Goal: Task Accomplishment & Management: Manage account settings

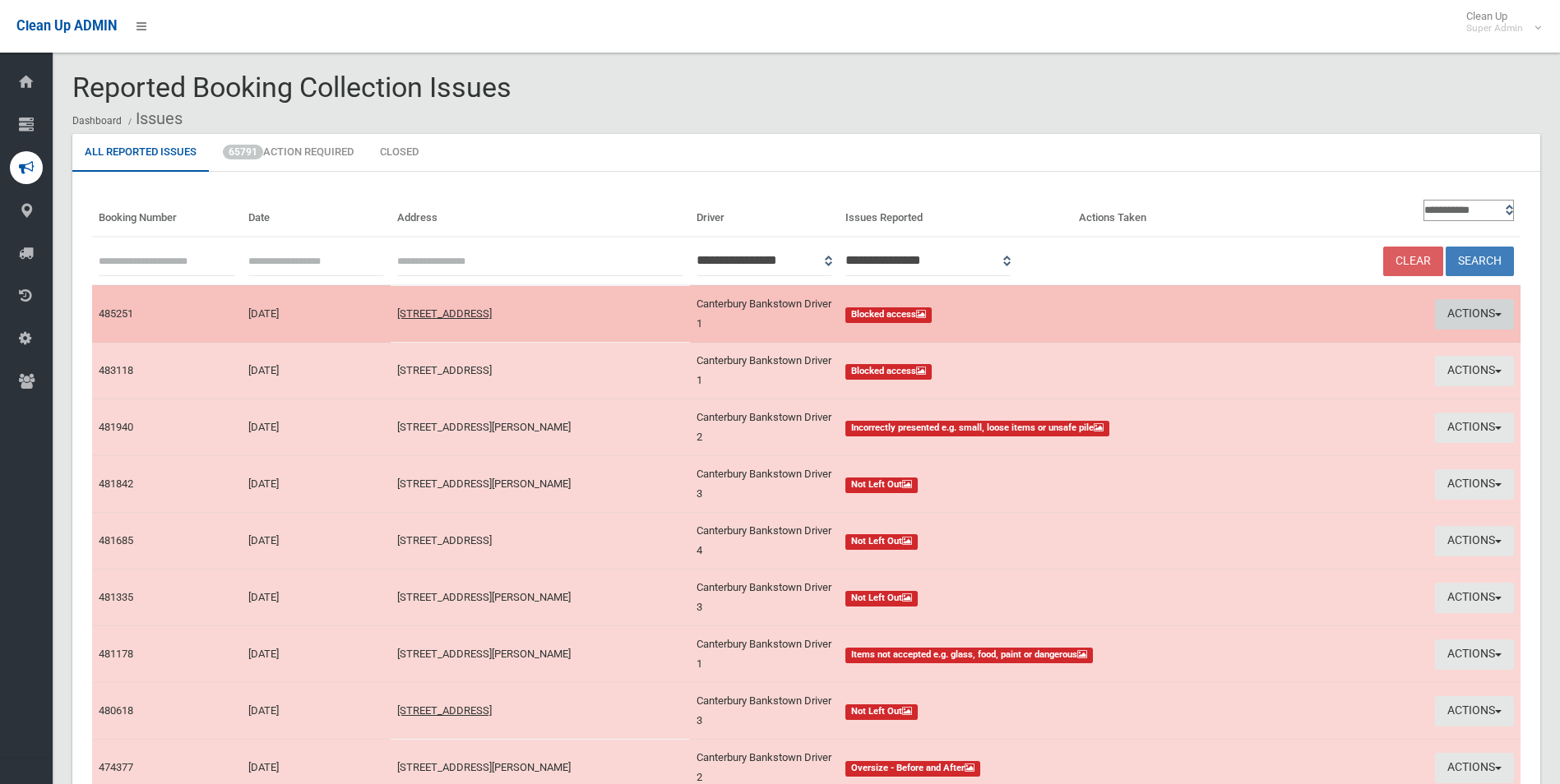
drag, startPoint x: 1471, startPoint y: 314, endPoint x: 1458, endPoint y: 318, distance: 13.6
click at [1471, 314] on button "Actions" at bounding box center [1475, 314] width 79 height 30
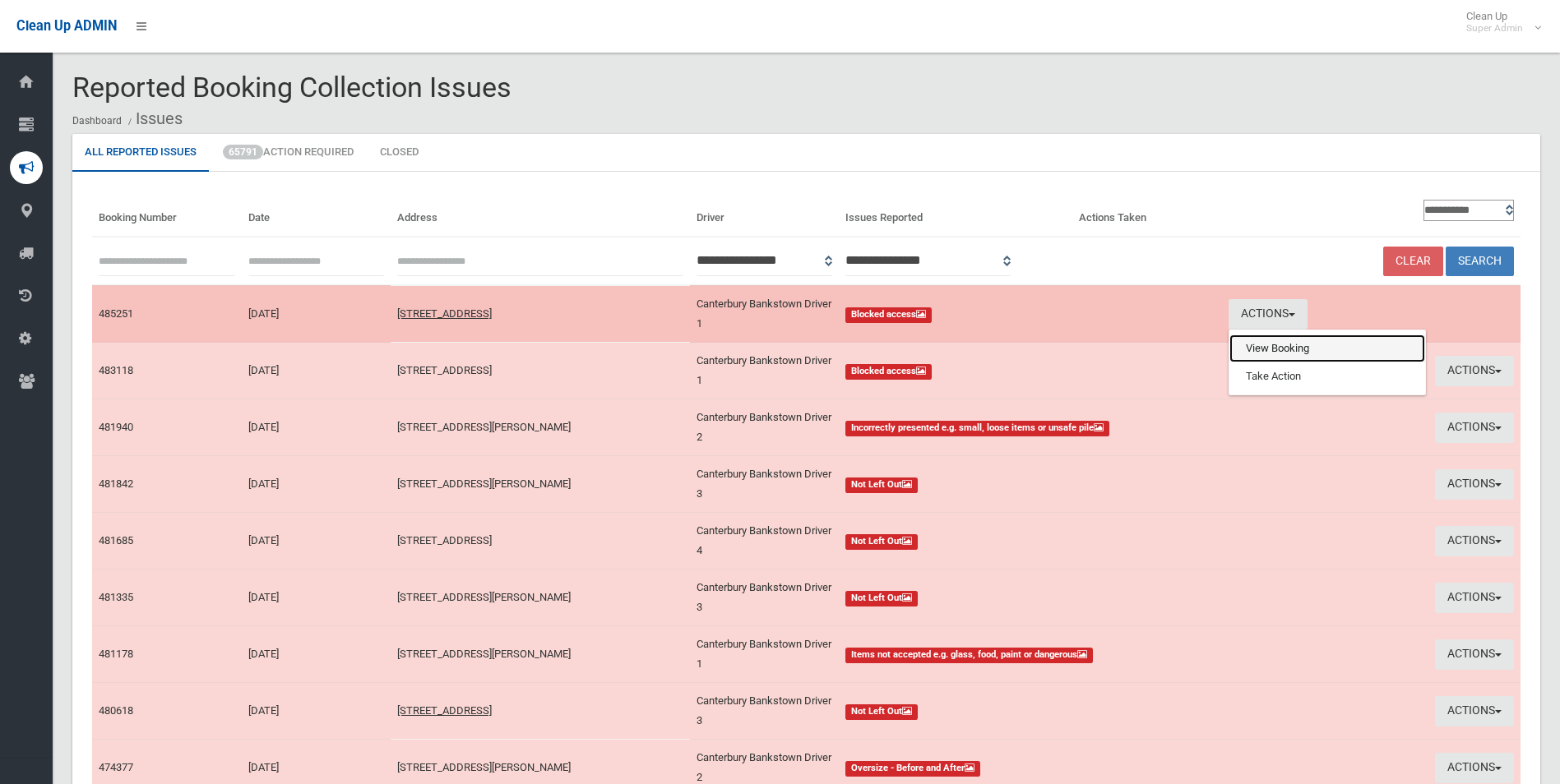
click at [1285, 349] on link "View Booking" at bounding box center [1328, 348] width 196 height 28
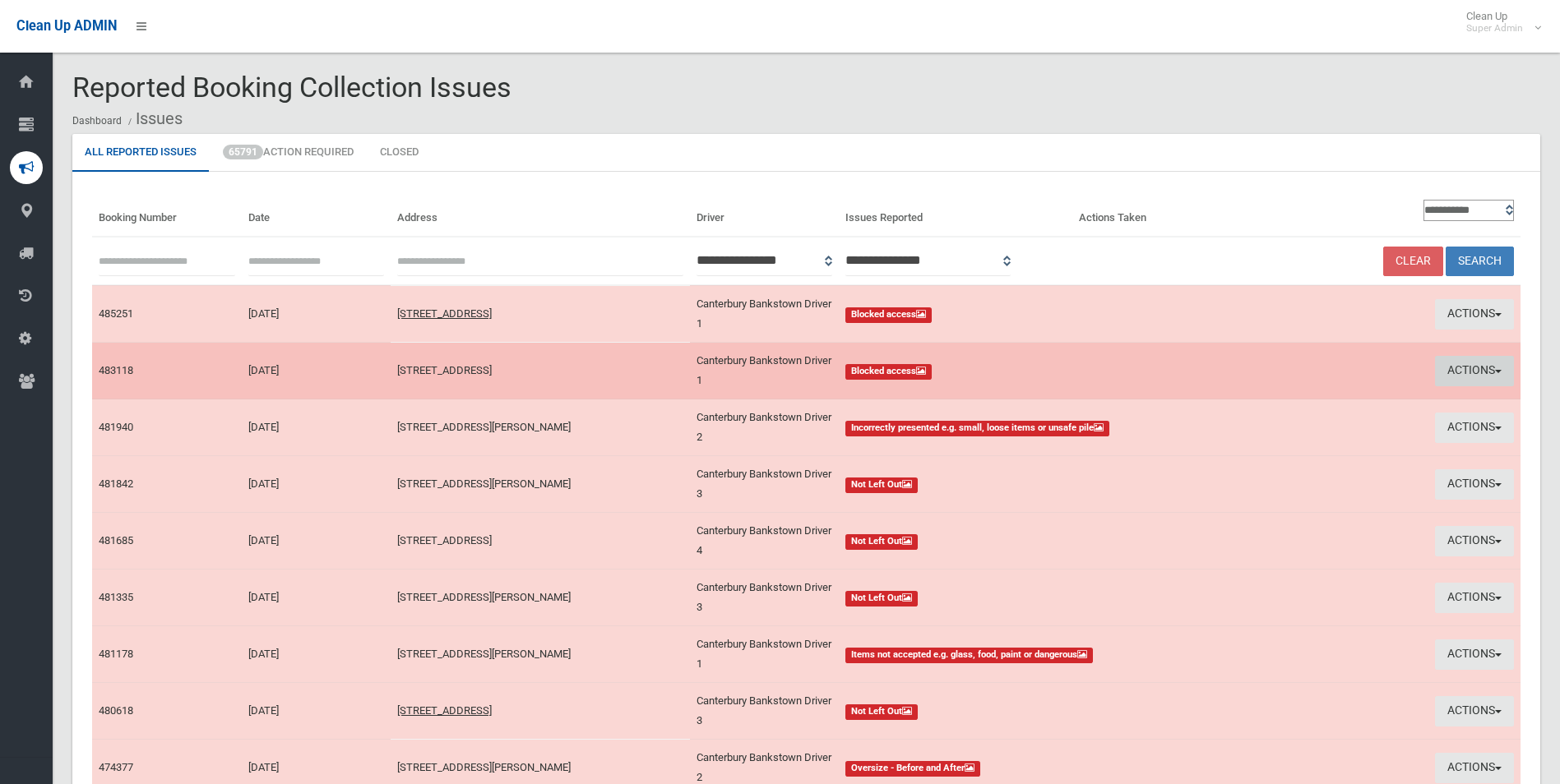
drag, startPoint x: 1451, startPoint y: 368, endPoint x: 1429, endPoint y: 375, distance: 23.1
click at [1451, 368] on button "Actions" at bounding box center [1475, 371] width 79 height 30
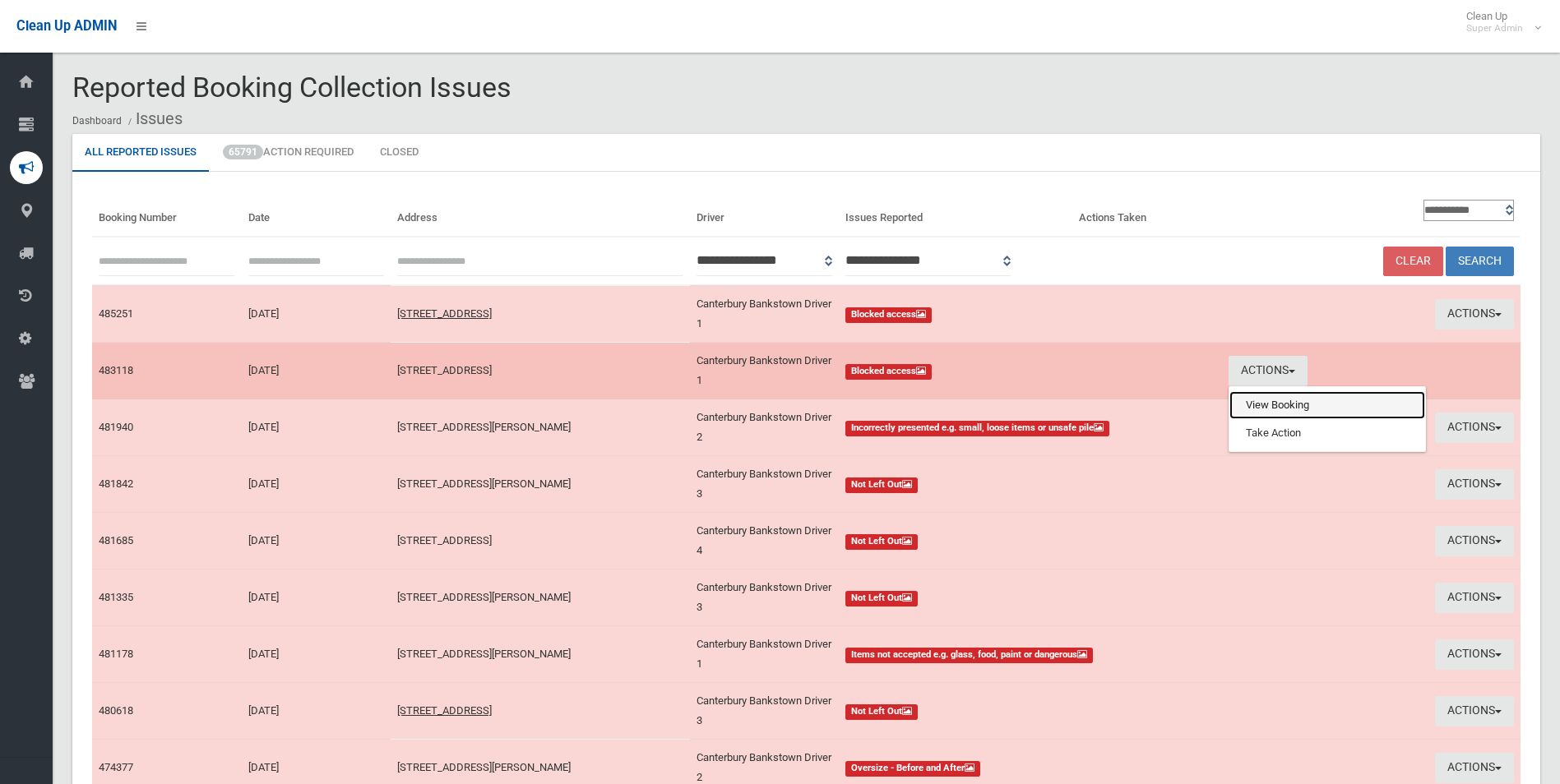
click at [1262, 409] on link "View Booking" at bounding box center [1328, 405] width 196 height 28
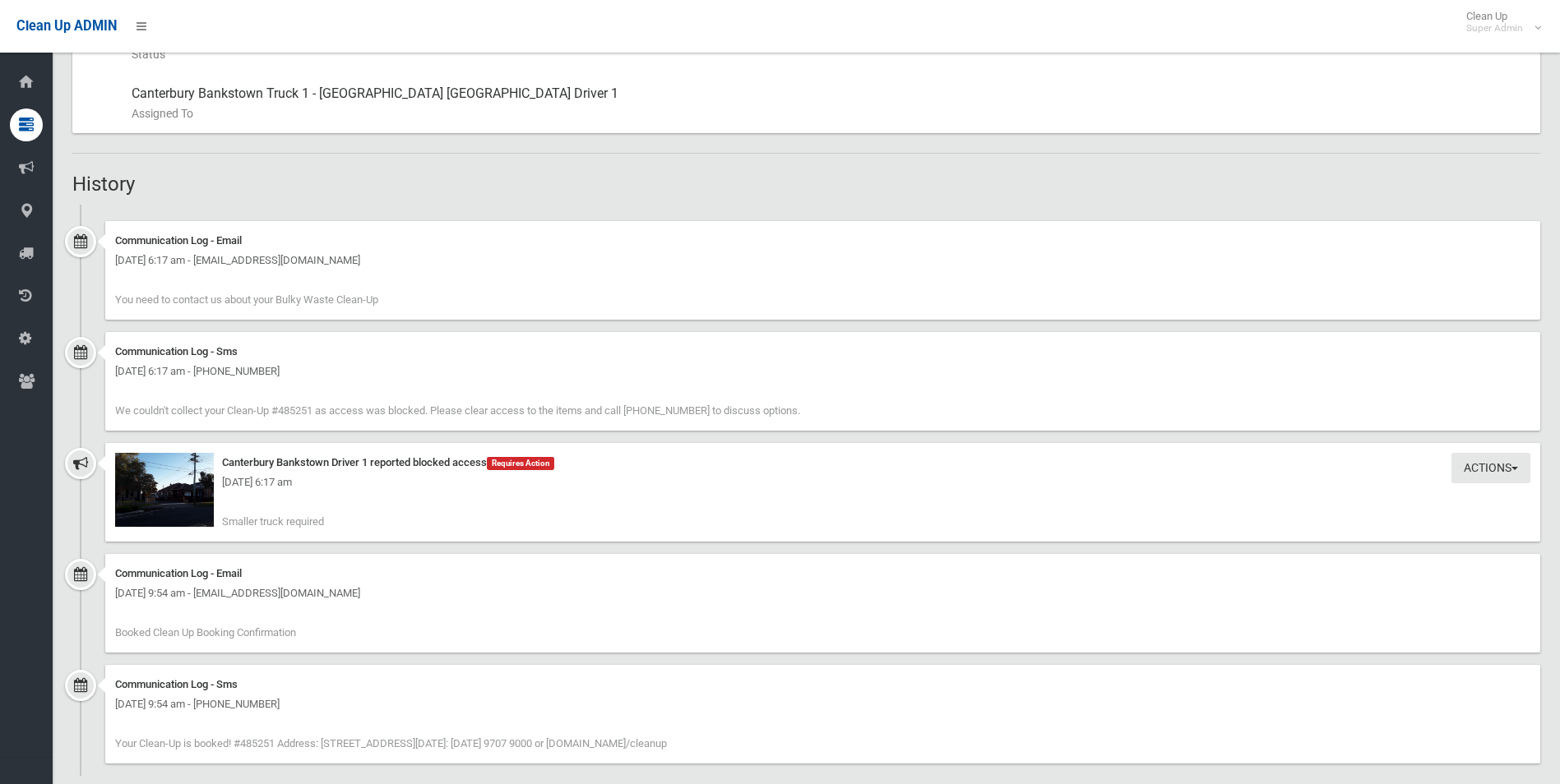
scroll to position [928, 0]
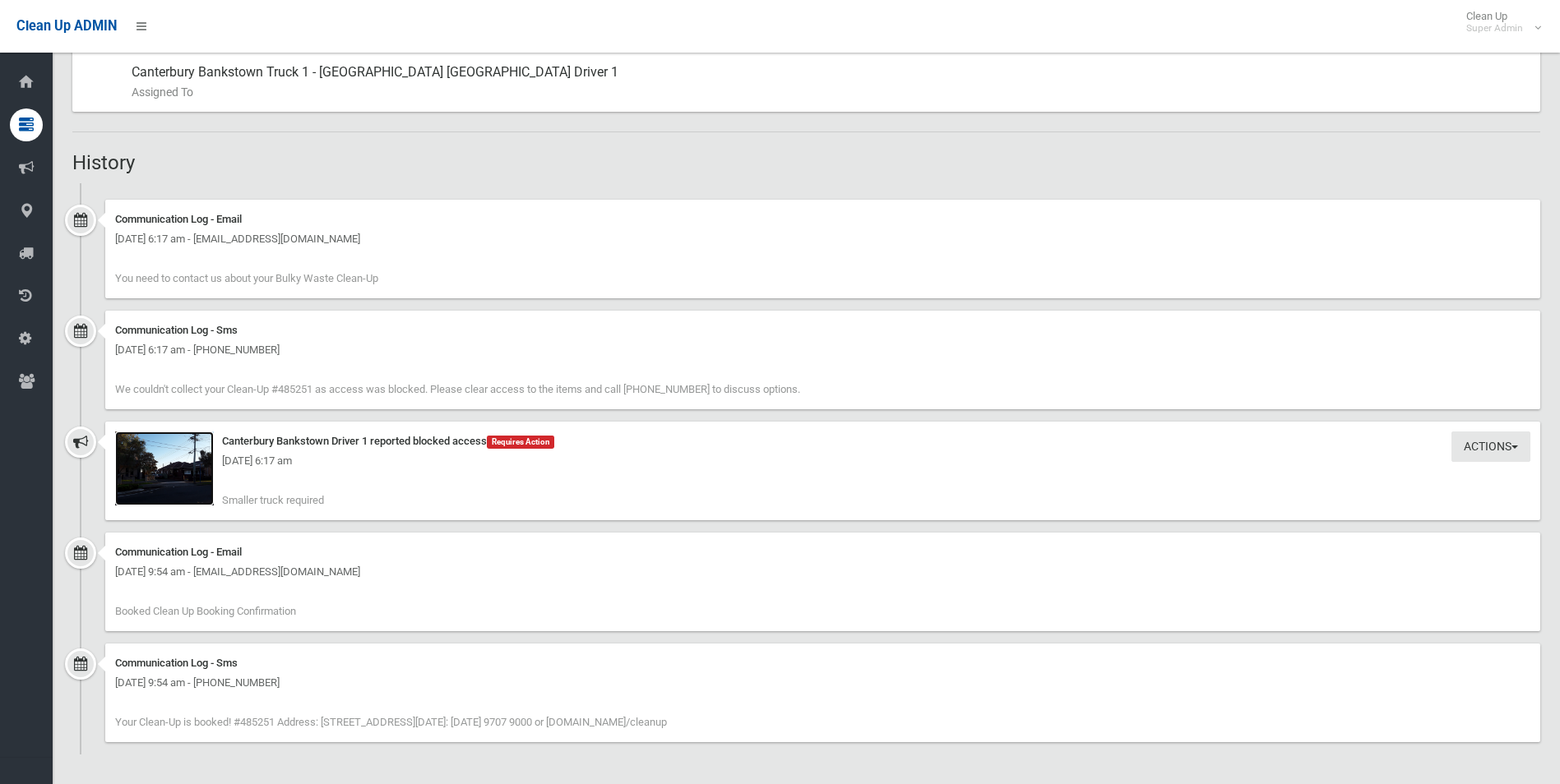
click at [205, 483] on img at bounding box center [164, 468] width 99 height 74
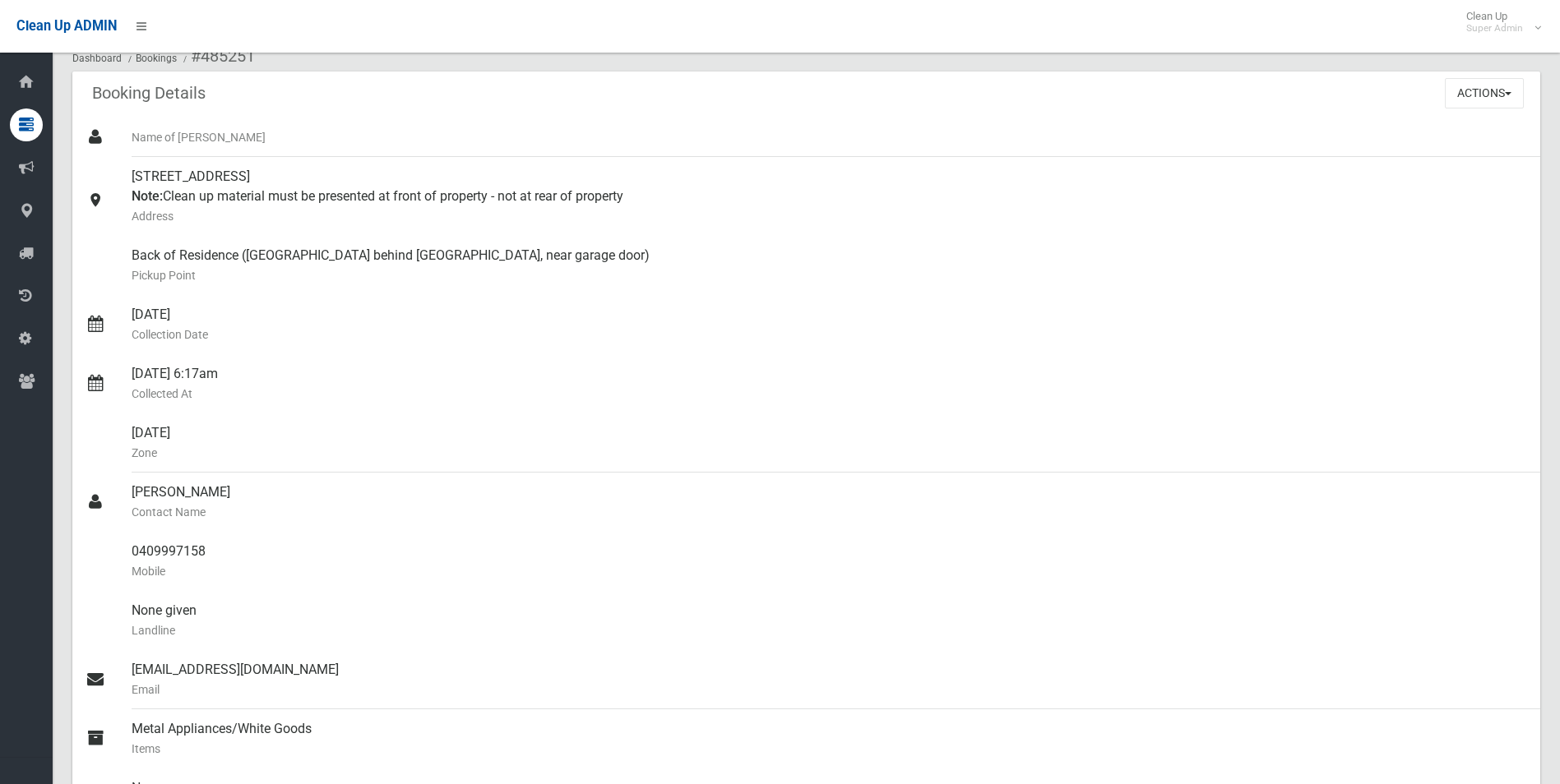
scroll to position [0, 0]
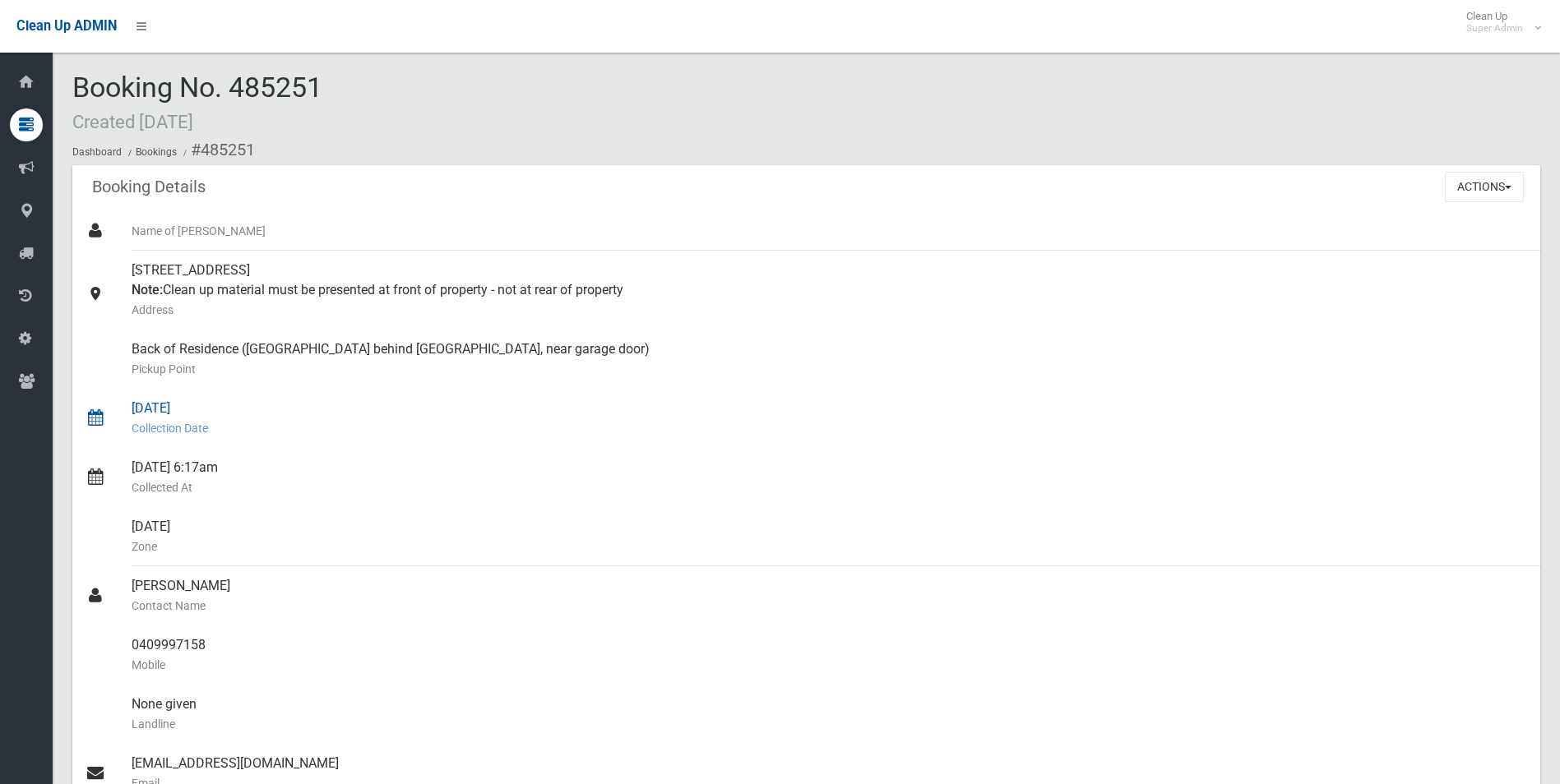
click at [377, 408] on div "19/09/2025 Collection Date" at bounding box center [829, 418] width 1396 height 59
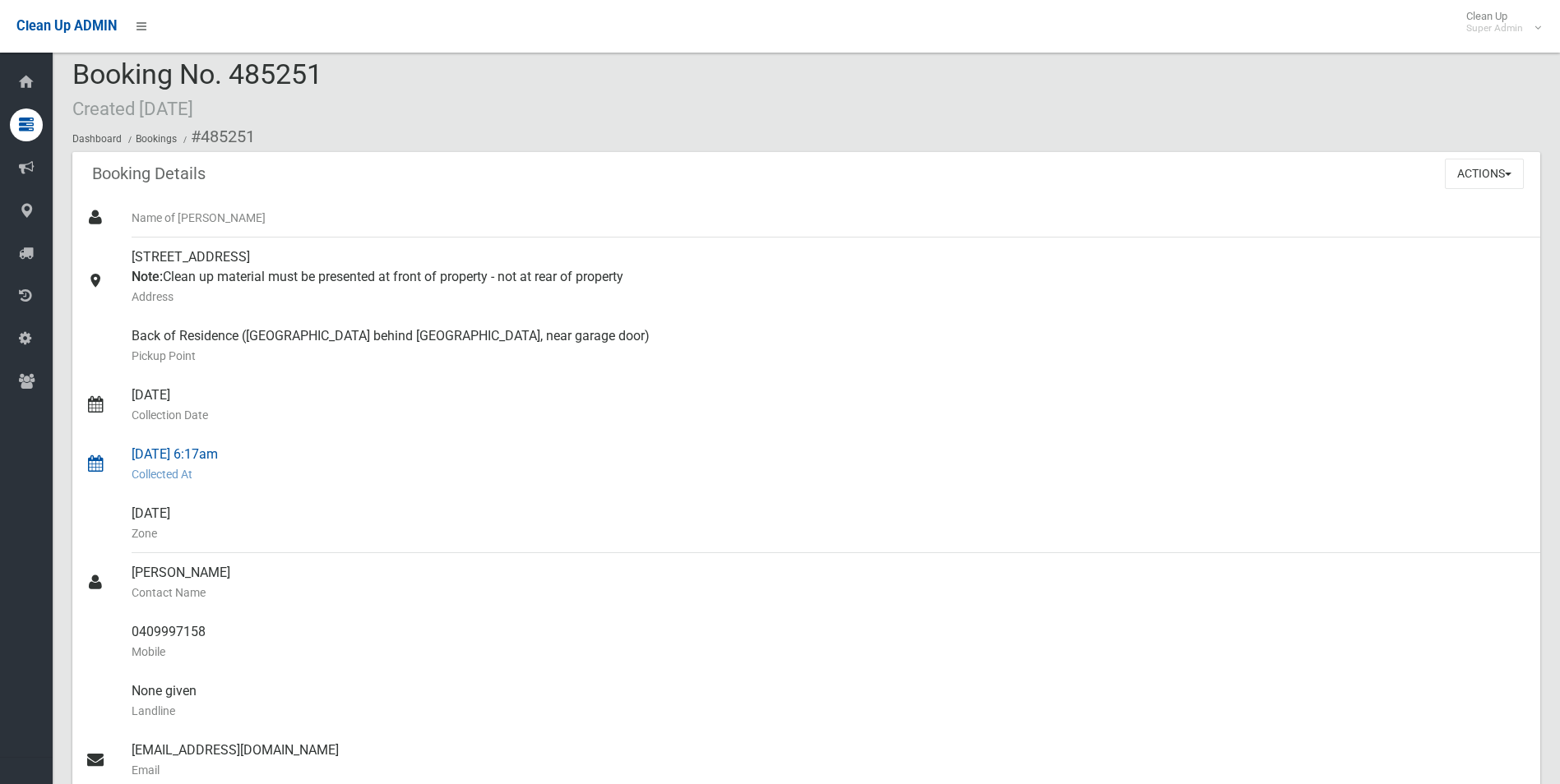
scroll to position [247, 0]
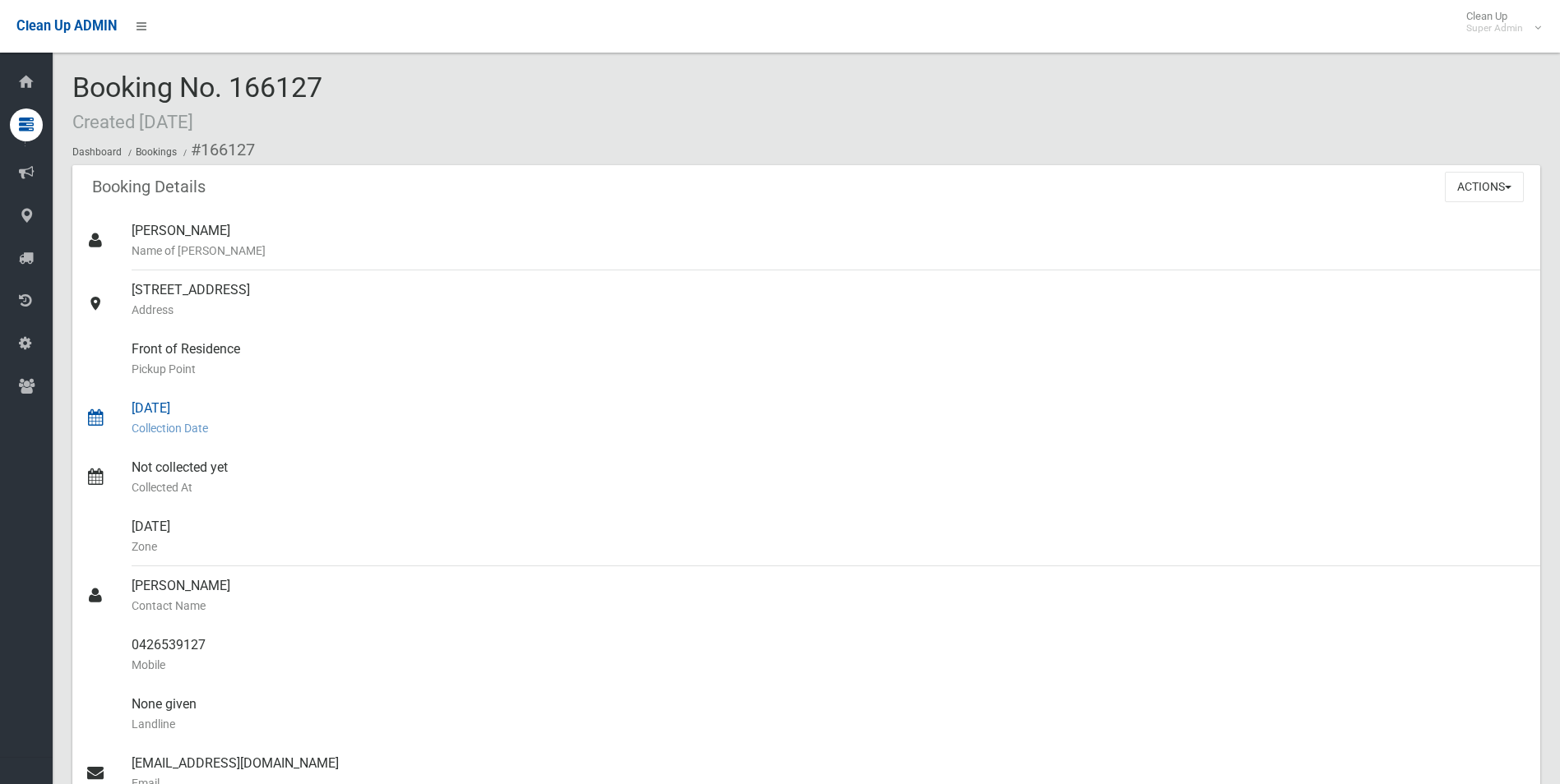
click at [446, 428] on small "Collection Date" at bounding box center [829, 428] width 1396 height 20
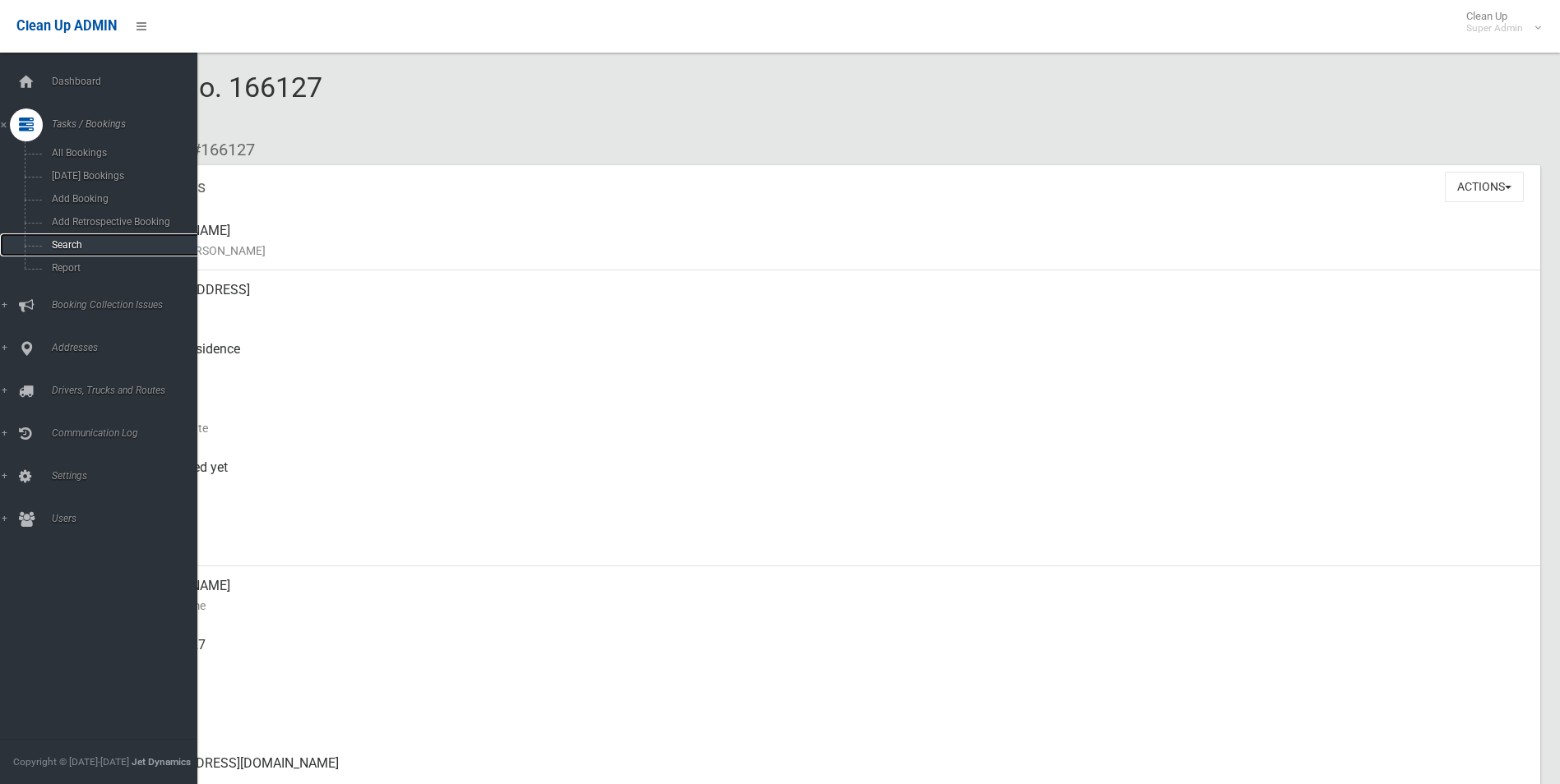
click at [63, 251] on link "Search" at bounding box center [105, 245] width 210 height 23
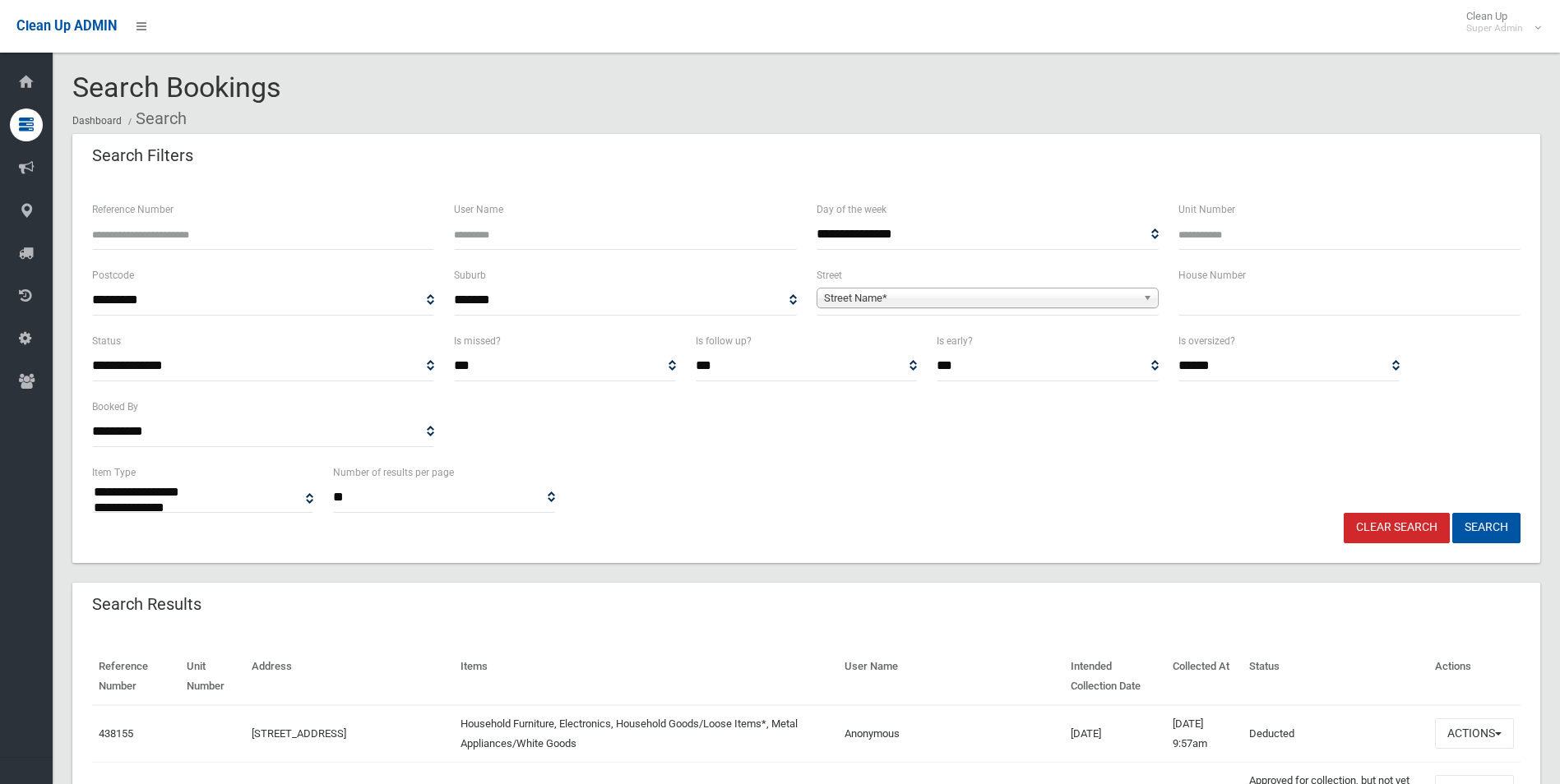
select select
click at [872, 300] on span "Street Name*" at bounding box center [980, 299] width 312 height 20
type input "*******"
type input "***"
click at [1452, 513] on button "Search" at bounding box center [1486, 528] width 68 height 30
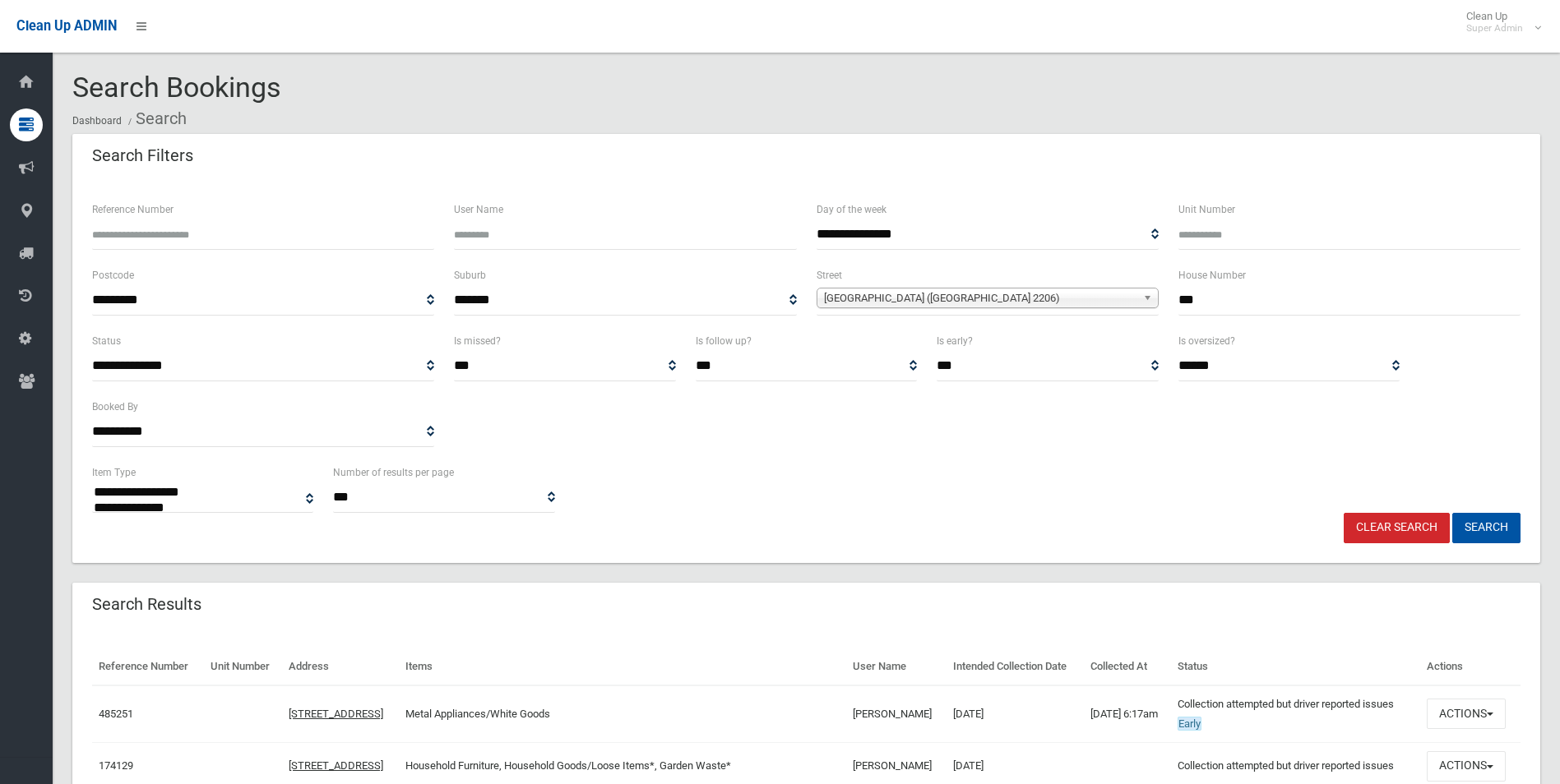
select select
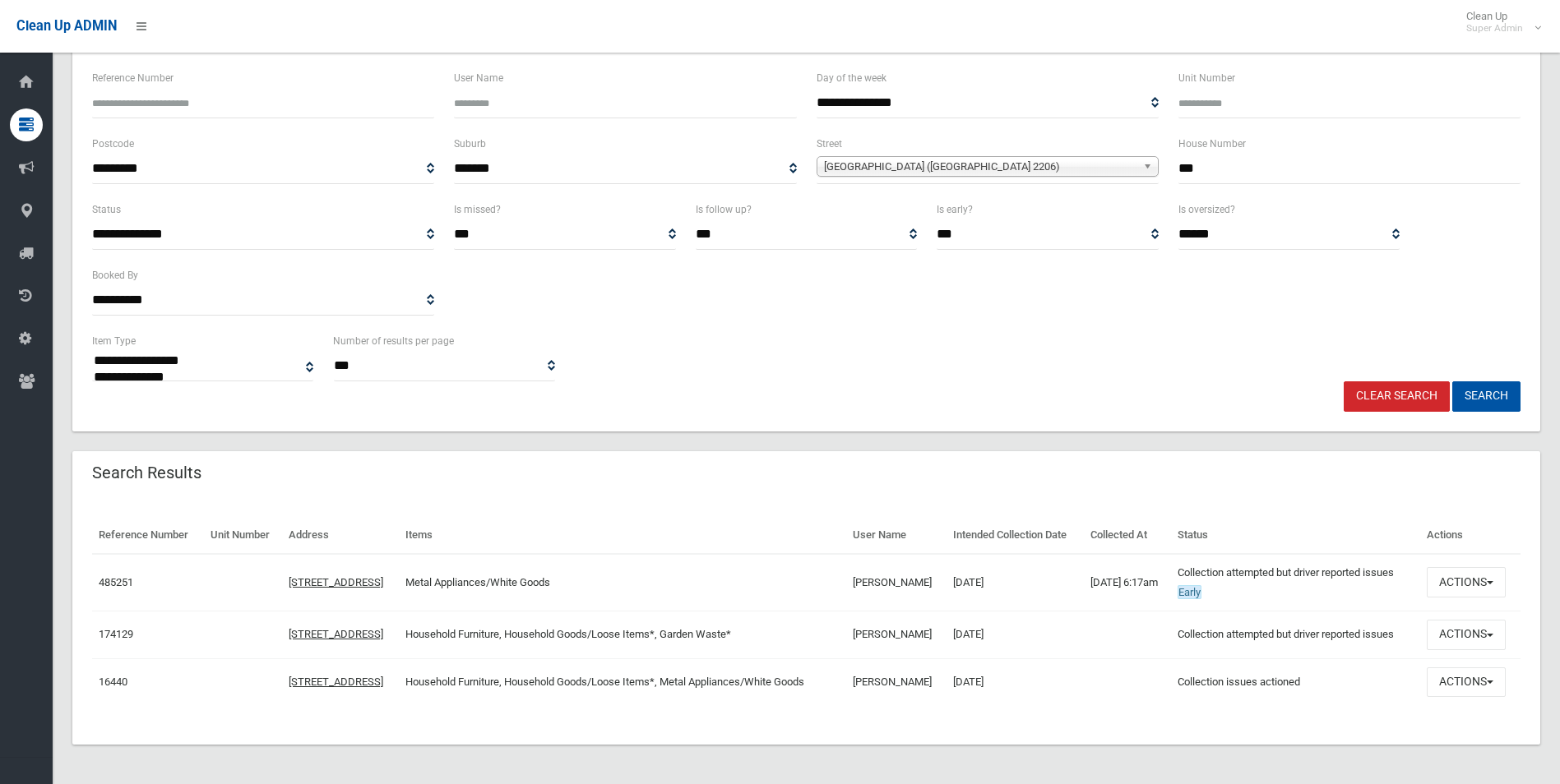
scroll to position [164, 0]
click at [1455, 579] on button "Actions" at bounding box center [1467, 582] width 79 height 30
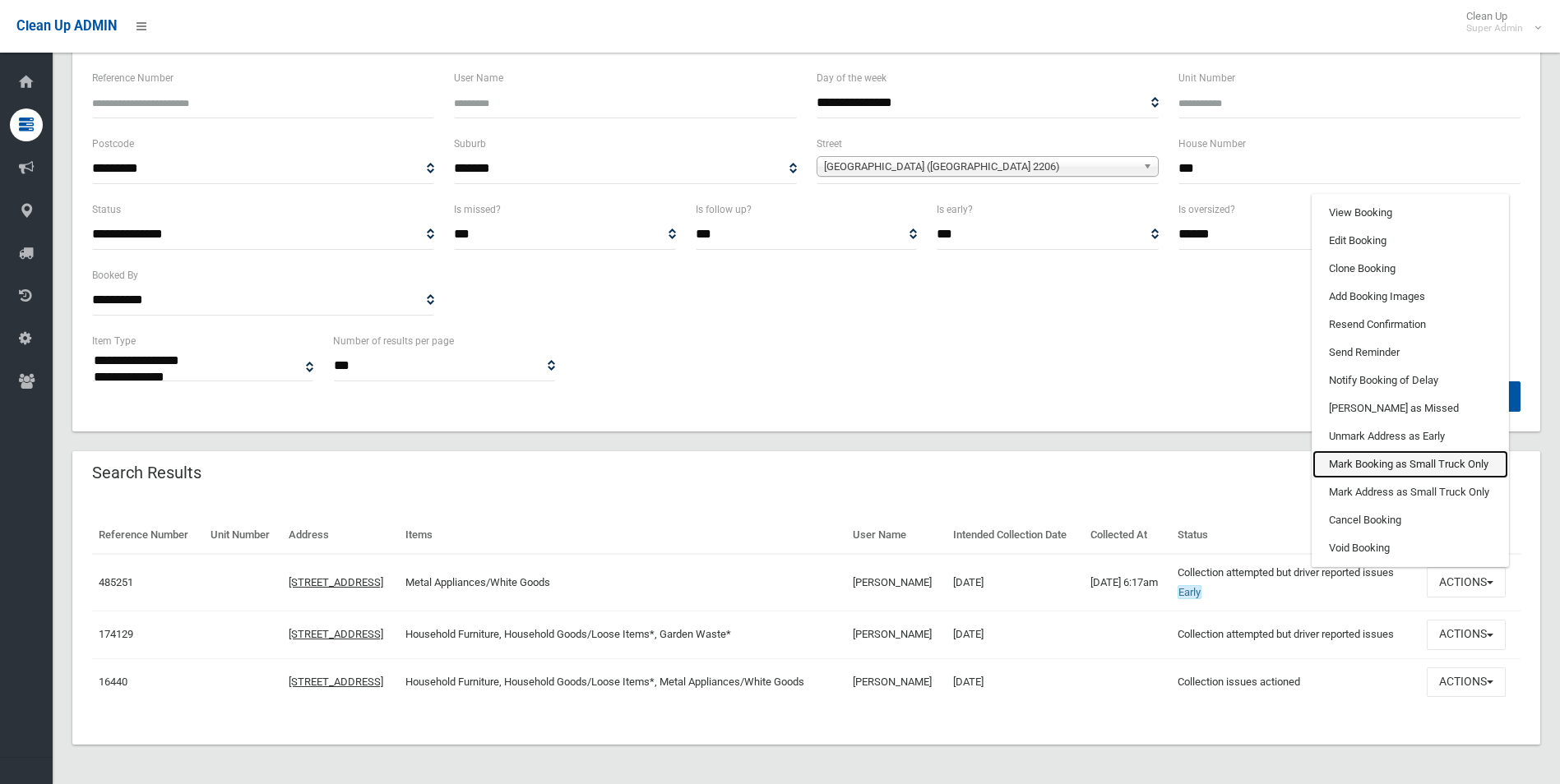
drag, startPoint x: 1414, startPoint y: 459, endPoint x: 863, endPoint y: 69, distance: 675.1
click at [1414, 459] on link "Mark Booking as Small Truck Only" at bounding box center [1410, 464] width 196 height 28
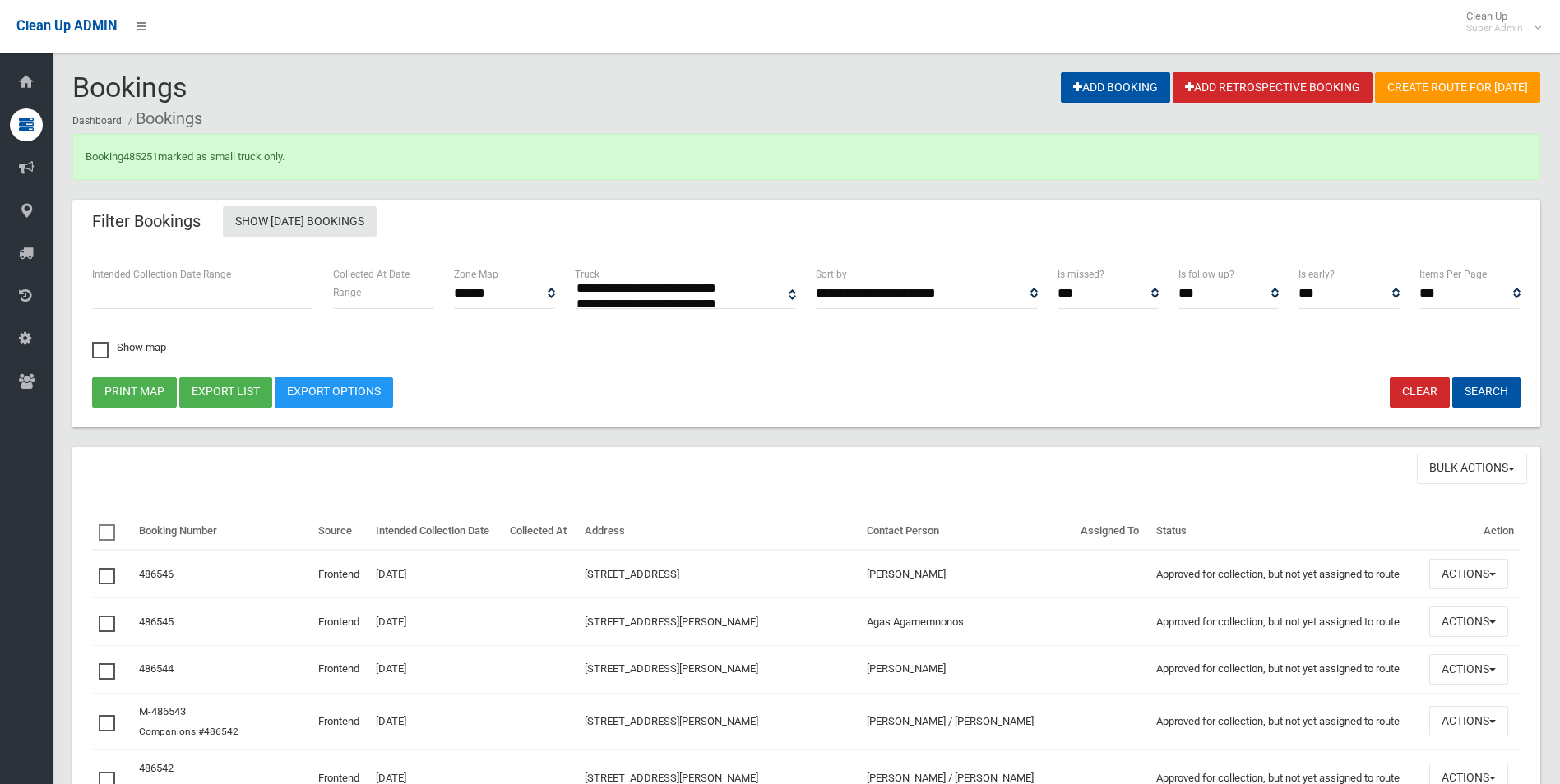
select select
click at [143, 154] on link "485251" at bounding box center [140, 157] width 34 height 13
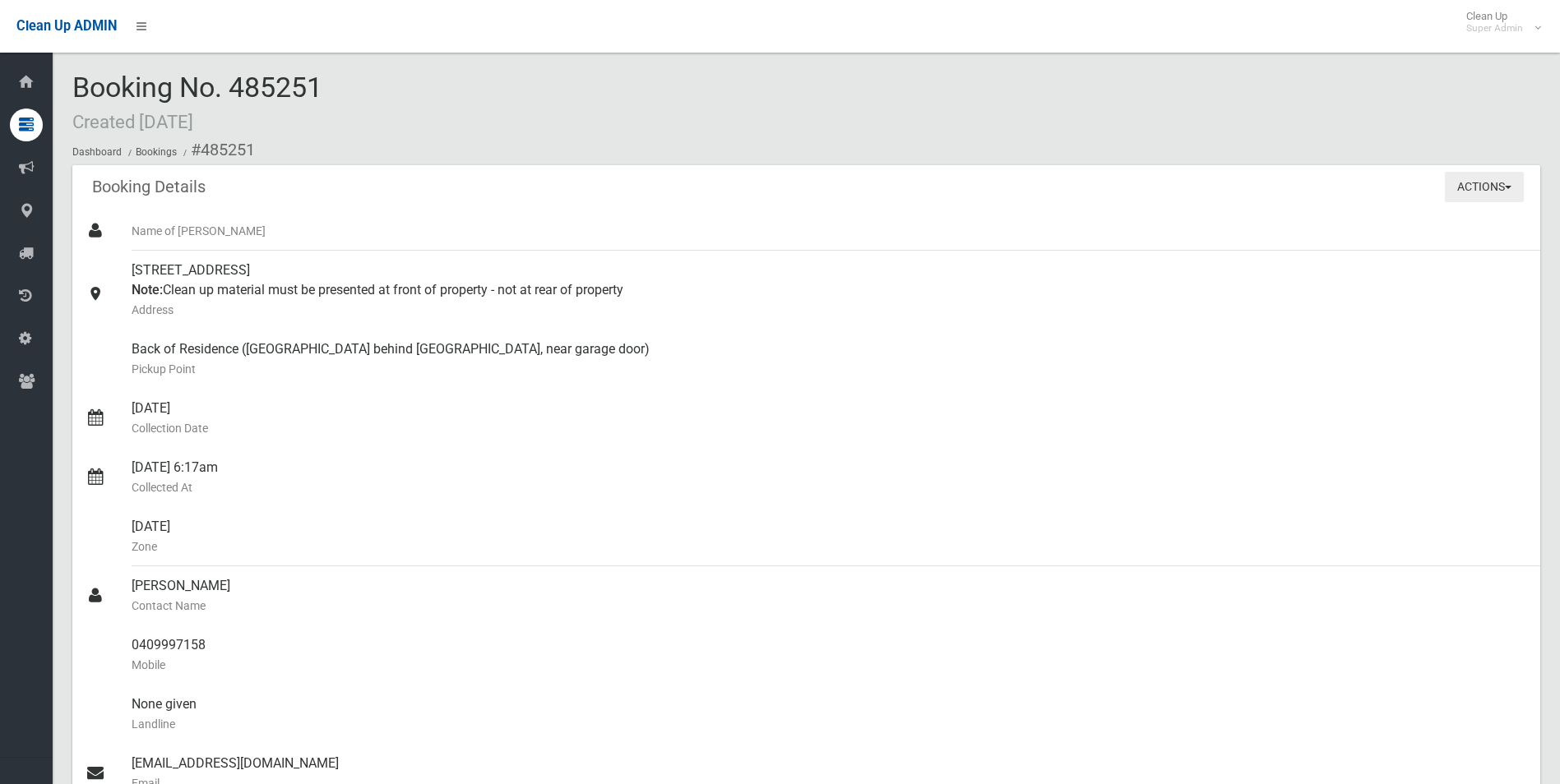
click at [1464, 185] on button "Actions" at bounding box center [1485, 187] width 79 height 30
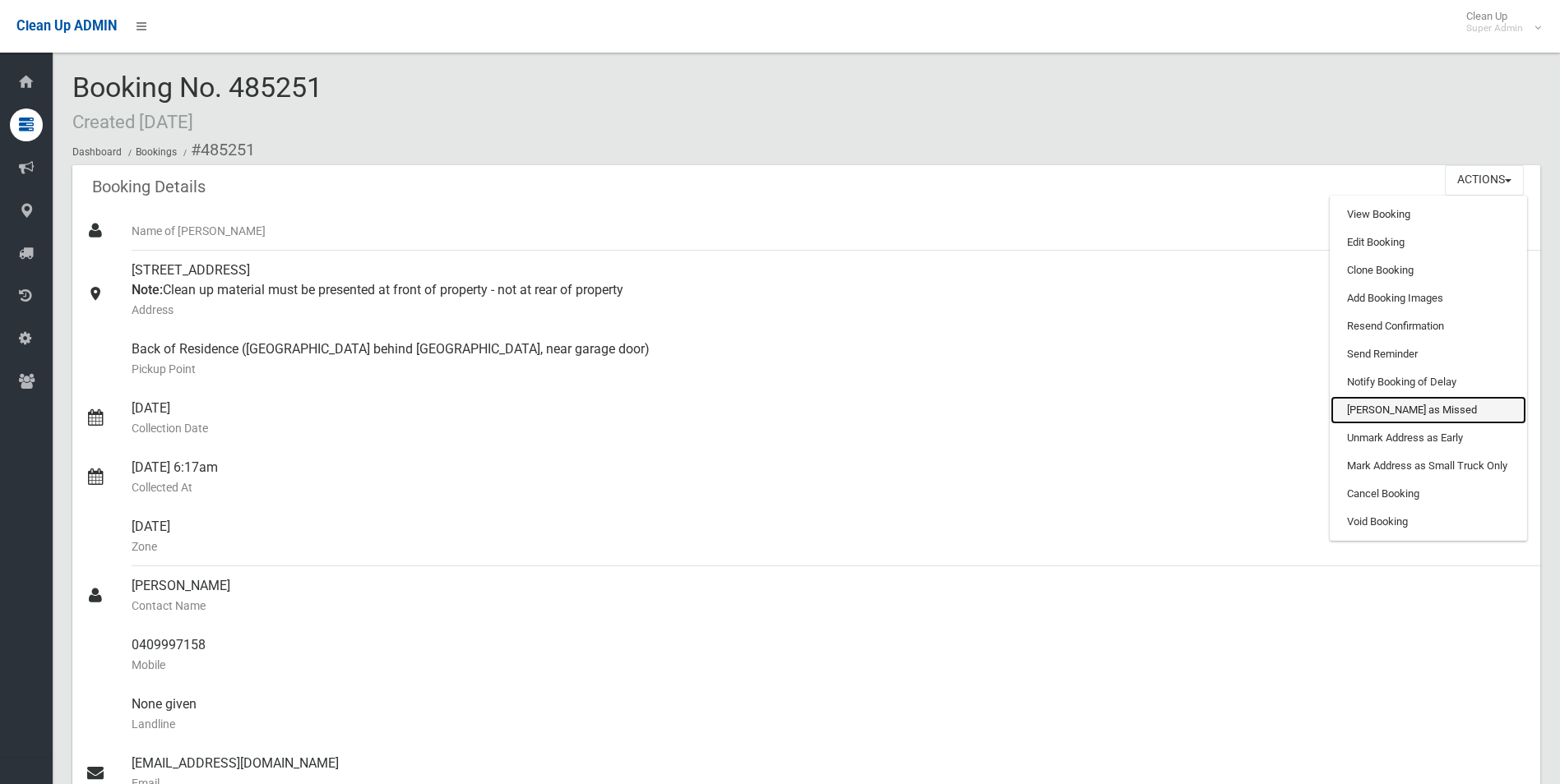
click at [1399, 414] on link "[PERSON_NAME] as Missed" at bounding box center [1428, 410] width 196 height 28
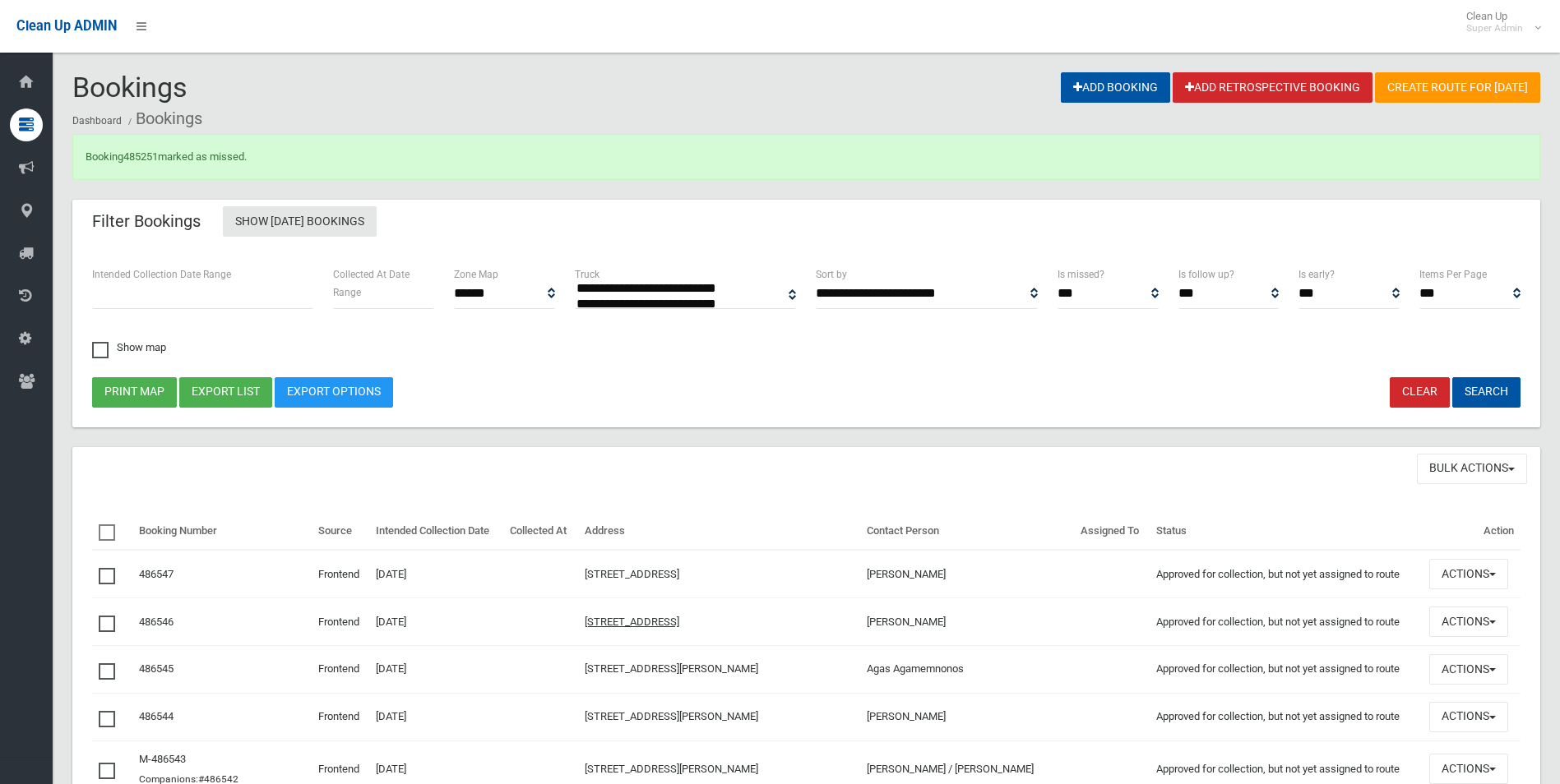
select select
click at [143, 156] on link "485251" at bounding box center [140, 157] width 34 height 13
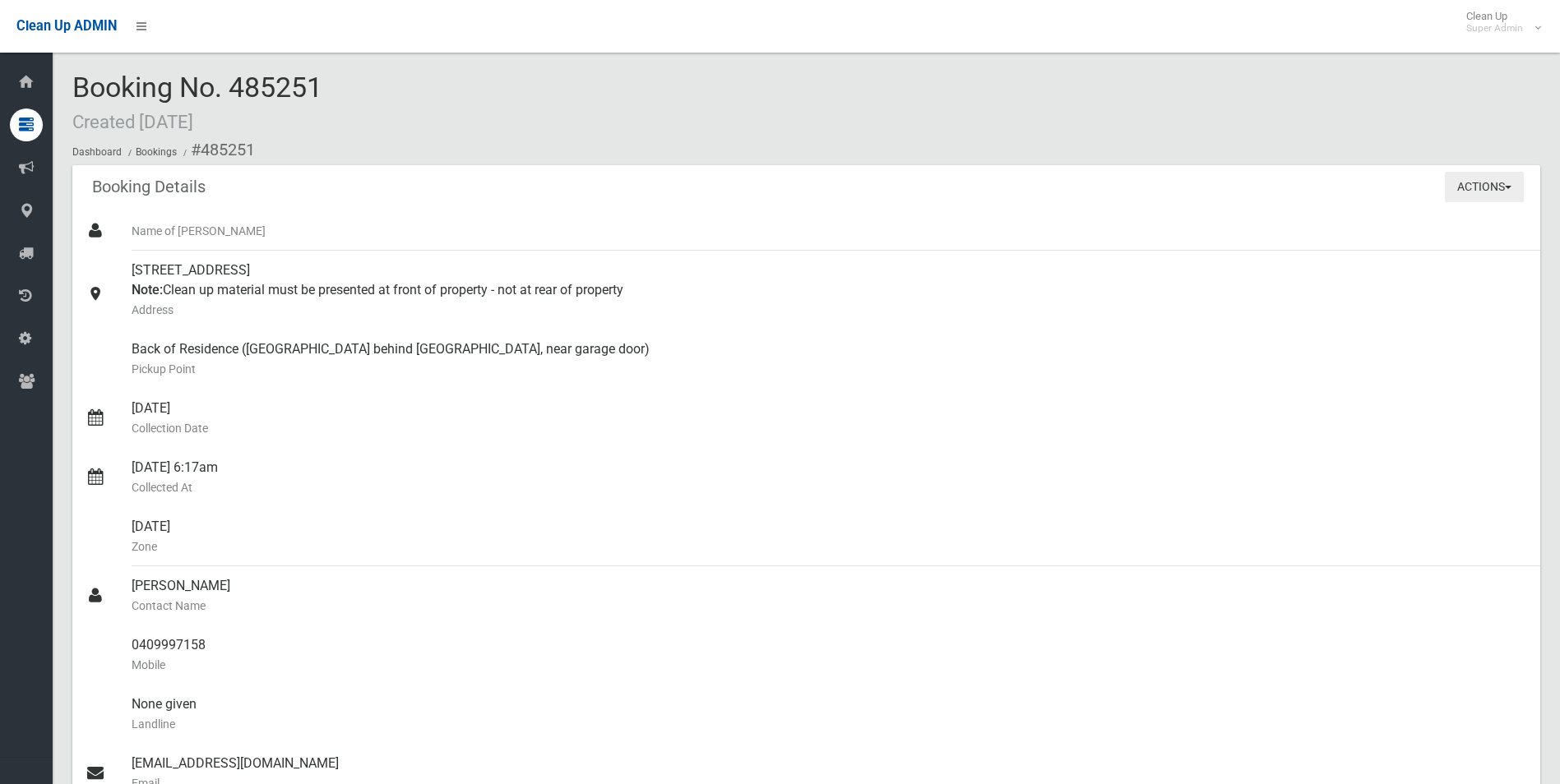
click at [1453, 186] on button "Actions" at bounding box center [1485, 187] width 79 height 30
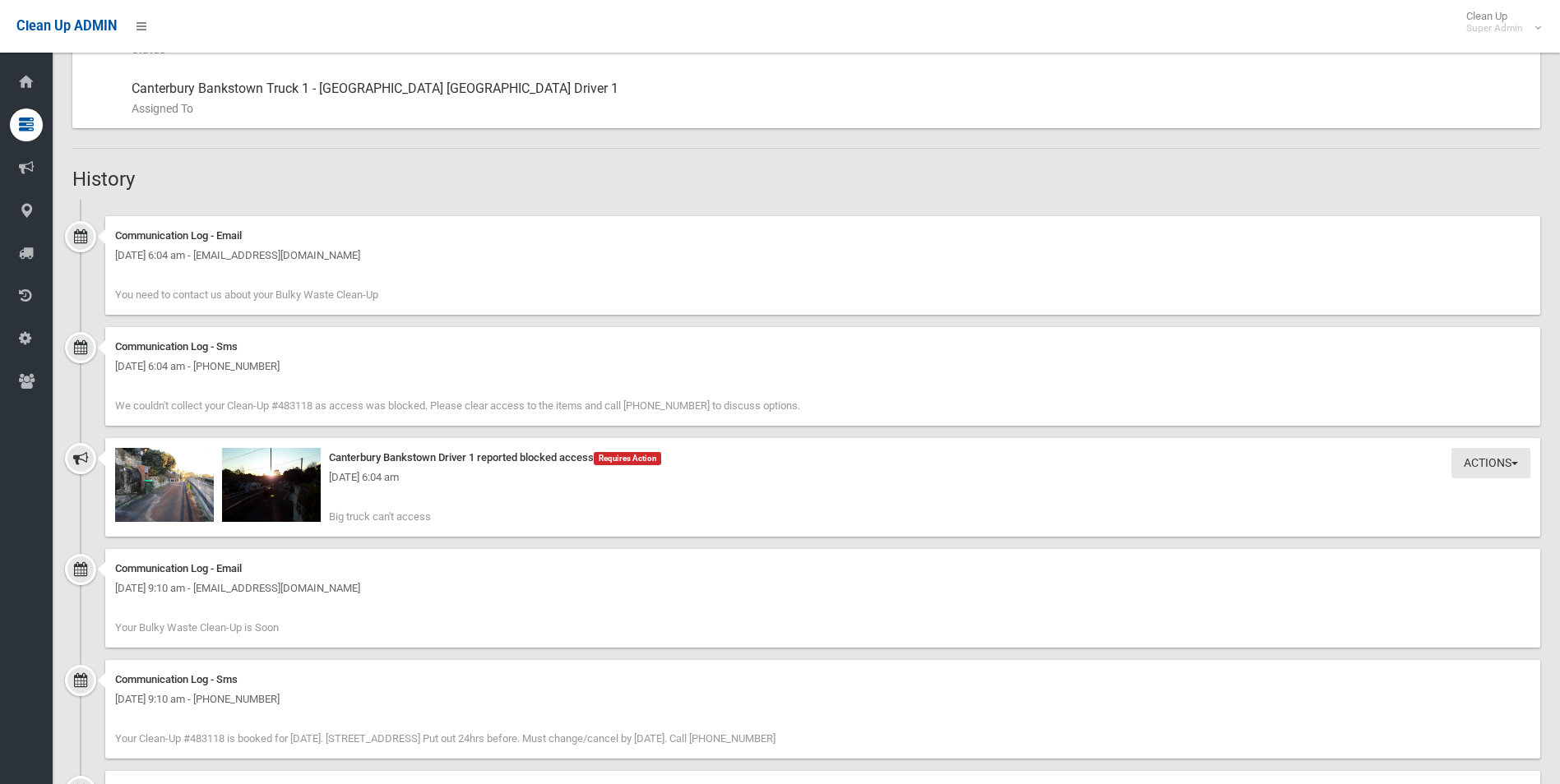
scroll to position [986, 0]
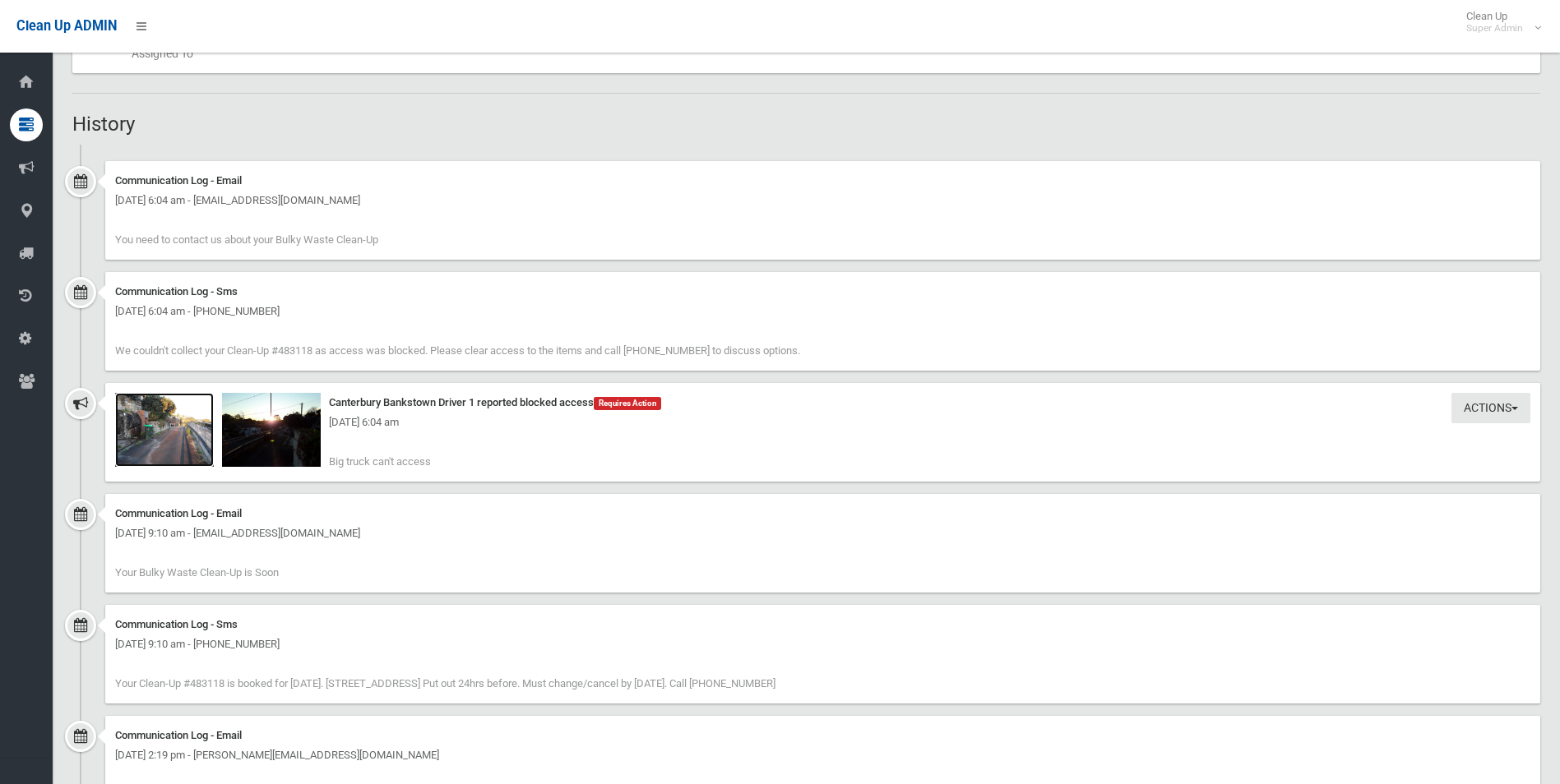
click at [179, 447] on img at bounding box center [164, 430] width 99 height 74
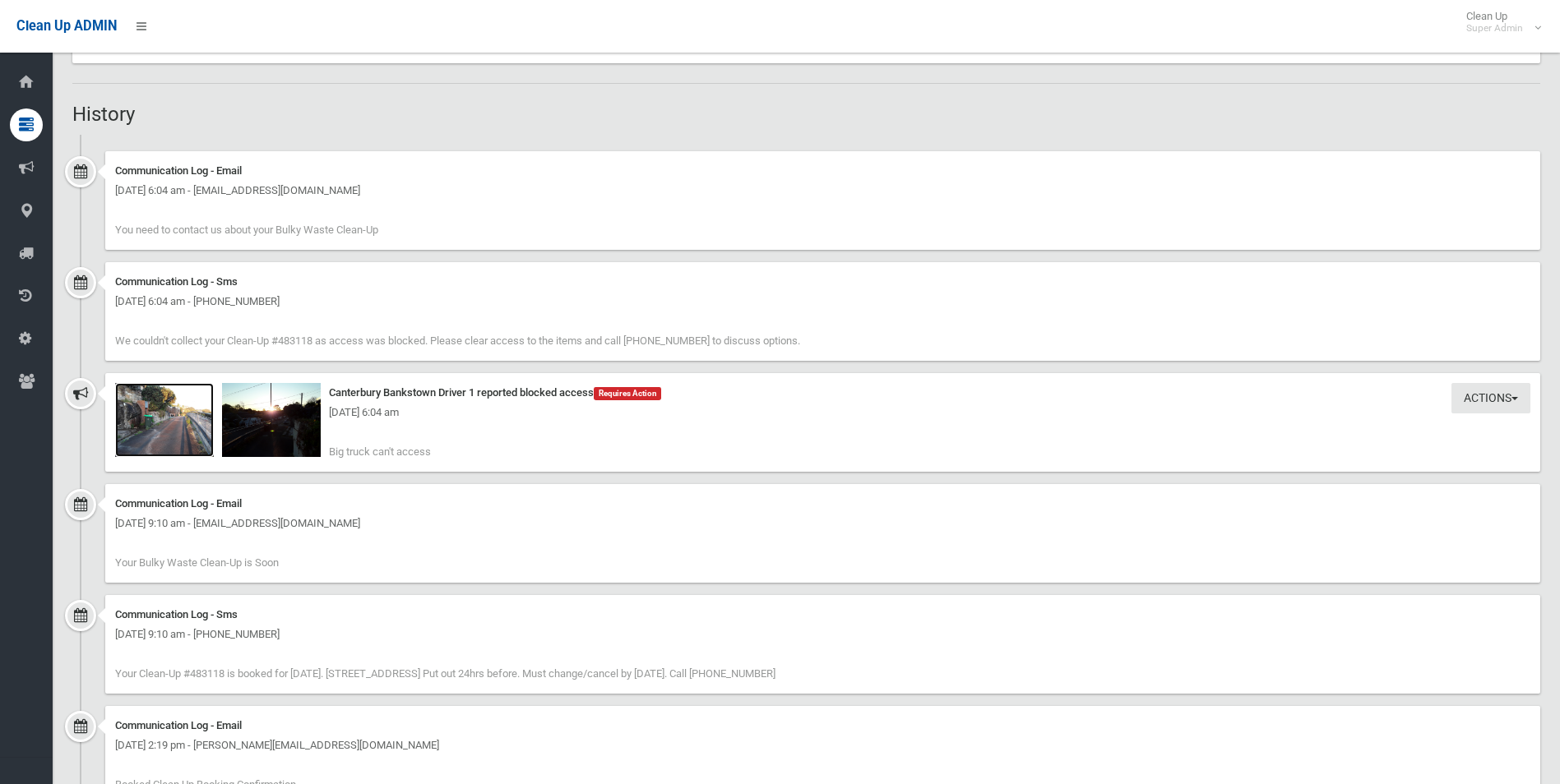
scroll to position [1068, 0]
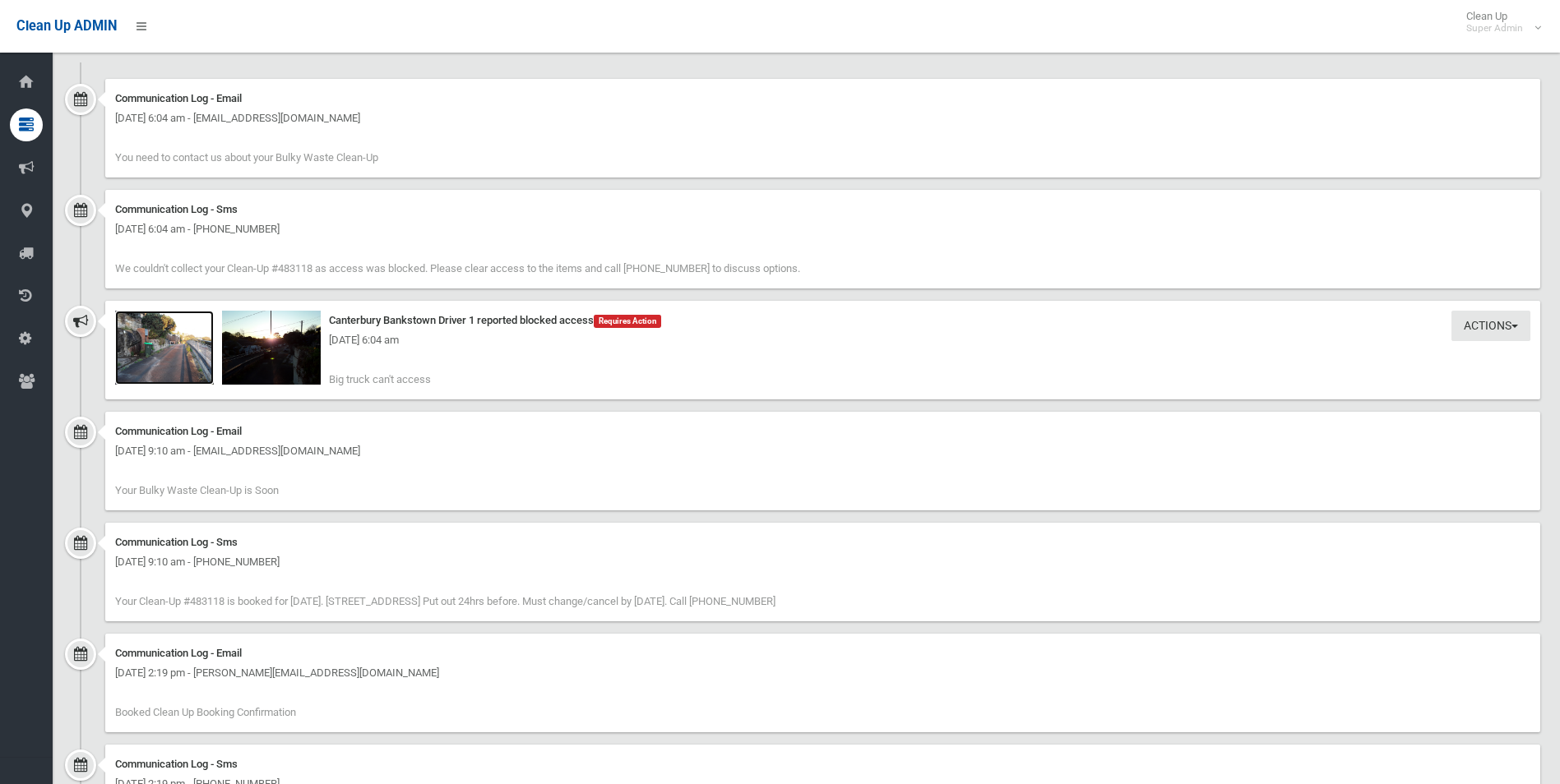
click at [173, 356] on img at bounding box center [164, 347] width 99 height 74
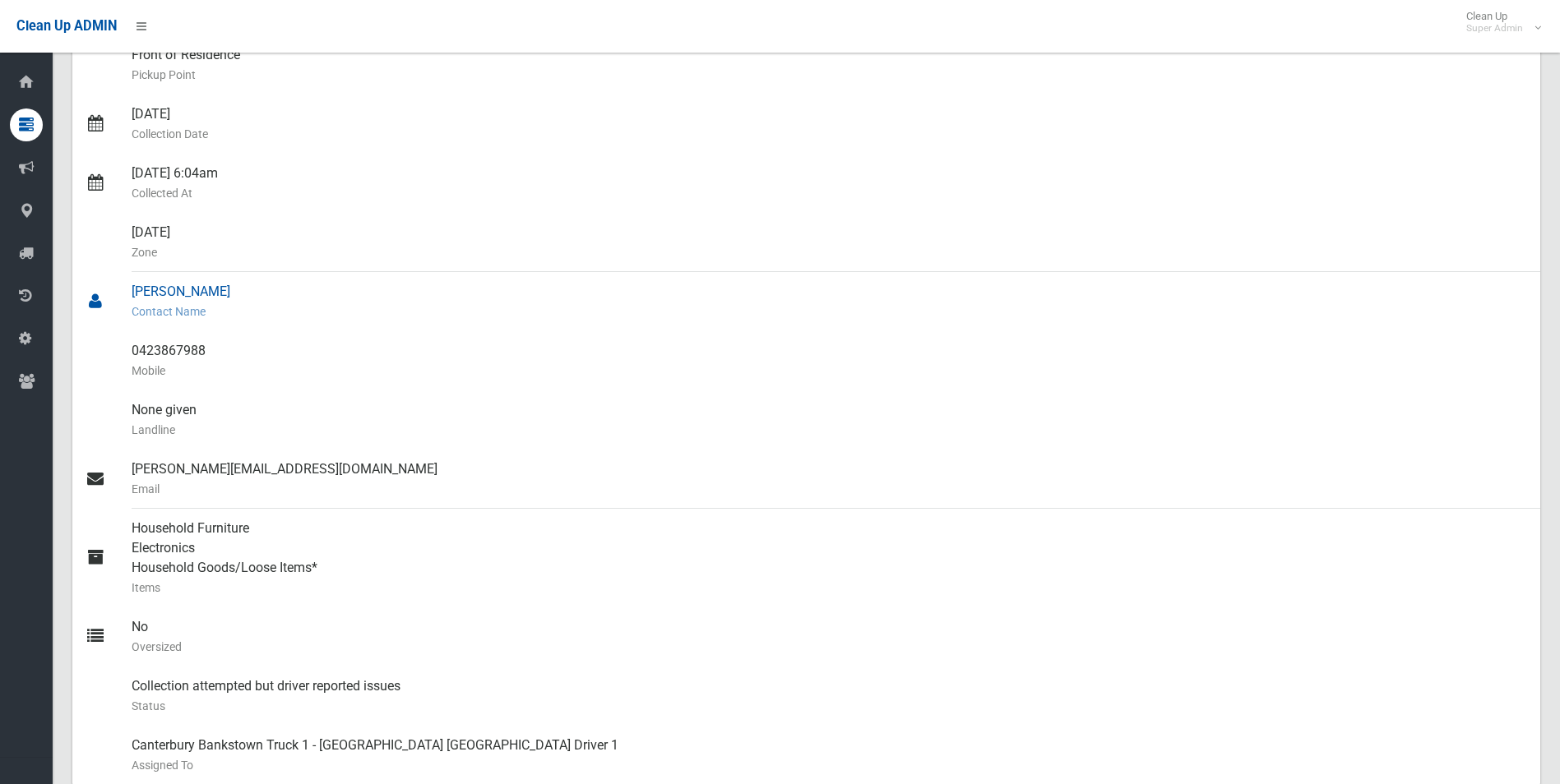
scroll to position [247, 0]
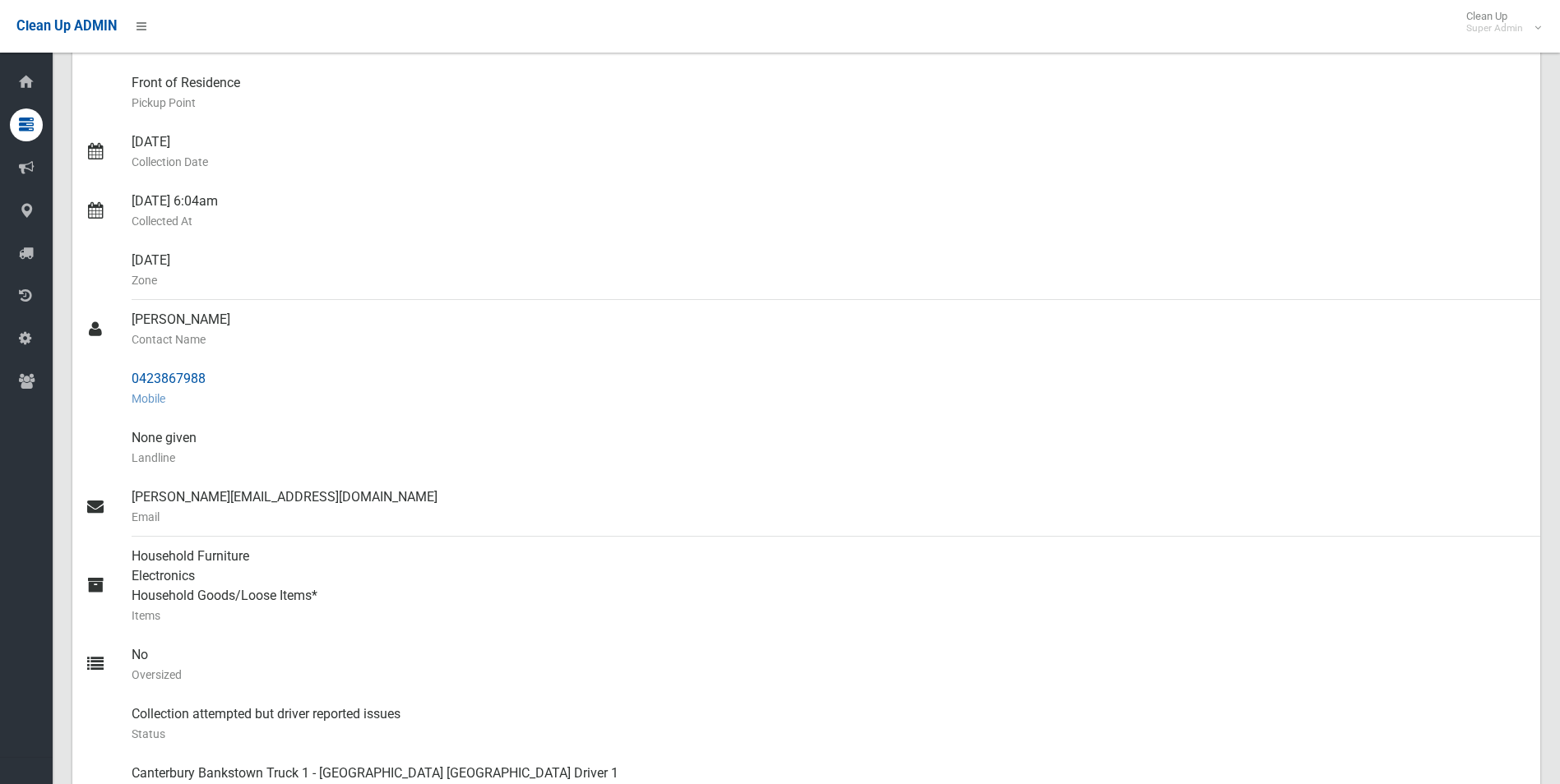
drag, startPoint x: 130, startPoint y: 378, endPoint x: 215, endPoint y: 379, distance: 85.0
click at [215, 379] on link "0423867988 Mobile" at bounding box center [806, 388] width 1468 height 59
drag, startPoint x: 215, startPoint y: 379, endPoint x: 188, endPoint y: 378, distance: 27.0
copy link "0423867988"
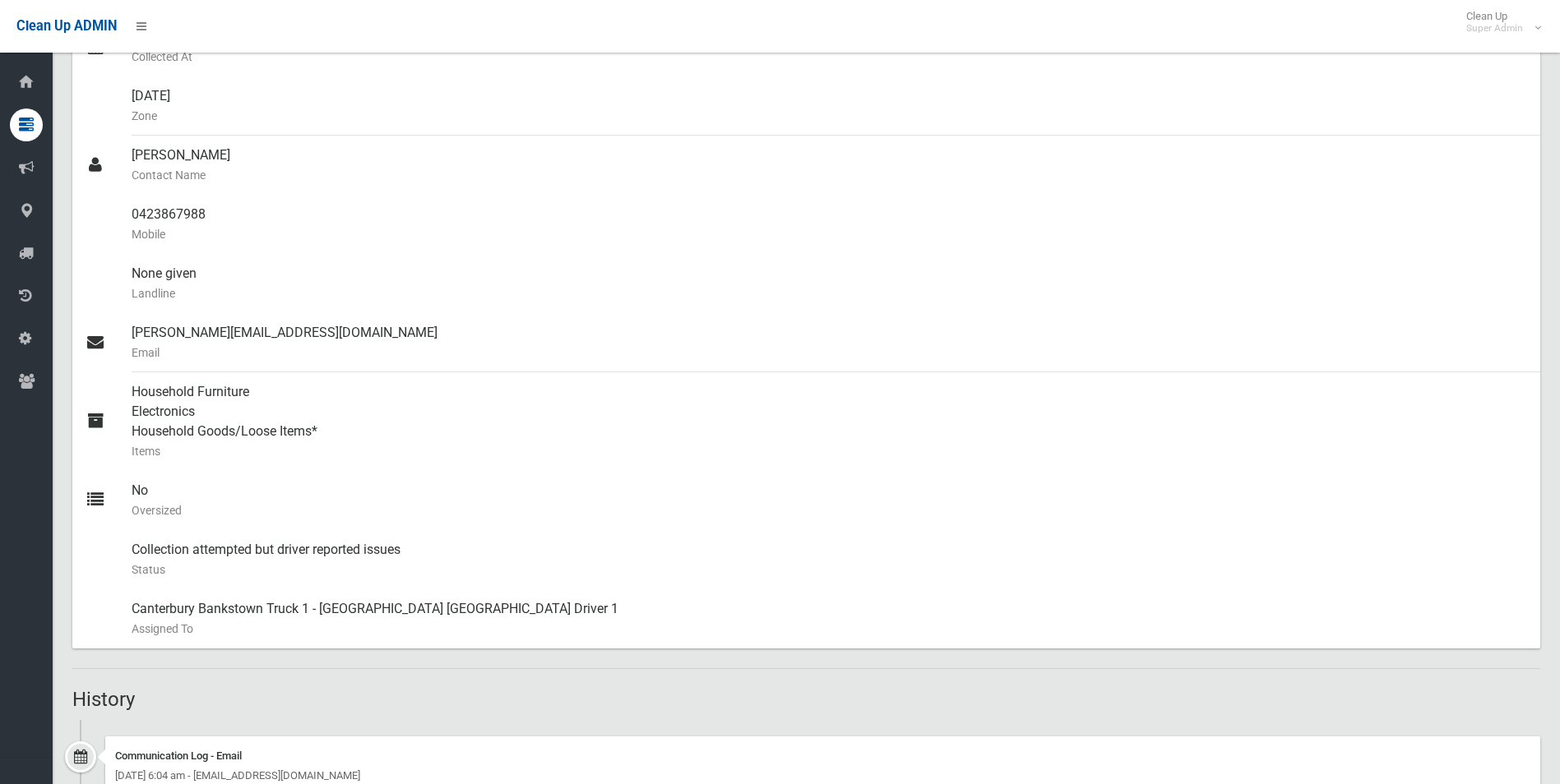
scroll to position [0, 0]
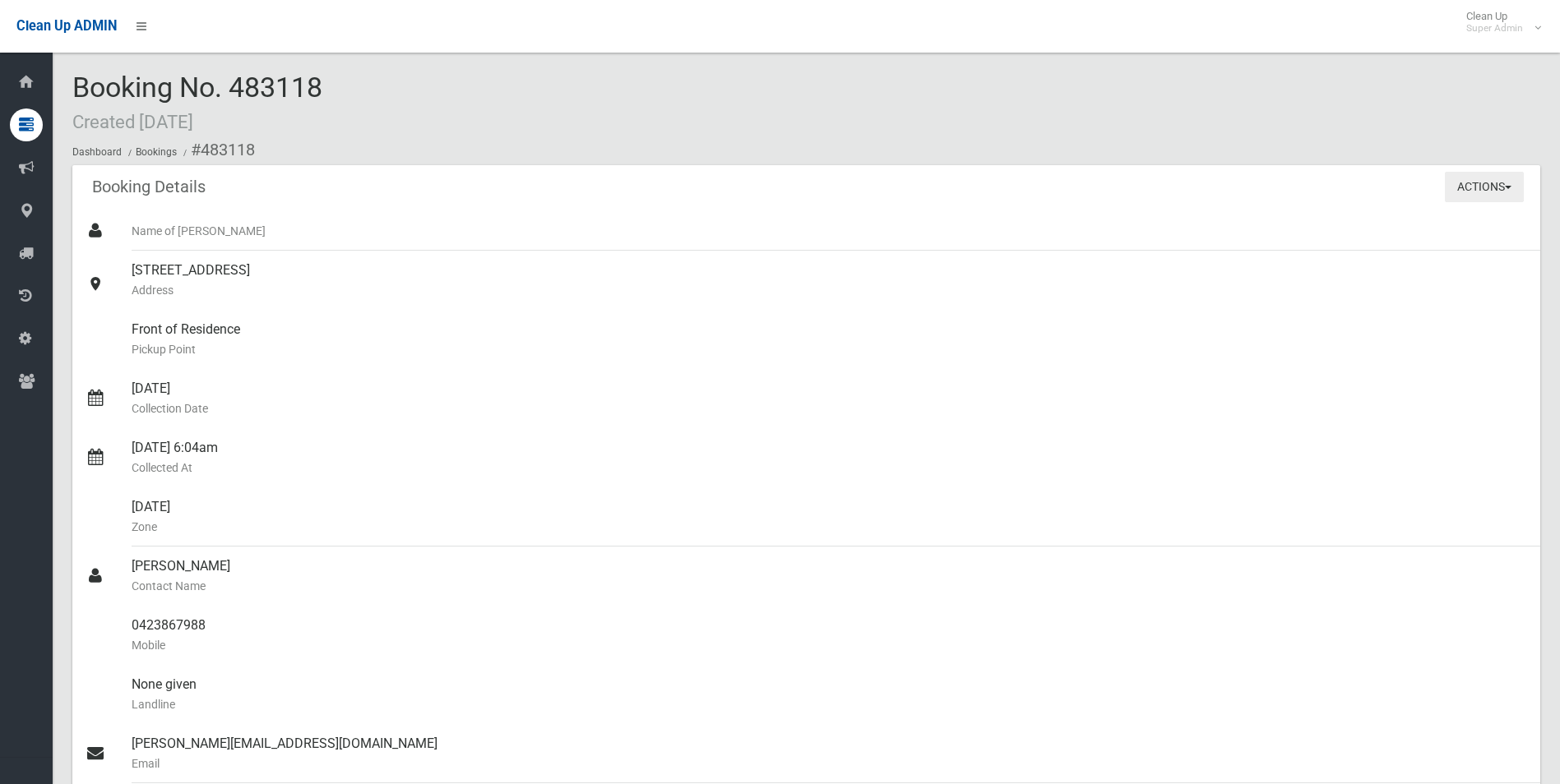
click at [1457, 181] on button "Actions" at bounding box center [1485, 187] width 79 height 30
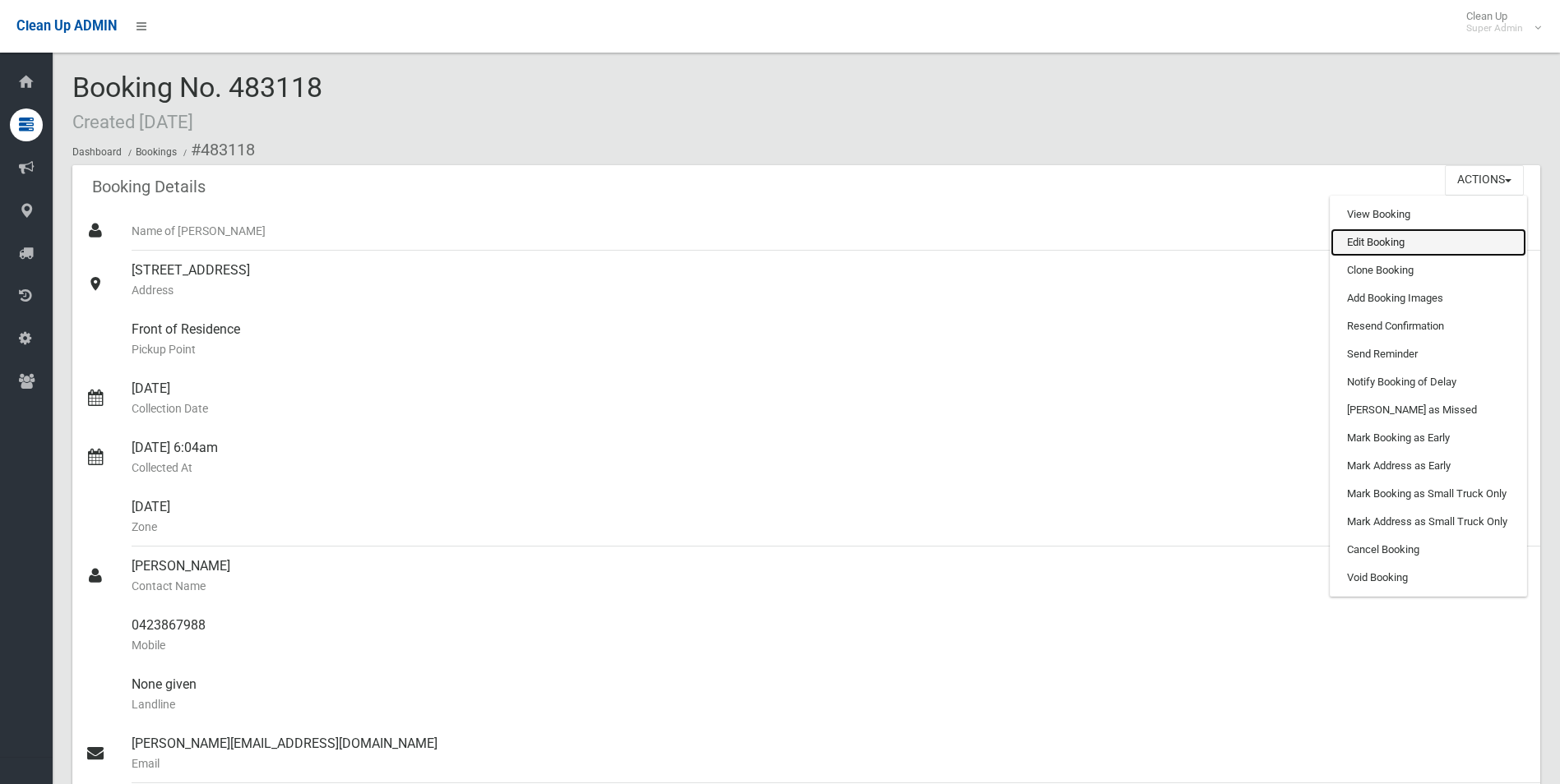
click at [1345, 240] on link "Edit Booking" at bounding box center [1428, 242] width 196 height 28
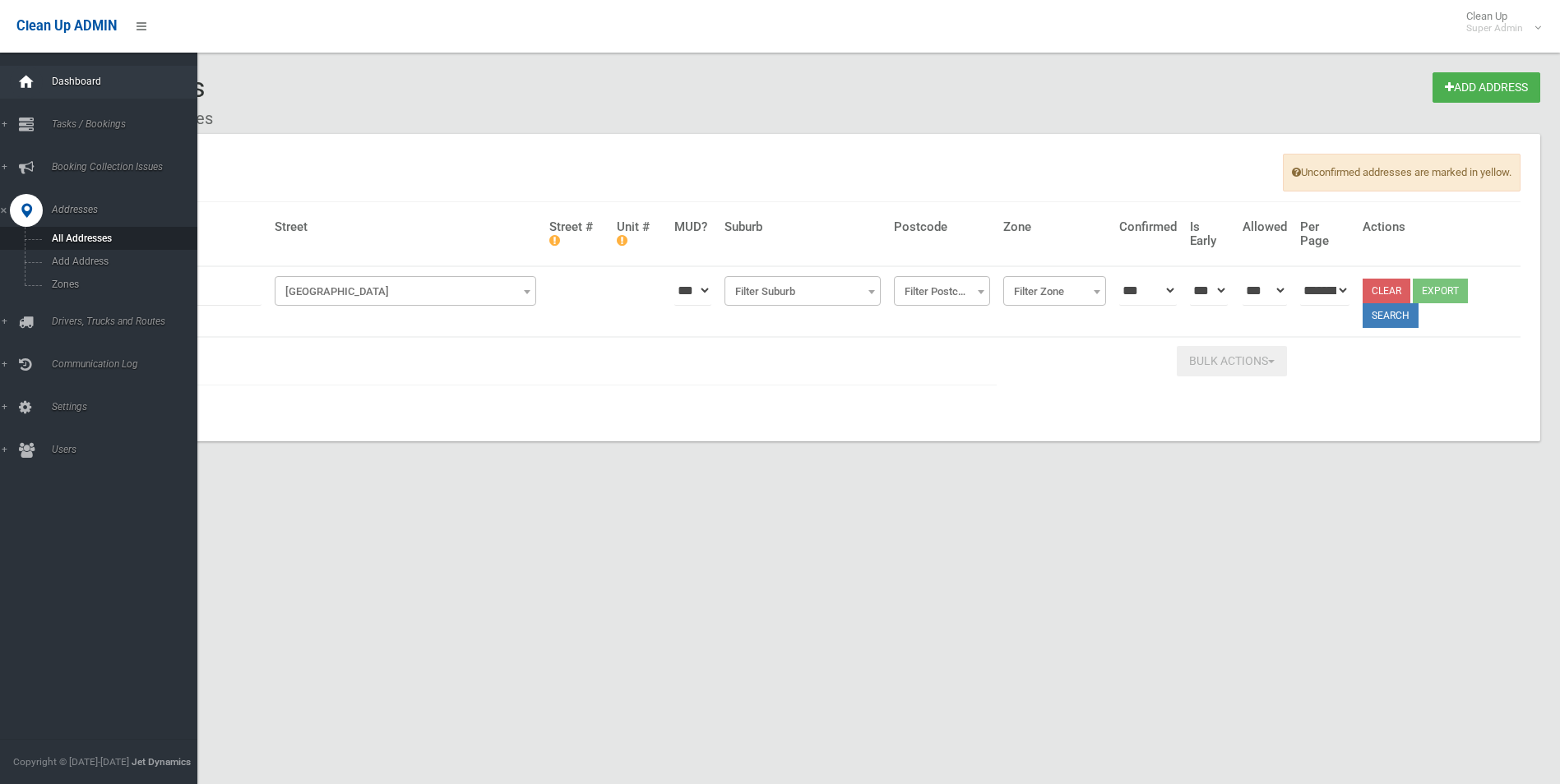
click at [10, 83] on div at bounding box center [26, 82] width 33 height 33
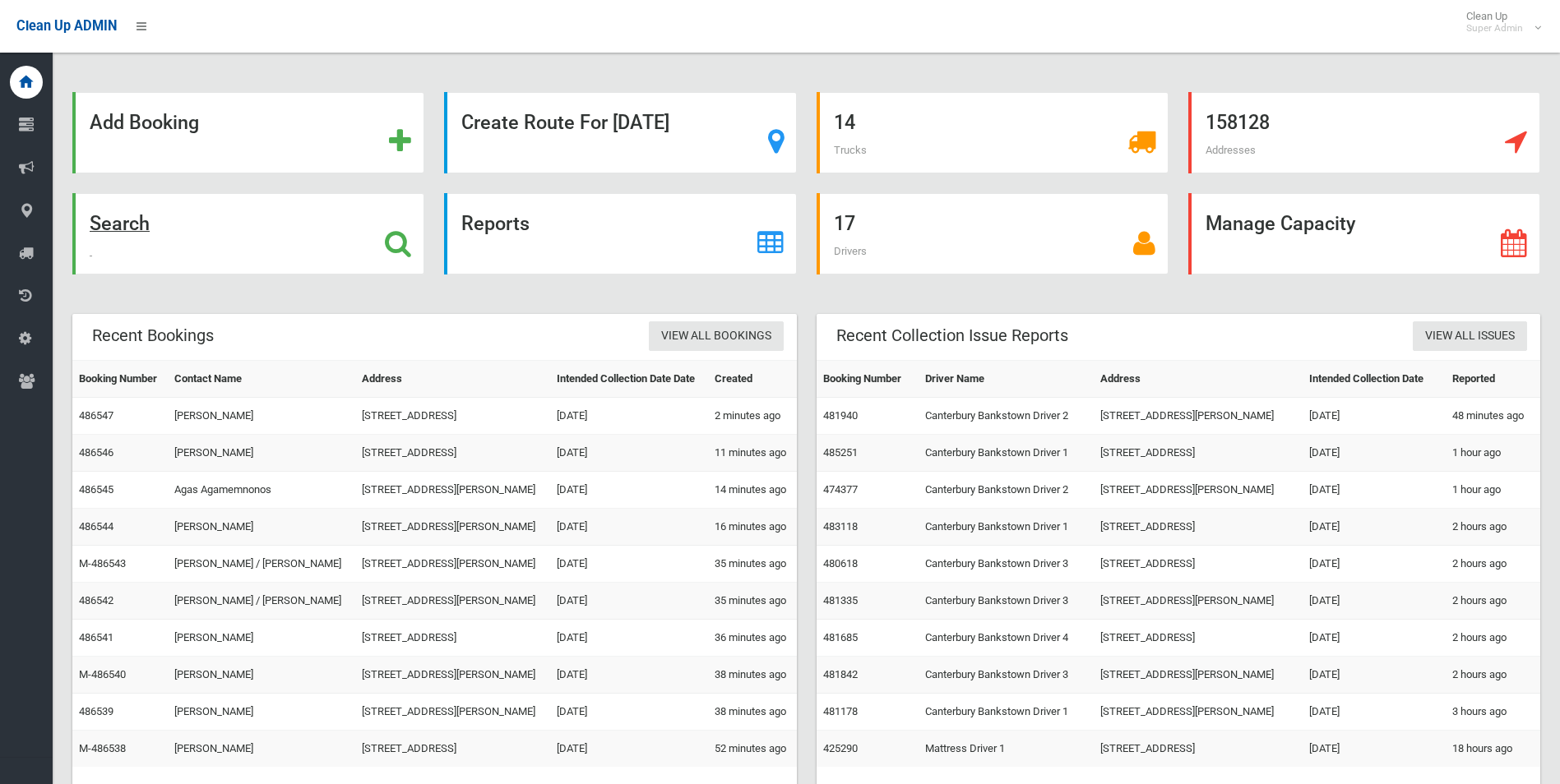
click at [118, 222] on strong "Search" at bounding box center [119, 223] width 60 height 23
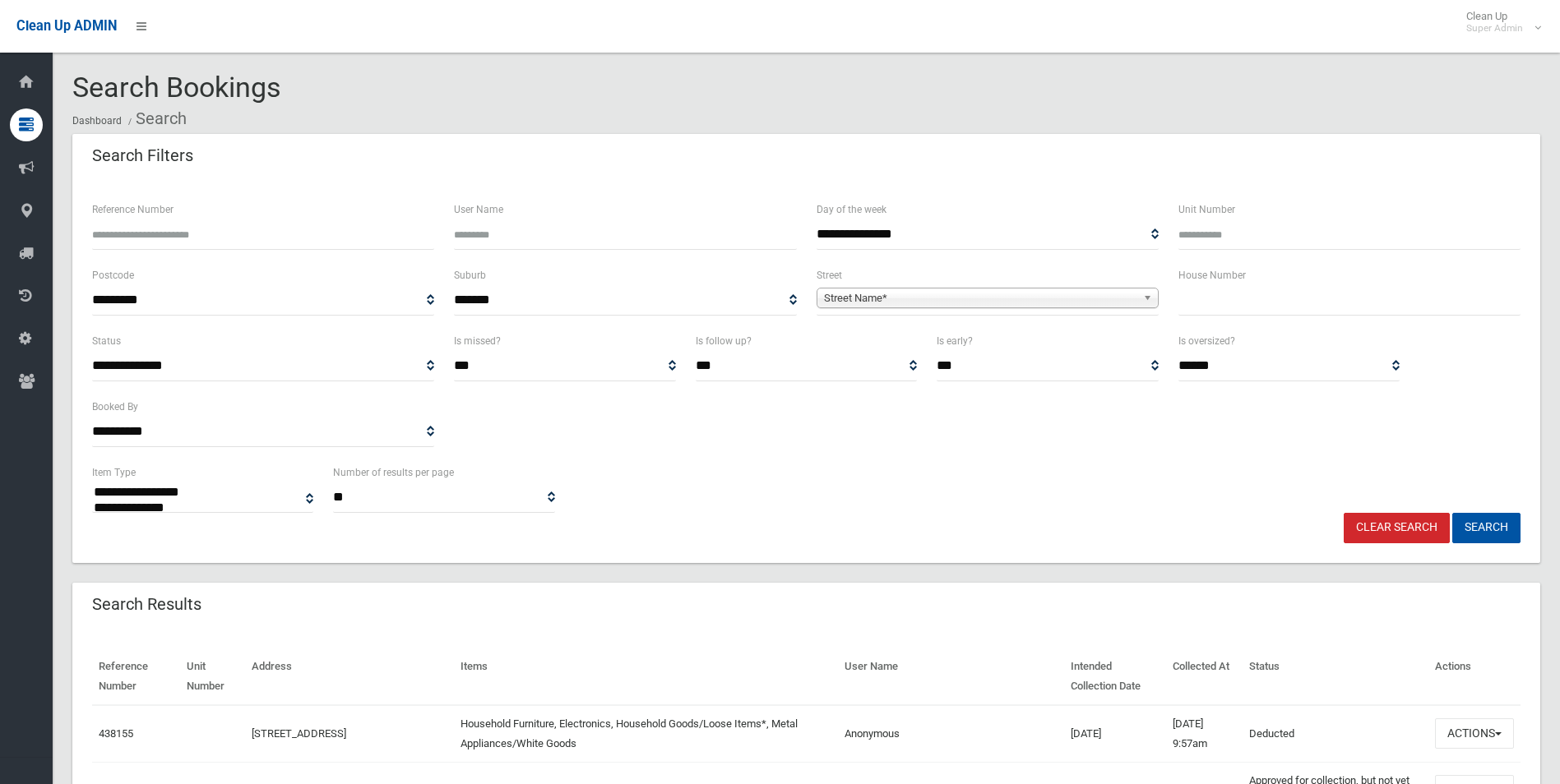
select select
click at [161, 228] on input "Reference Number" at bounding box center [263, 235] width 342 height 30
type input "******"
click at [1452, 513] on button "Search" at bounding box center [1486, 528] width 68 height 30
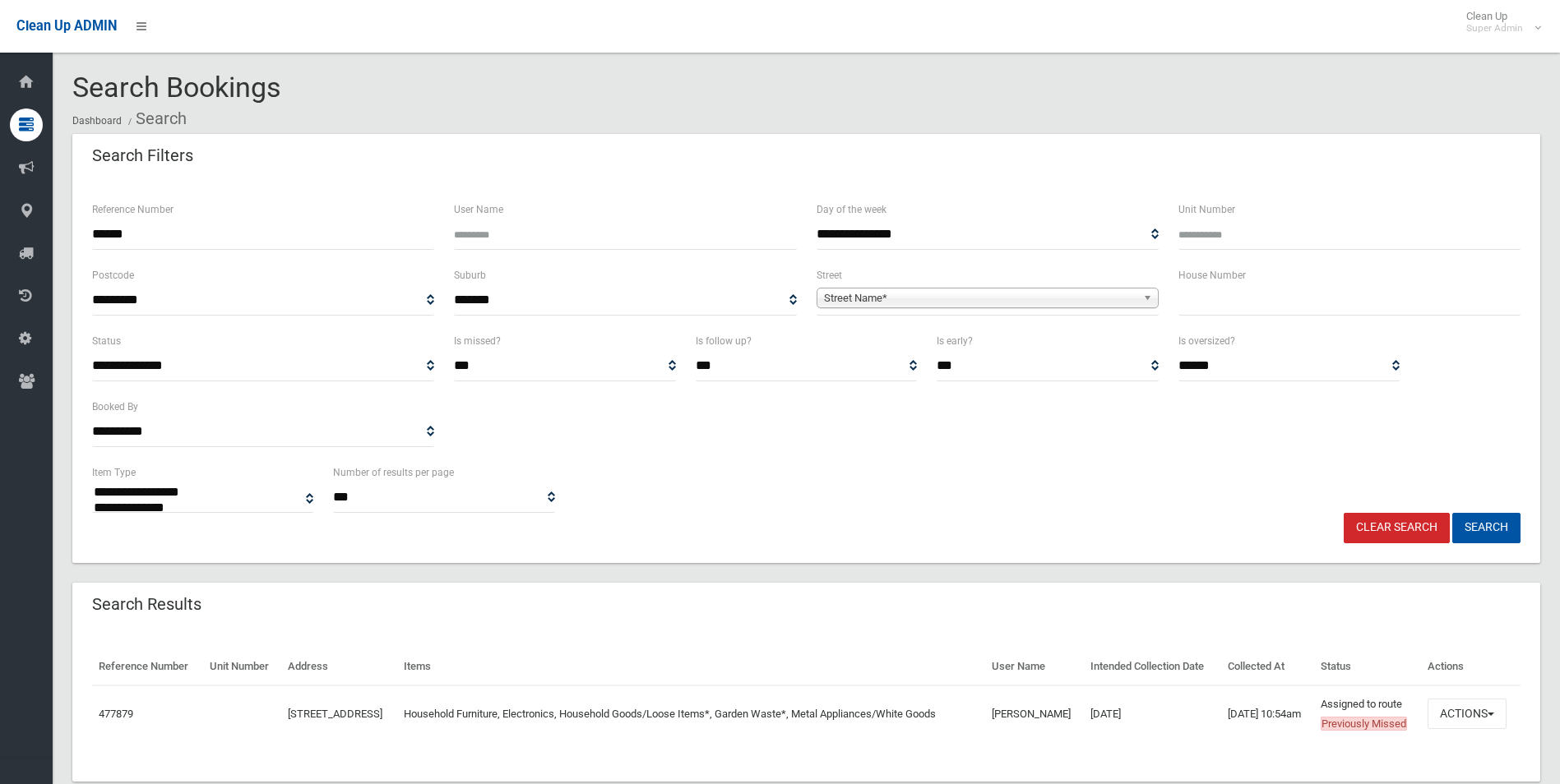
select select
click at [1452, 729] on button "Actions" at bounding box center [1467, 714] width 79 height 30
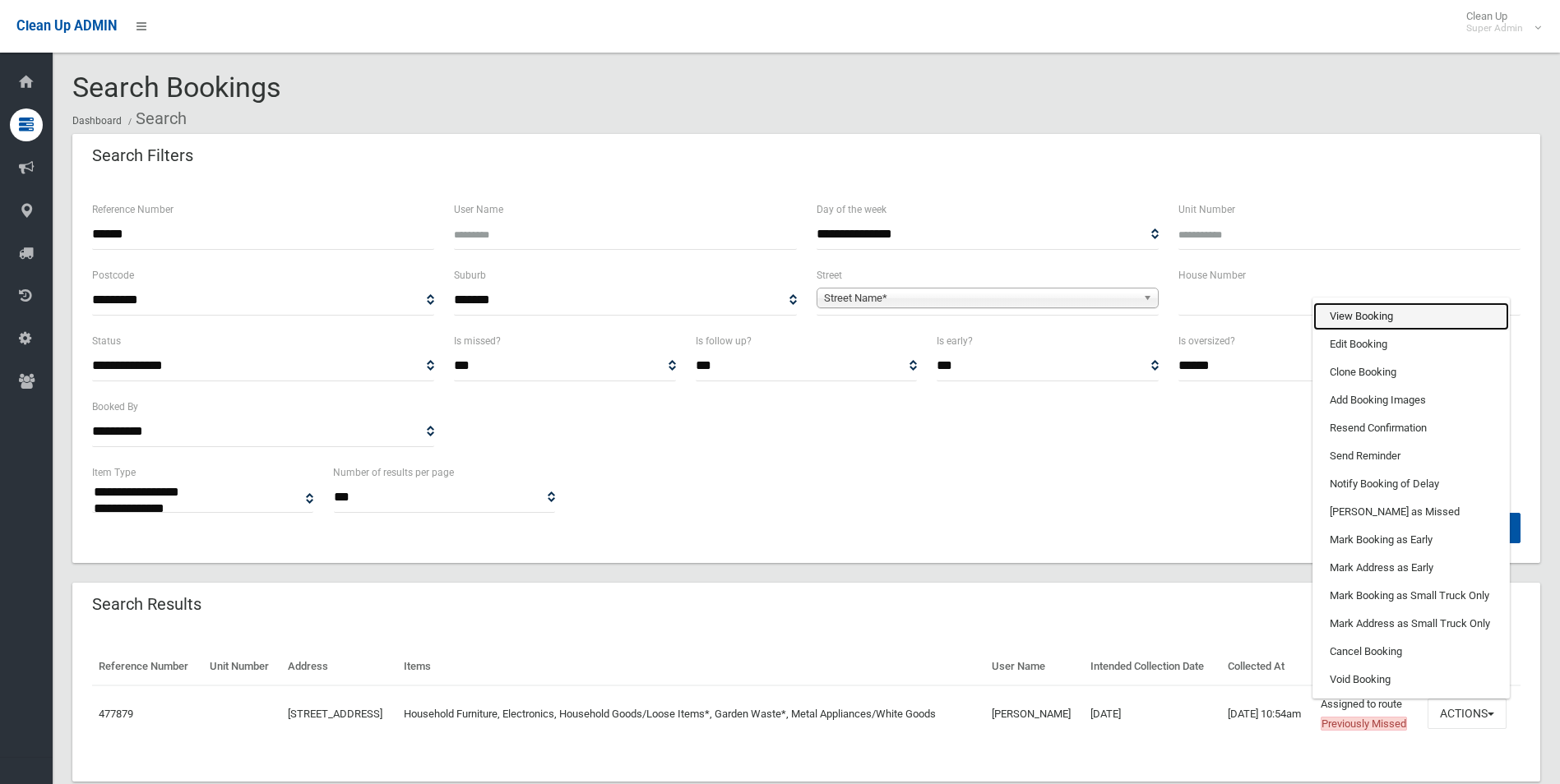
click at [1342, 330] on link "View Booking" at bounding box center [1411, 316] width 196 height 28
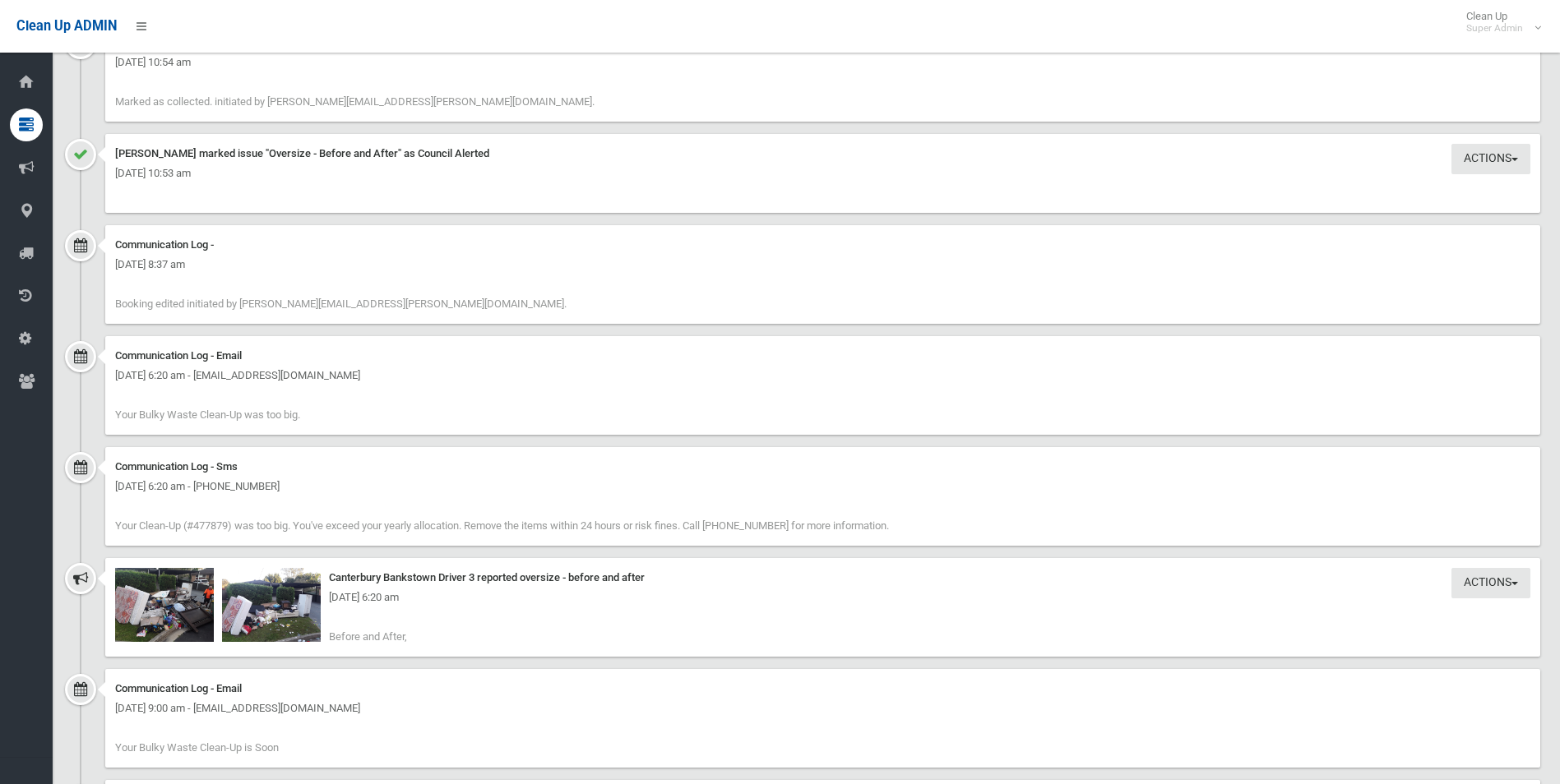
scroll to position [2219, 0]
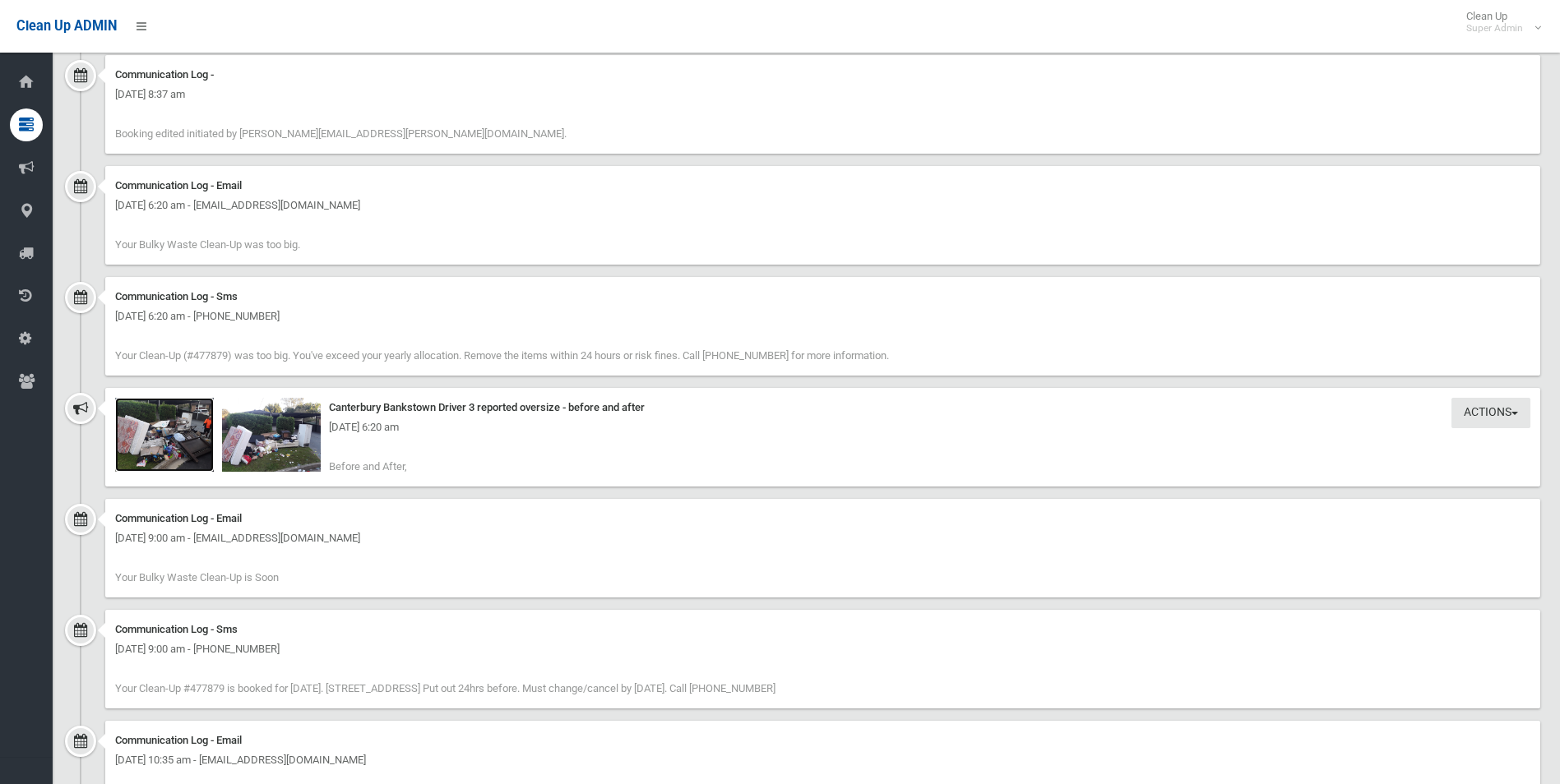
click at [175, 438] on img at bounding box center [164, 434] width 99 height 74
click at [287, 443] on img at bounding box center [271, 434] width 99 height 74
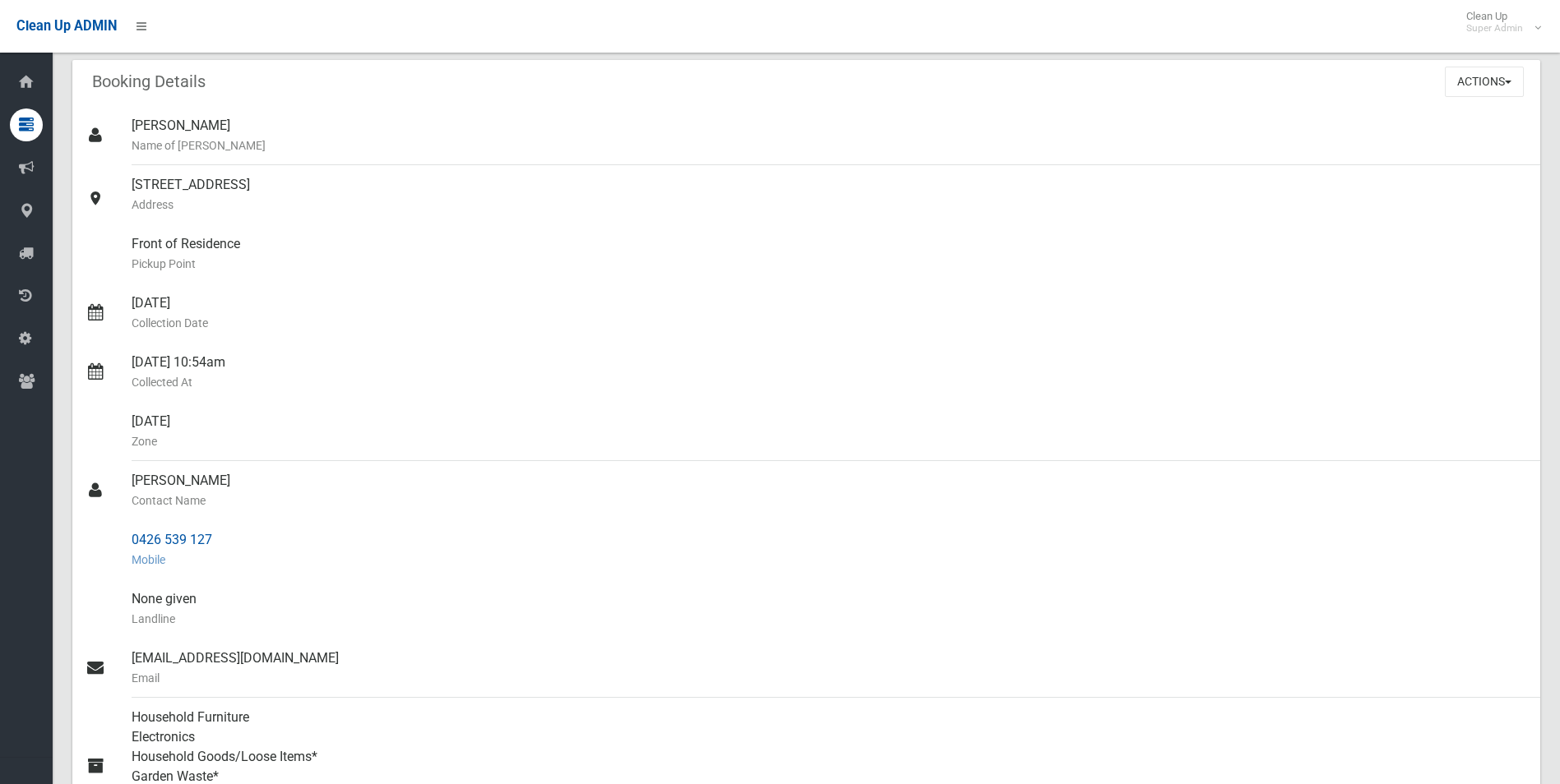
scroll to position [0, 0]
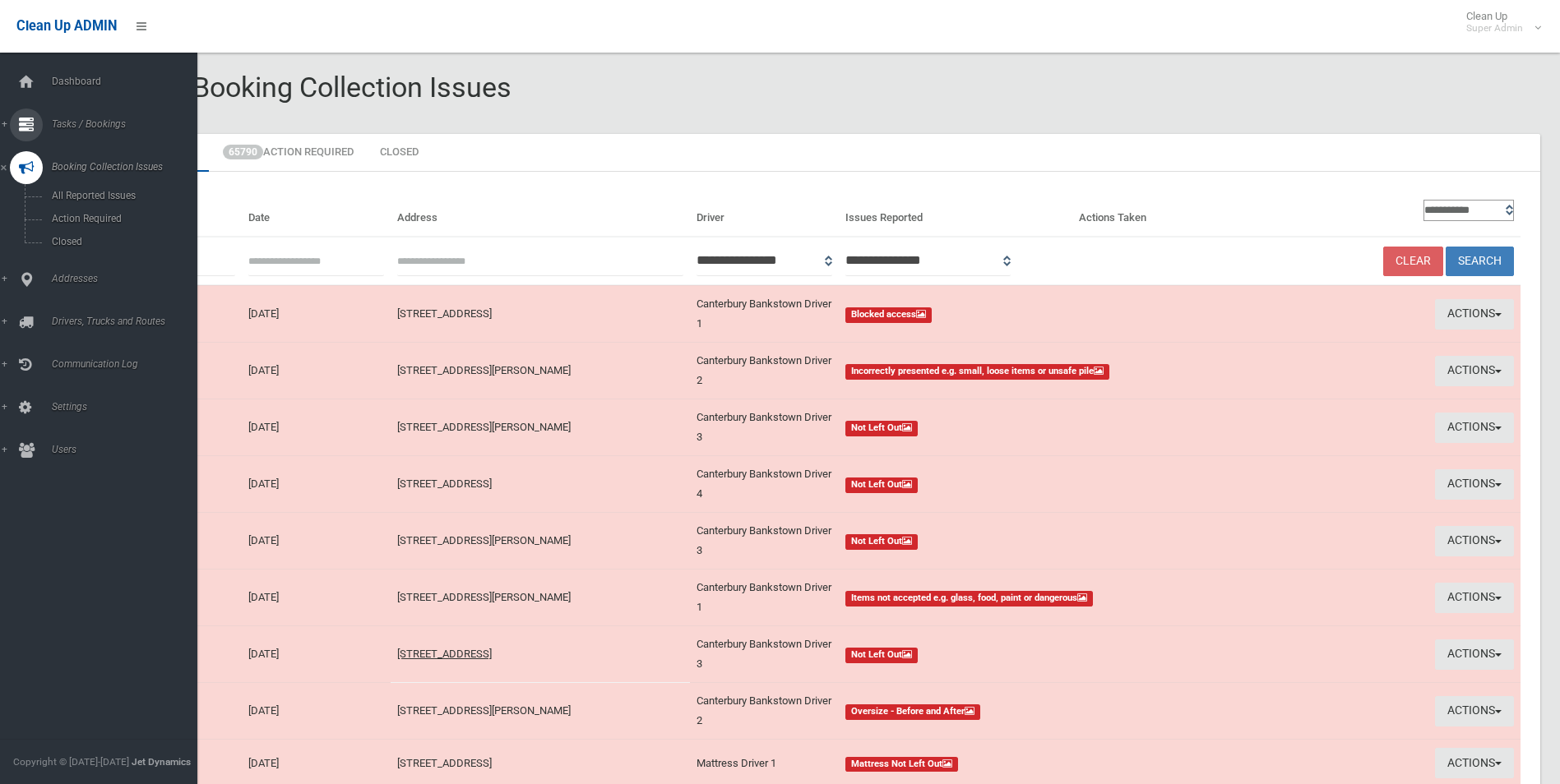
click at [77, 118] on link "Tasks / Bookings" at bounding box center [105, 125] width 210 height 33
click at [69, 240] on span "Search" at bounding box center [121, 245] width 149 height 12
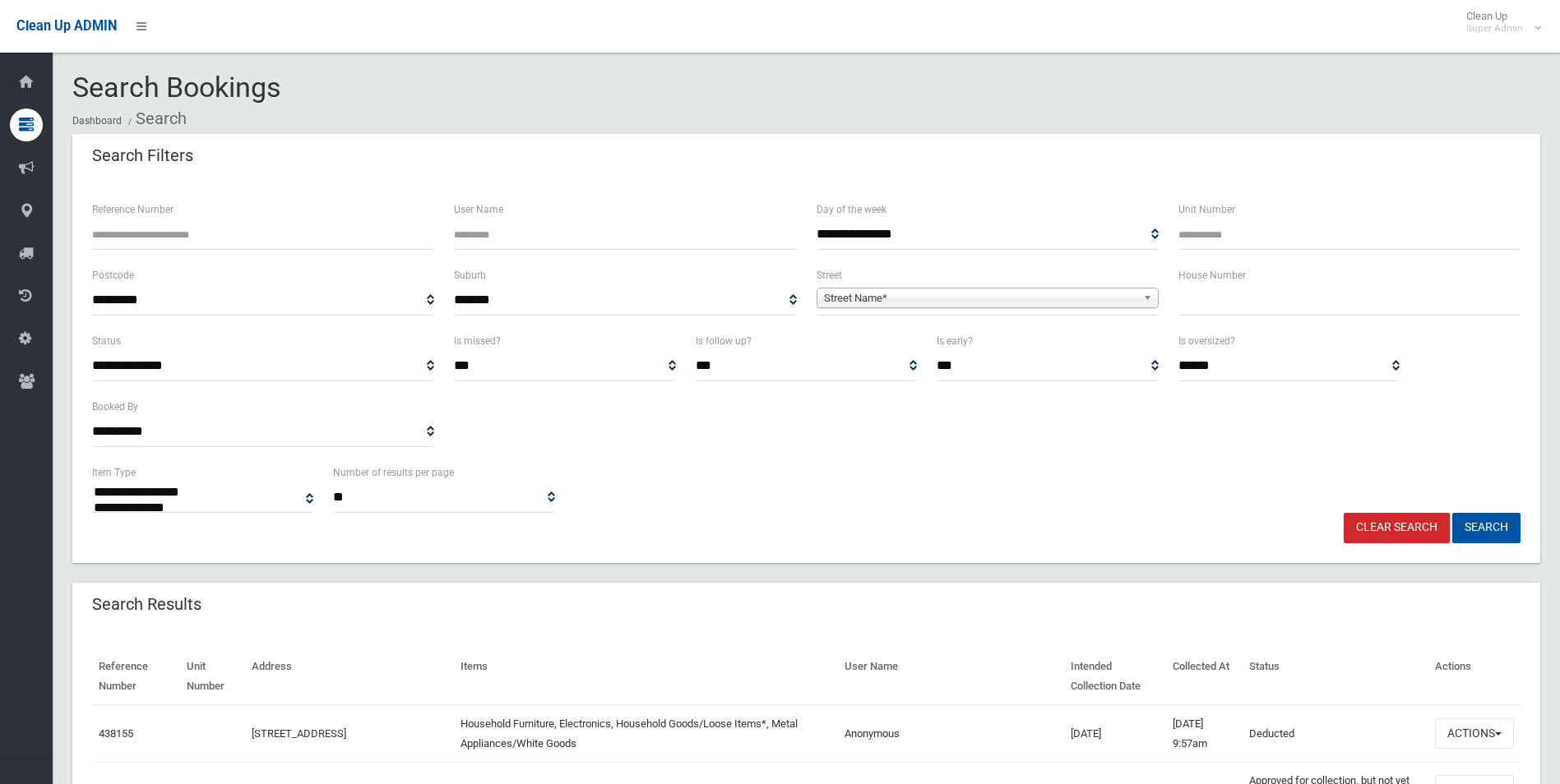
select select
click at [838, 297] on span "Street Name*" at bounding box center [980, 299] width 312 height 20
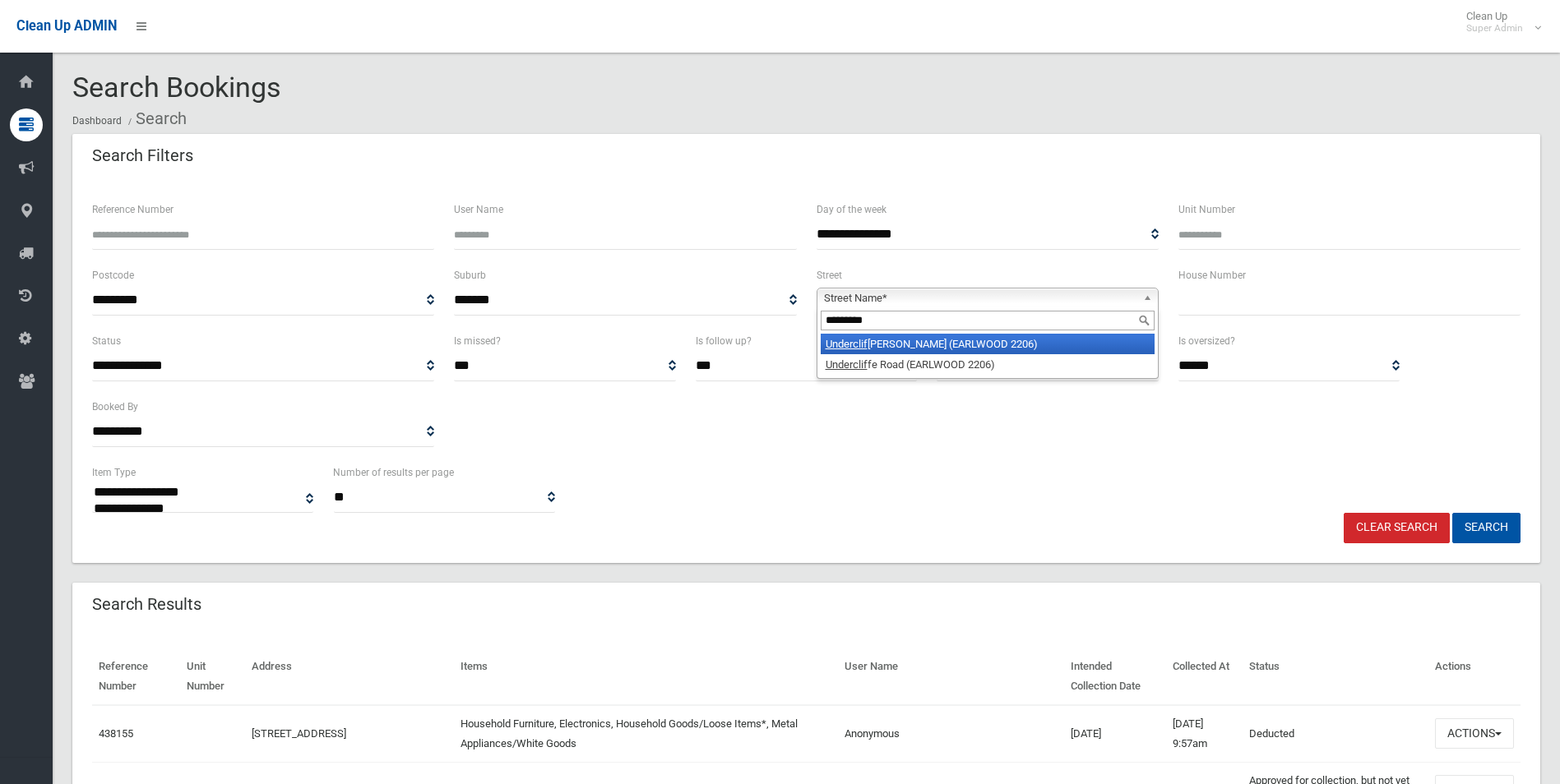
type input "**********"
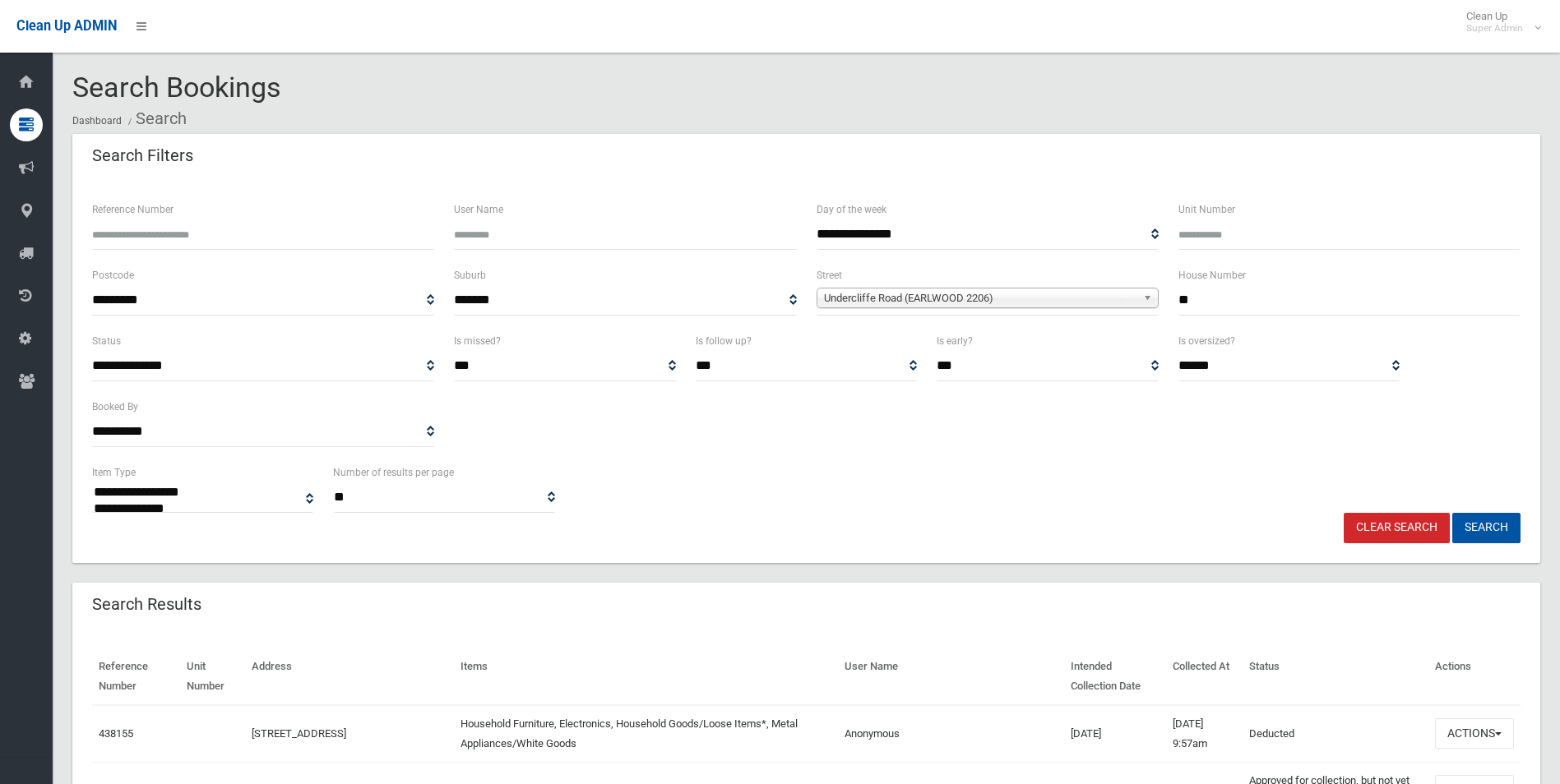
type input "**"
click at [1452, 513] on button "Search" at bounding box center [1486, 528] width 68 height 30
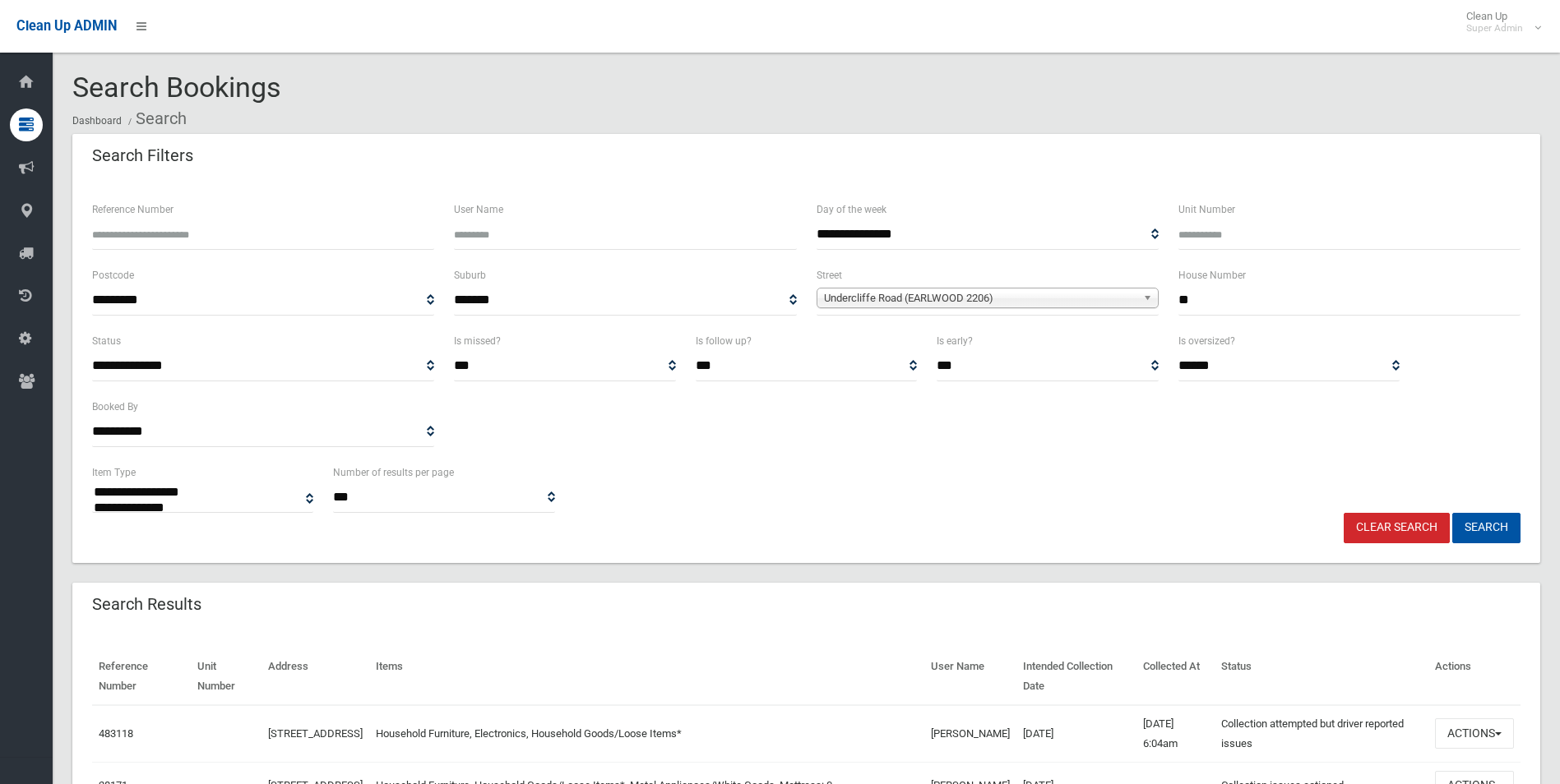
select select
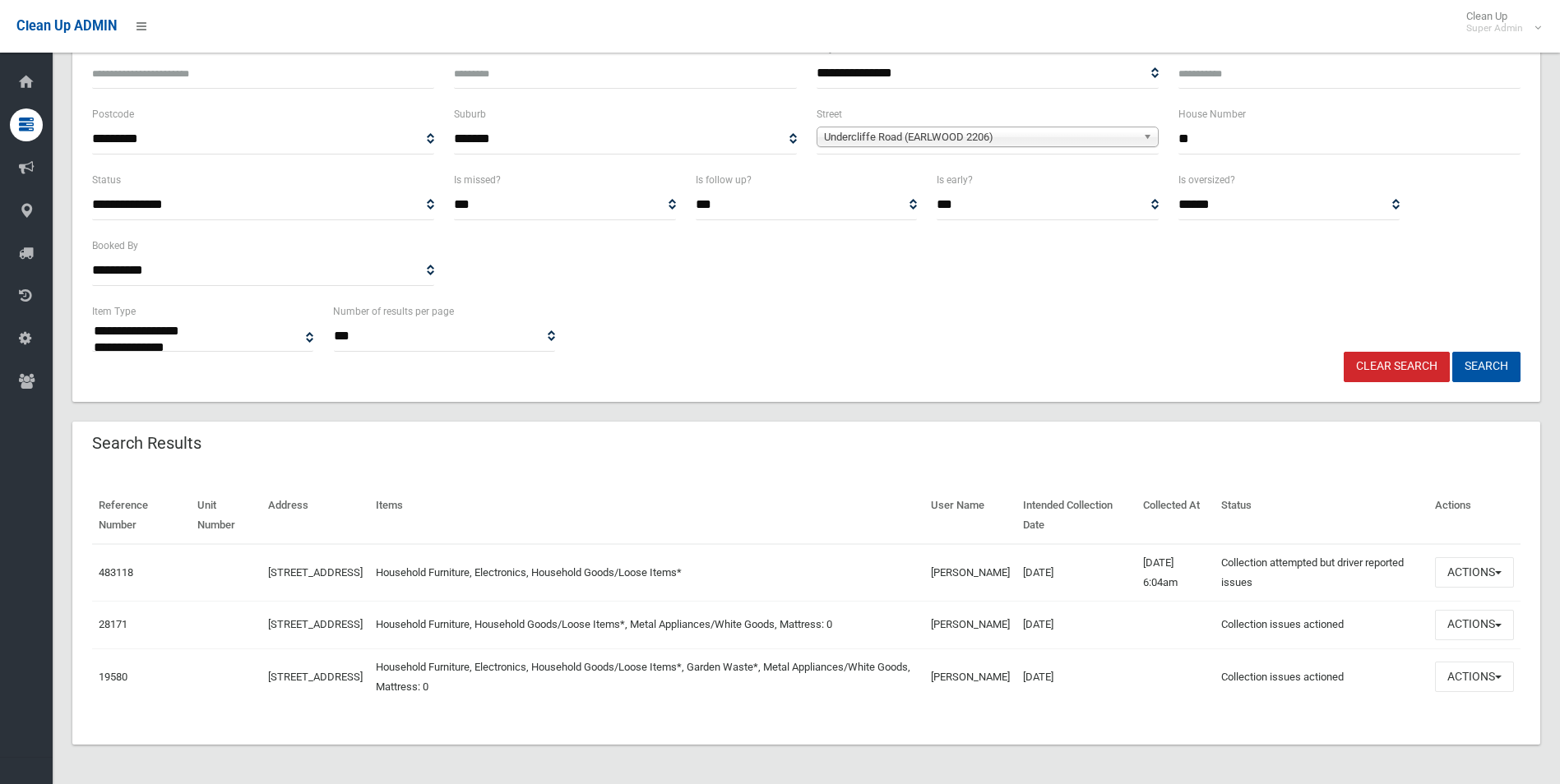
scroll to position [170, 0]
click at [1473, 622] on button "Actions" at bounding box center [1475, 625] width 79 height 30
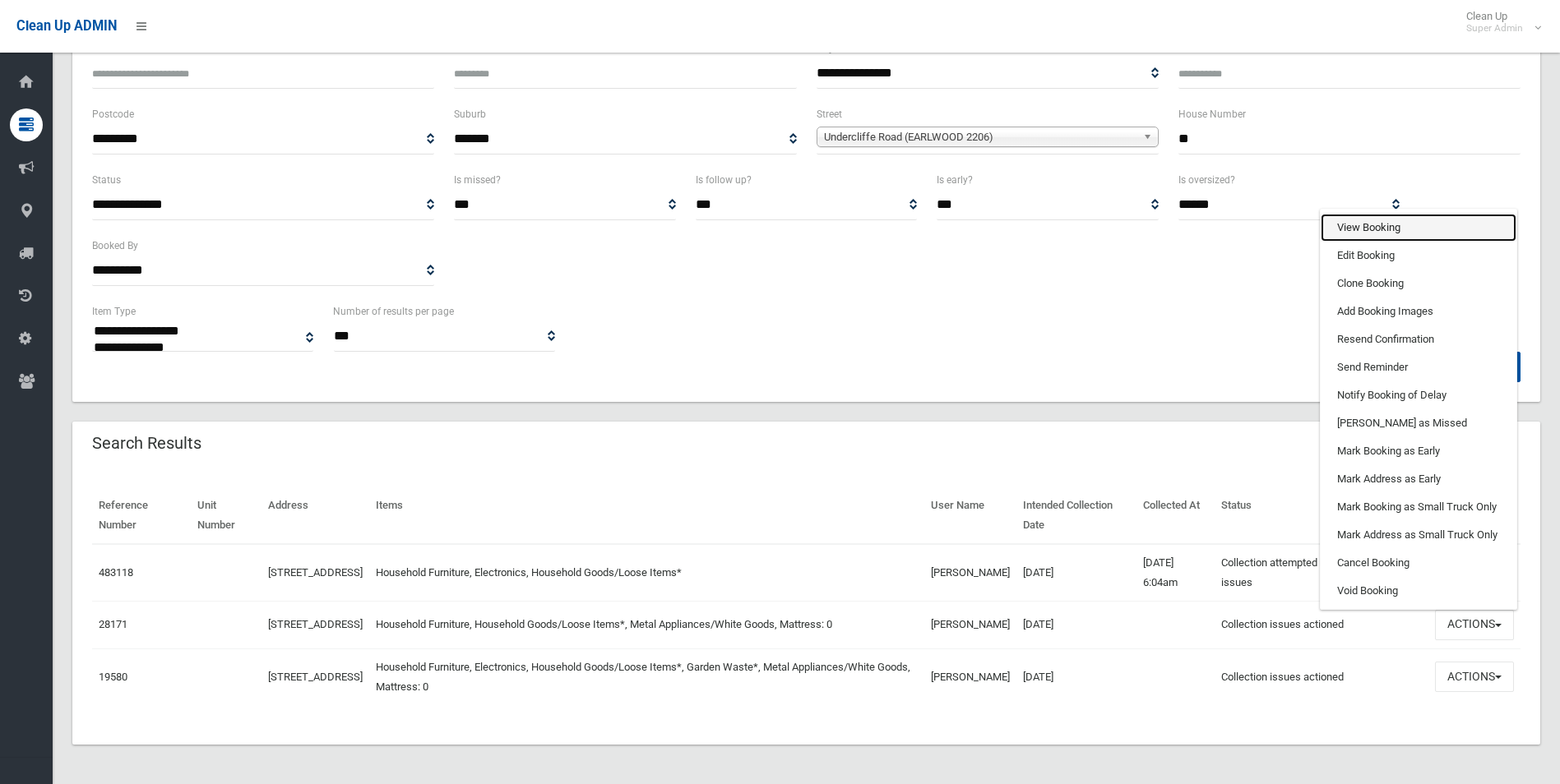
drag, startPoint x: 1382, startPoint y: 219, endPoint x: 1343, endPoint y: 251, distance: 50.4
click at [1380, 219] on link "View Booking" at bounding box center [1418, 227] width 196 height 28
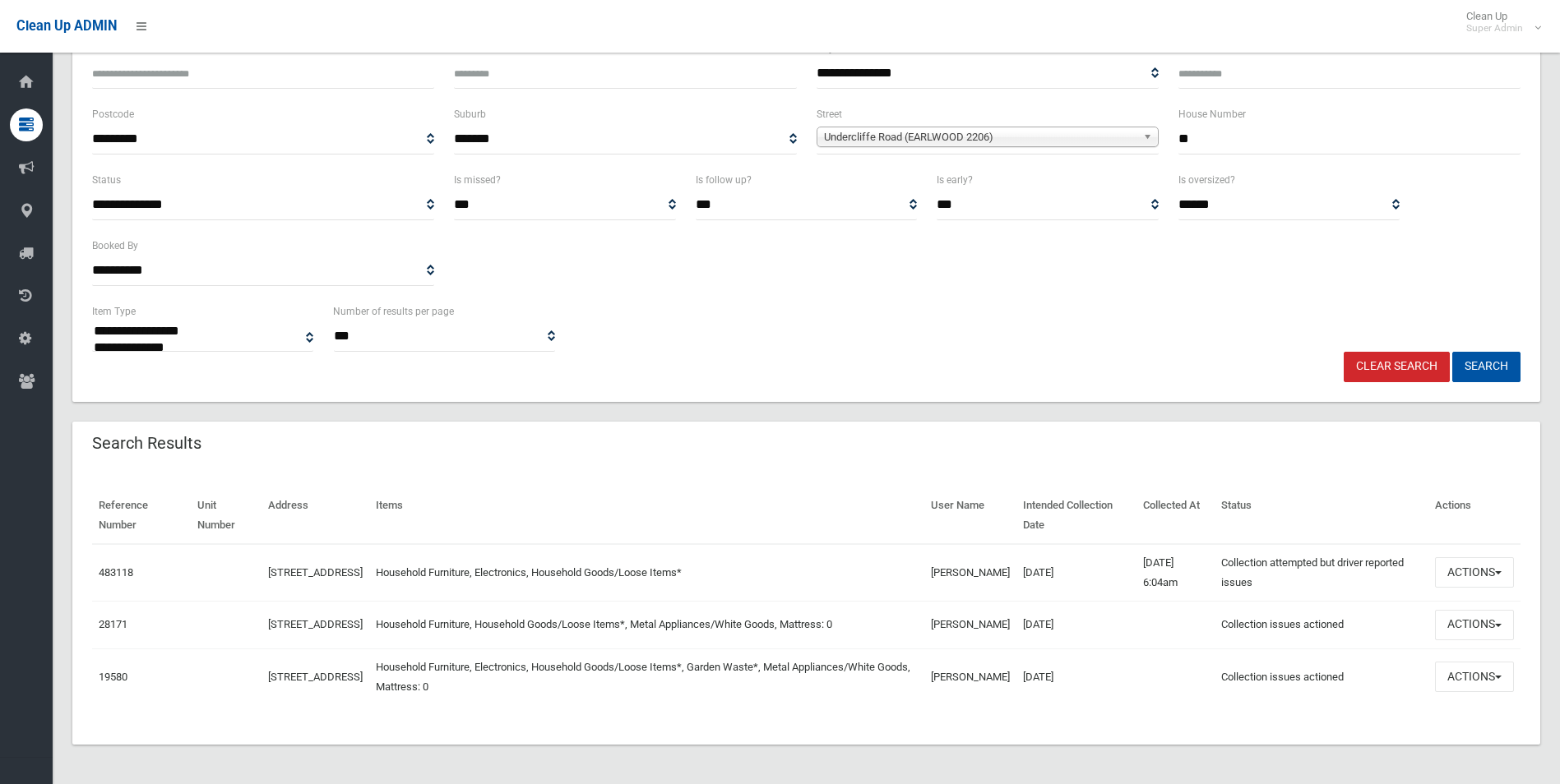
click at [1391, 355] on link "Clear Search" at bounding box center [1397, 367] width 106 height 30
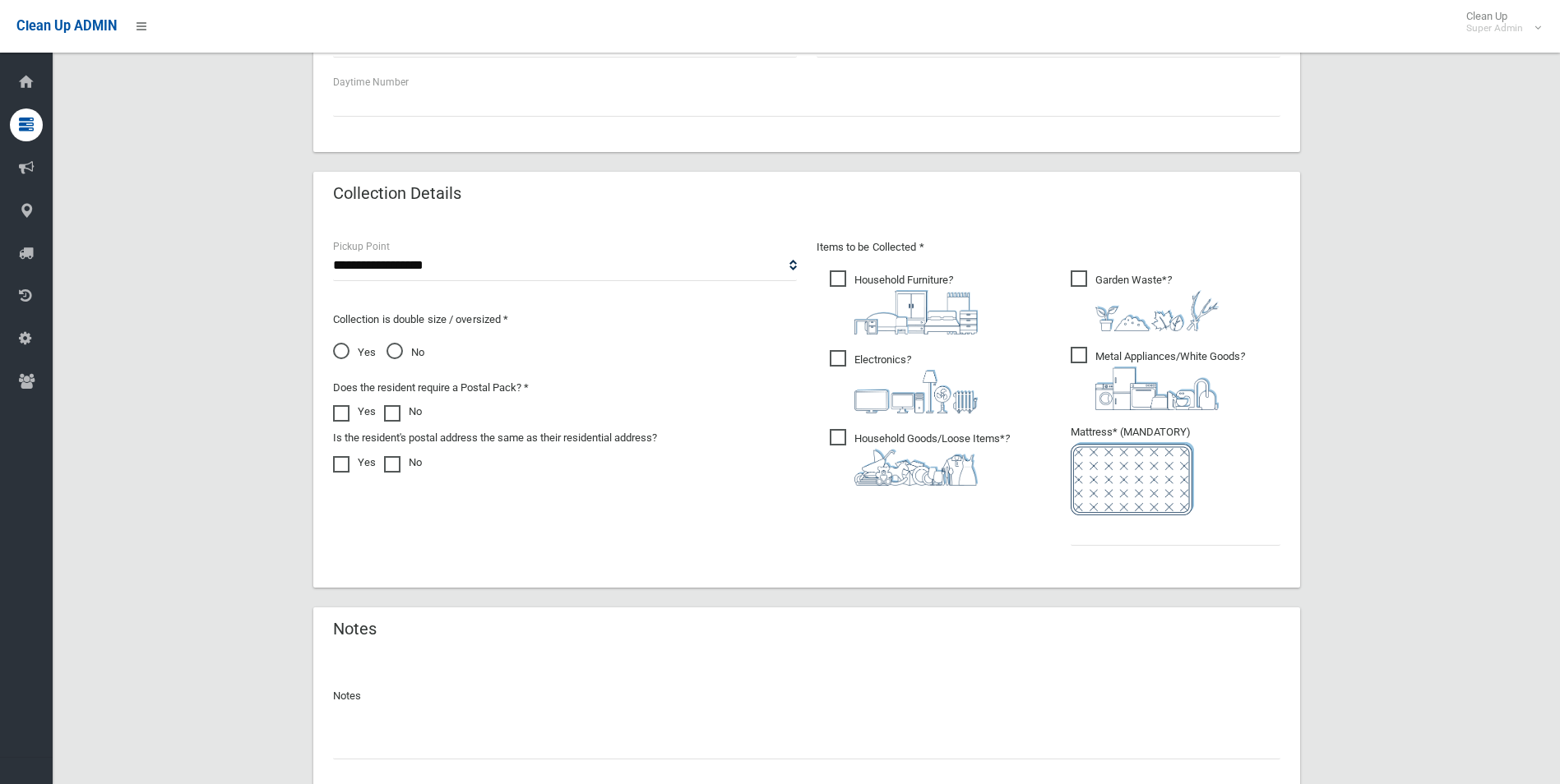
scroll to position [834, 0]
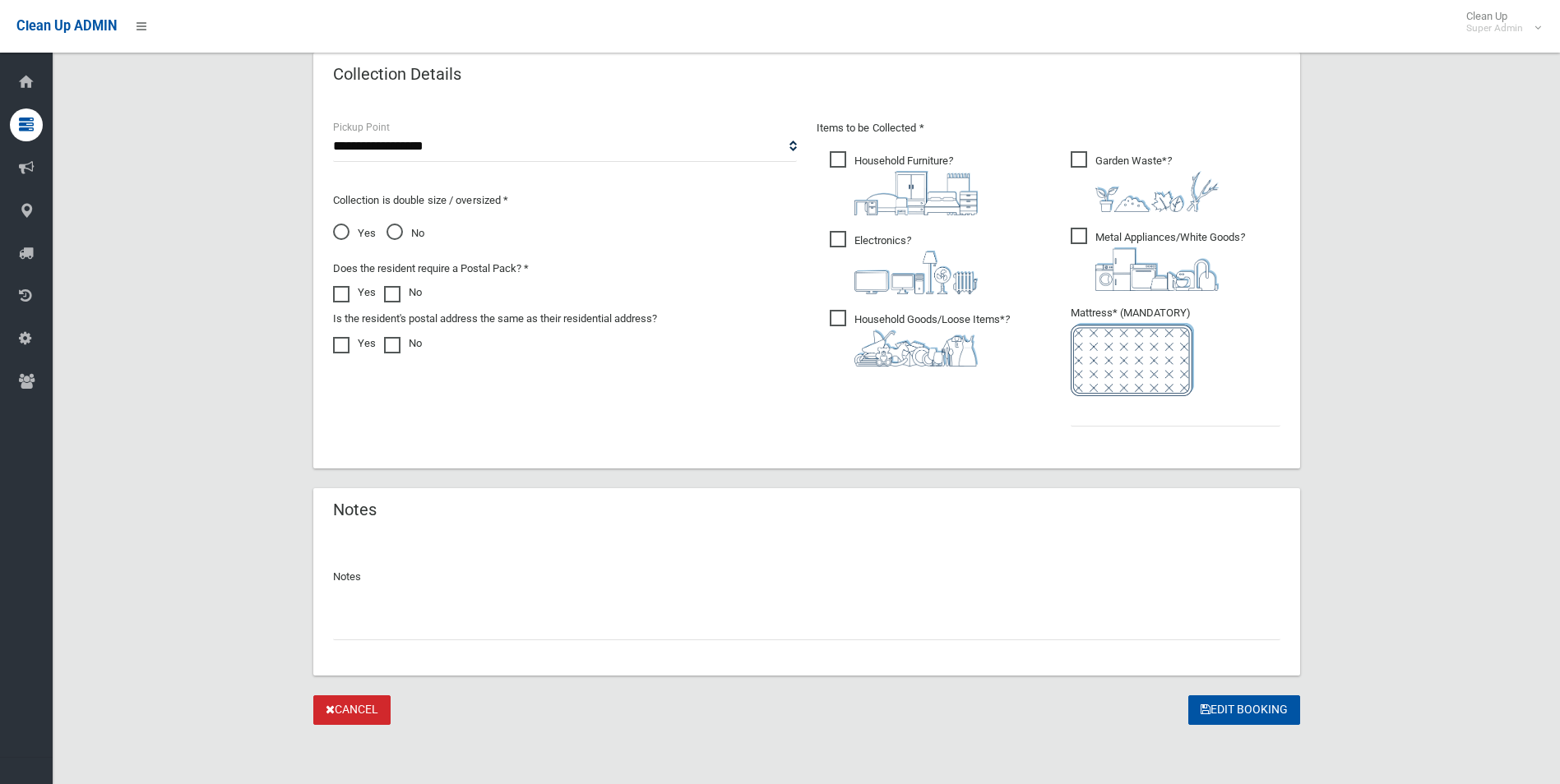
click at [446, 621] on input "text" at bounding box center [806, 625] width 947 height 30
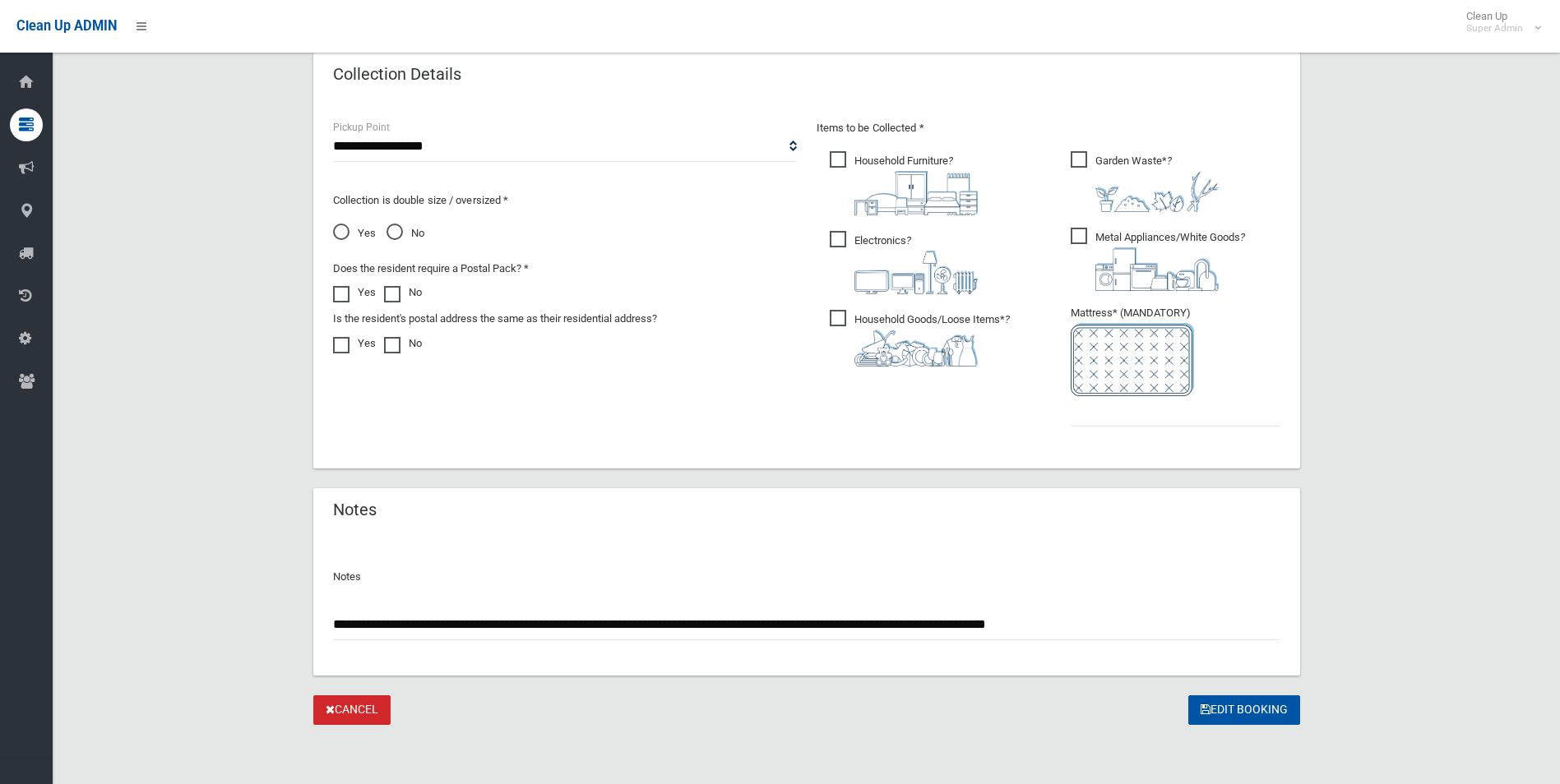
type input "**********"
click at [1097, 401] on input "text" at bounding box center [1176, 412] width 210 height 30
type input "*"
click at [1239, 708] on button "Edit Booking" at bounding box center [1244, 710] width 112 height 30
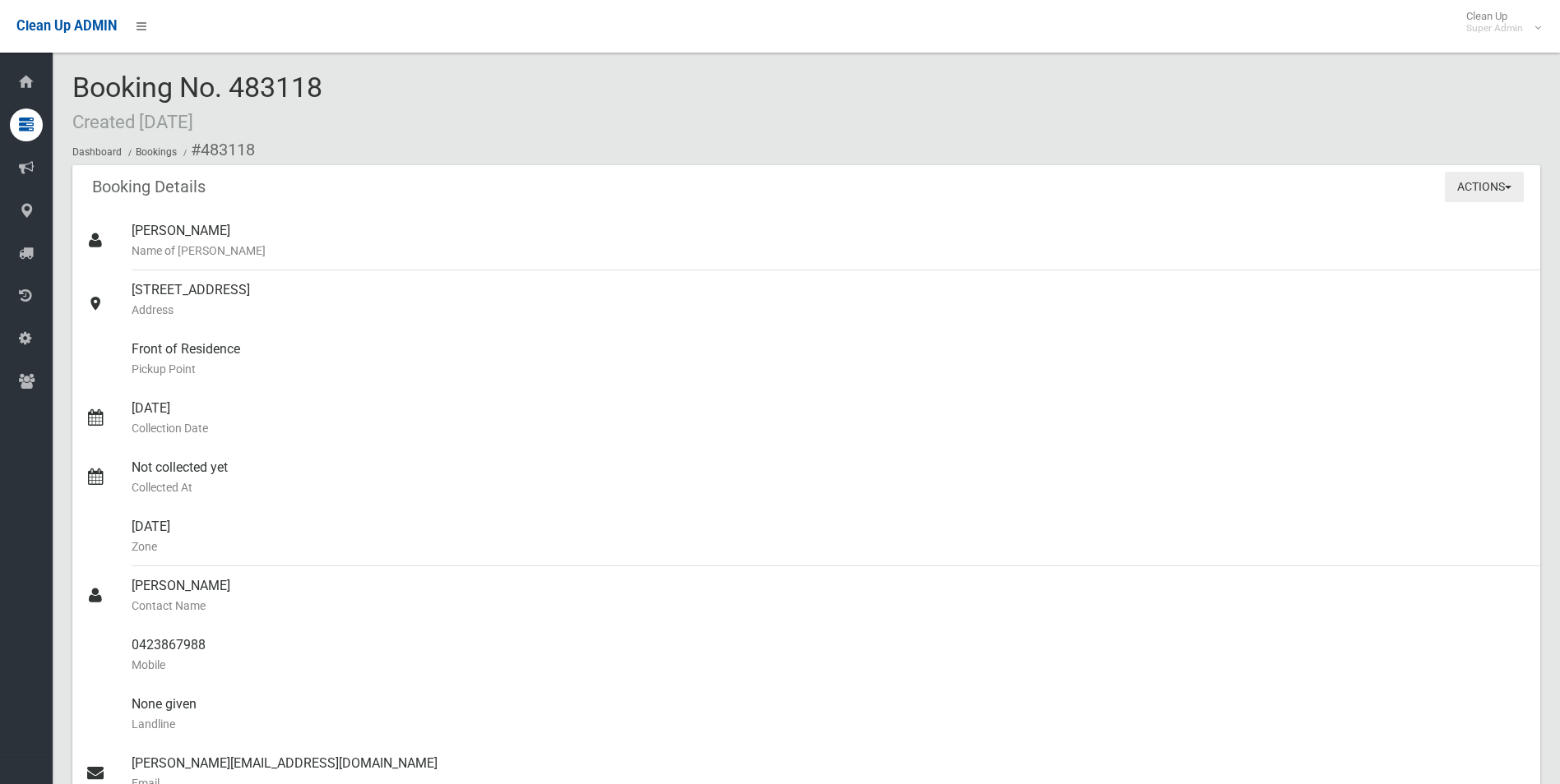
click at [1467, 174] on button "Actions" at bounding box center [1485, 187] width 79 height 30
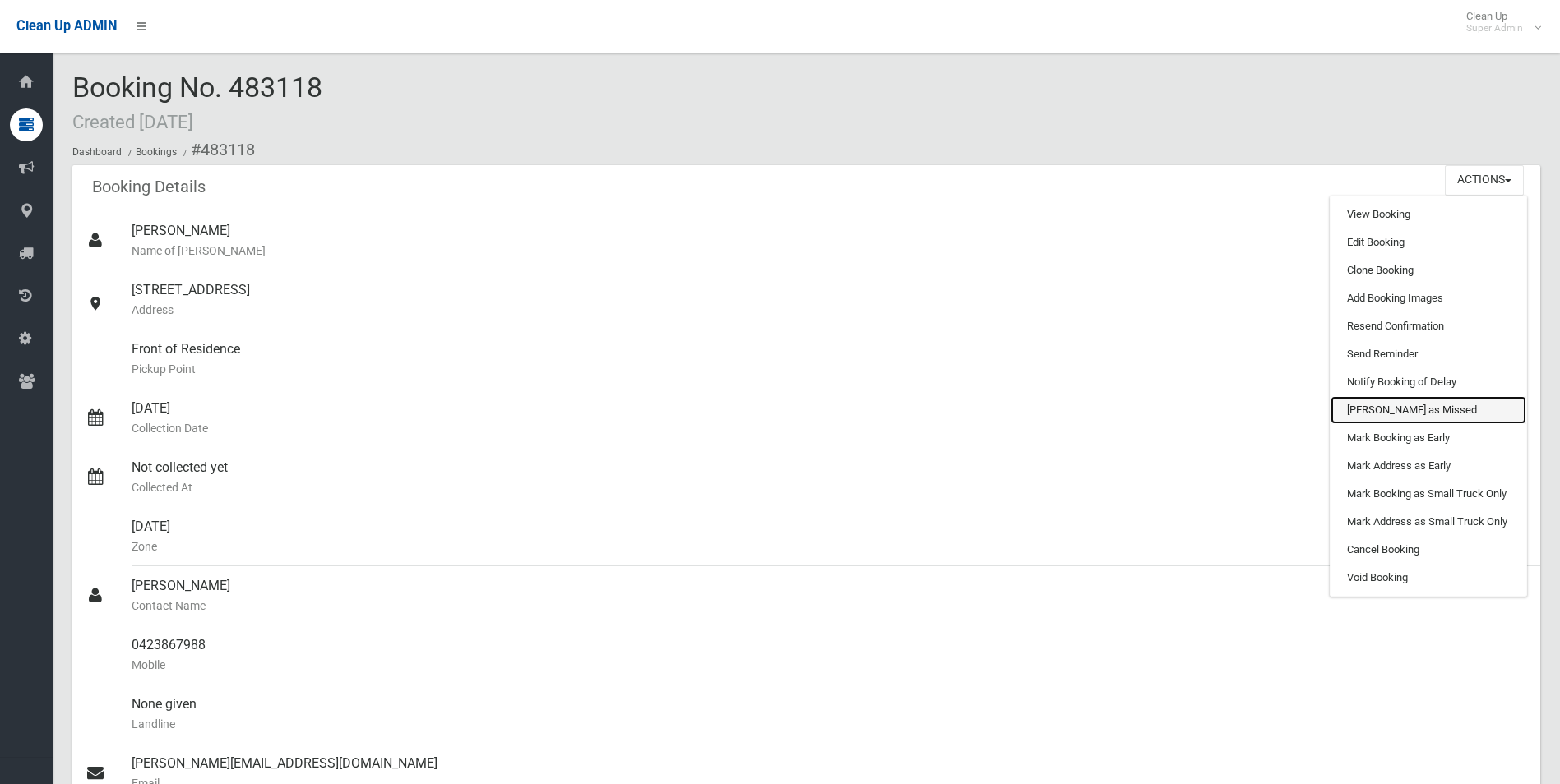
drag, startPoint x: 1372, startPoint y: 414, endPoint x: 872, endPoint y: 71, distance: 606.3
click at [1372, 414] on link "[PERSON_NAME] as Missed" at bounding box center [1428, 410] width 196 height 28
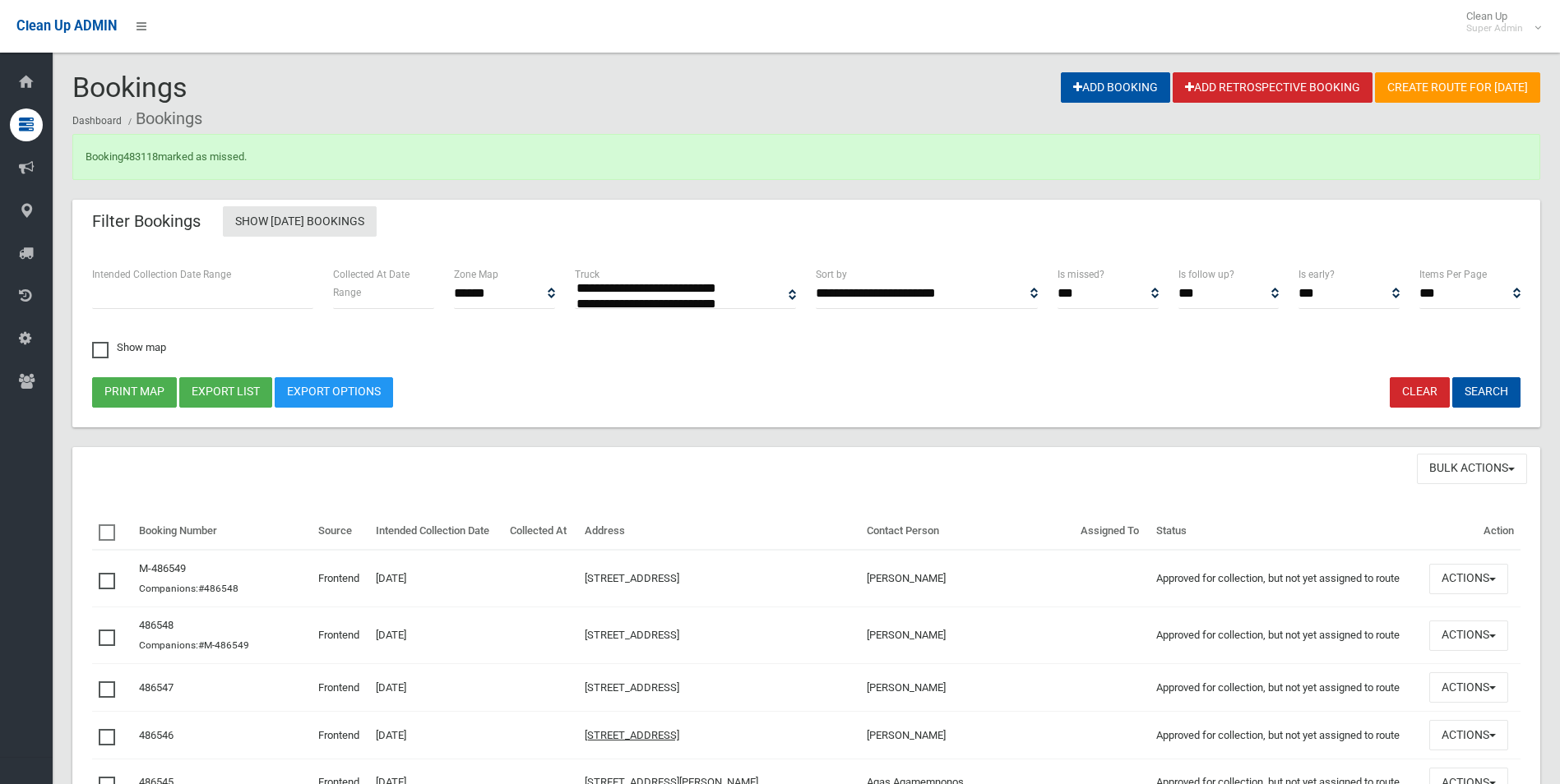
select select
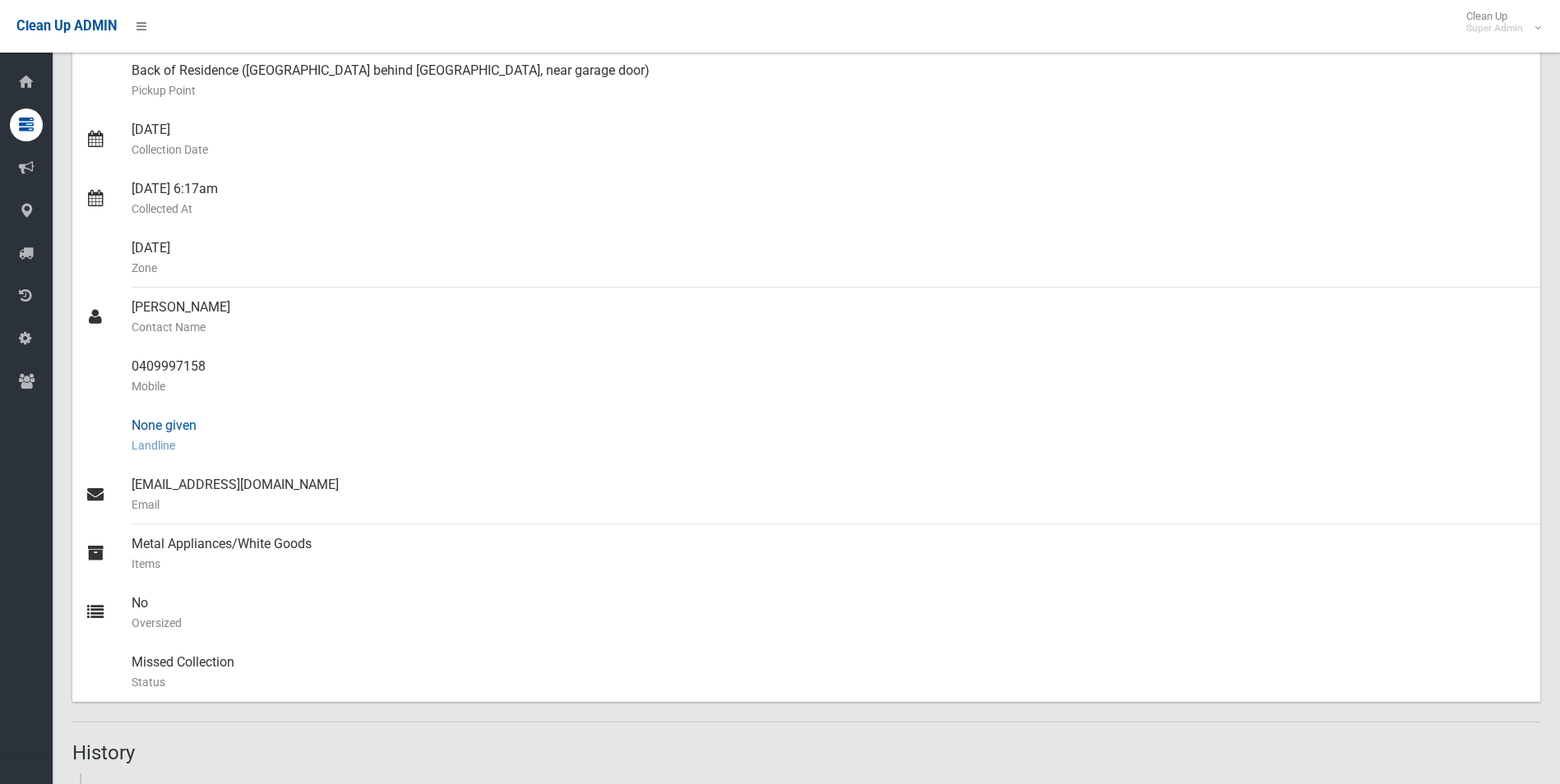
scroll to position [83, 0]
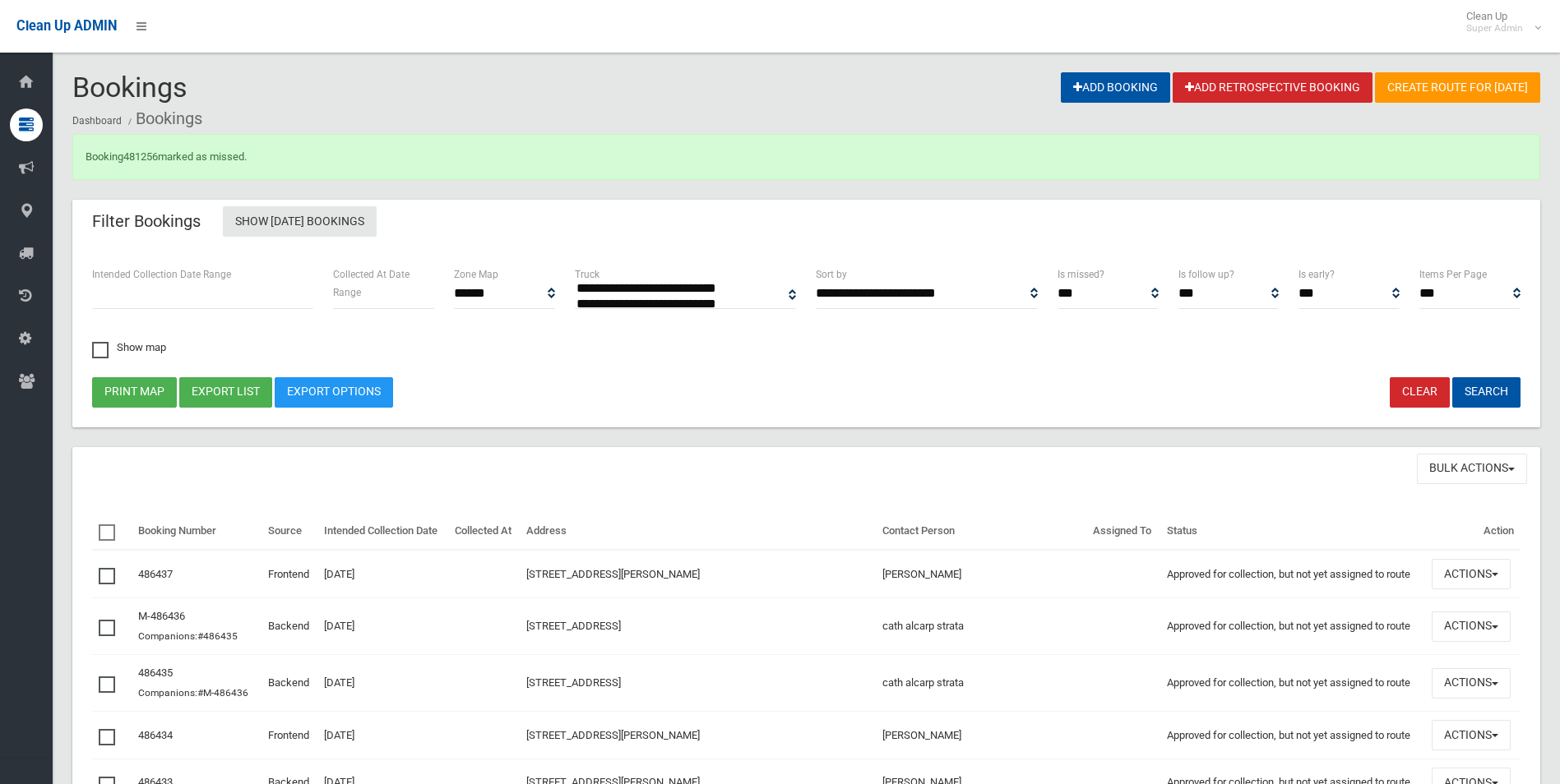
select select
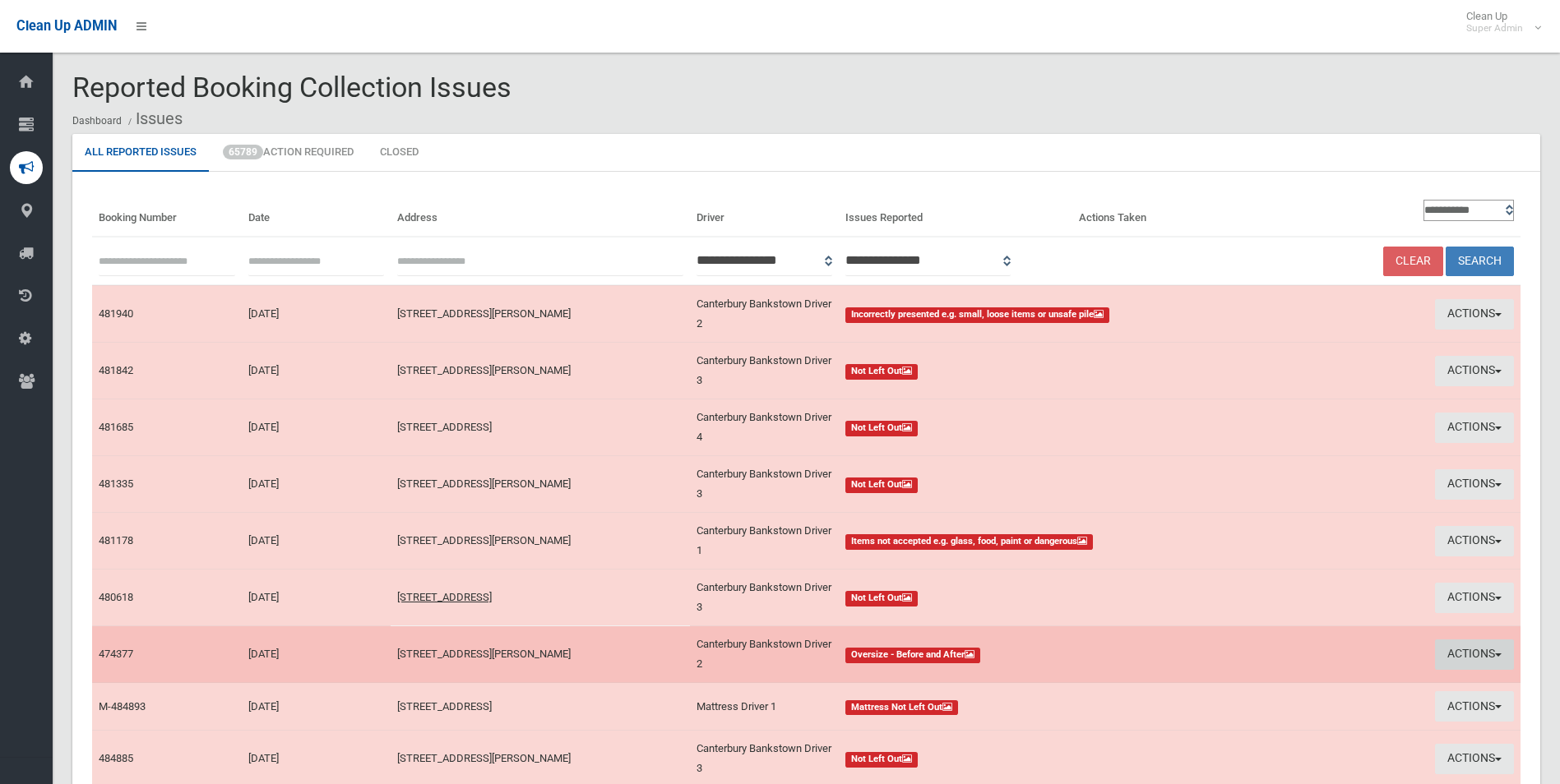
click at [1457, 654] on button "Actions" at bounding box center [1475, 655] width 79 height 30
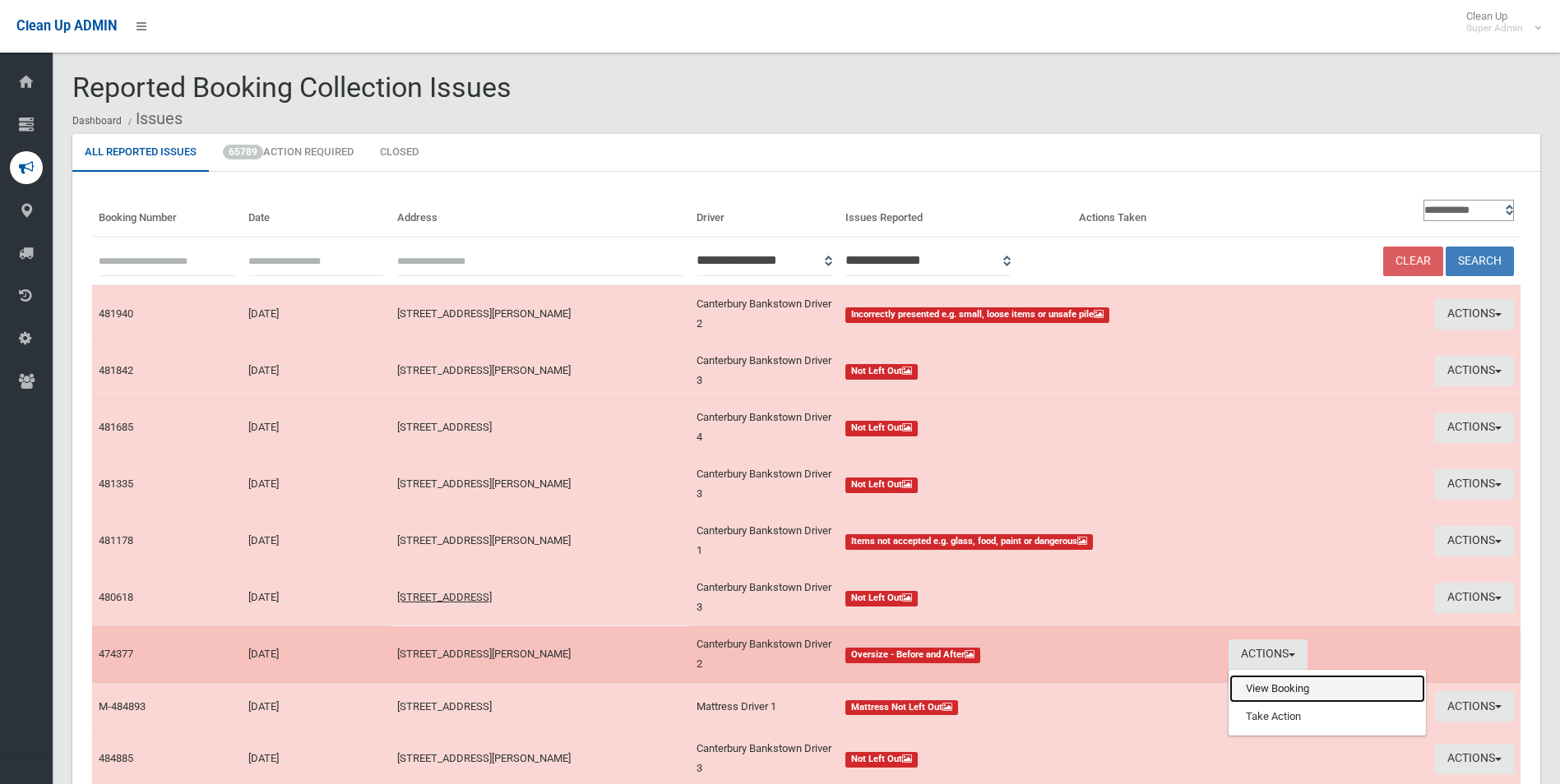
click at [1260, 690] on link "View Booking" at bounding box center [1328, 688] width 196 height 28
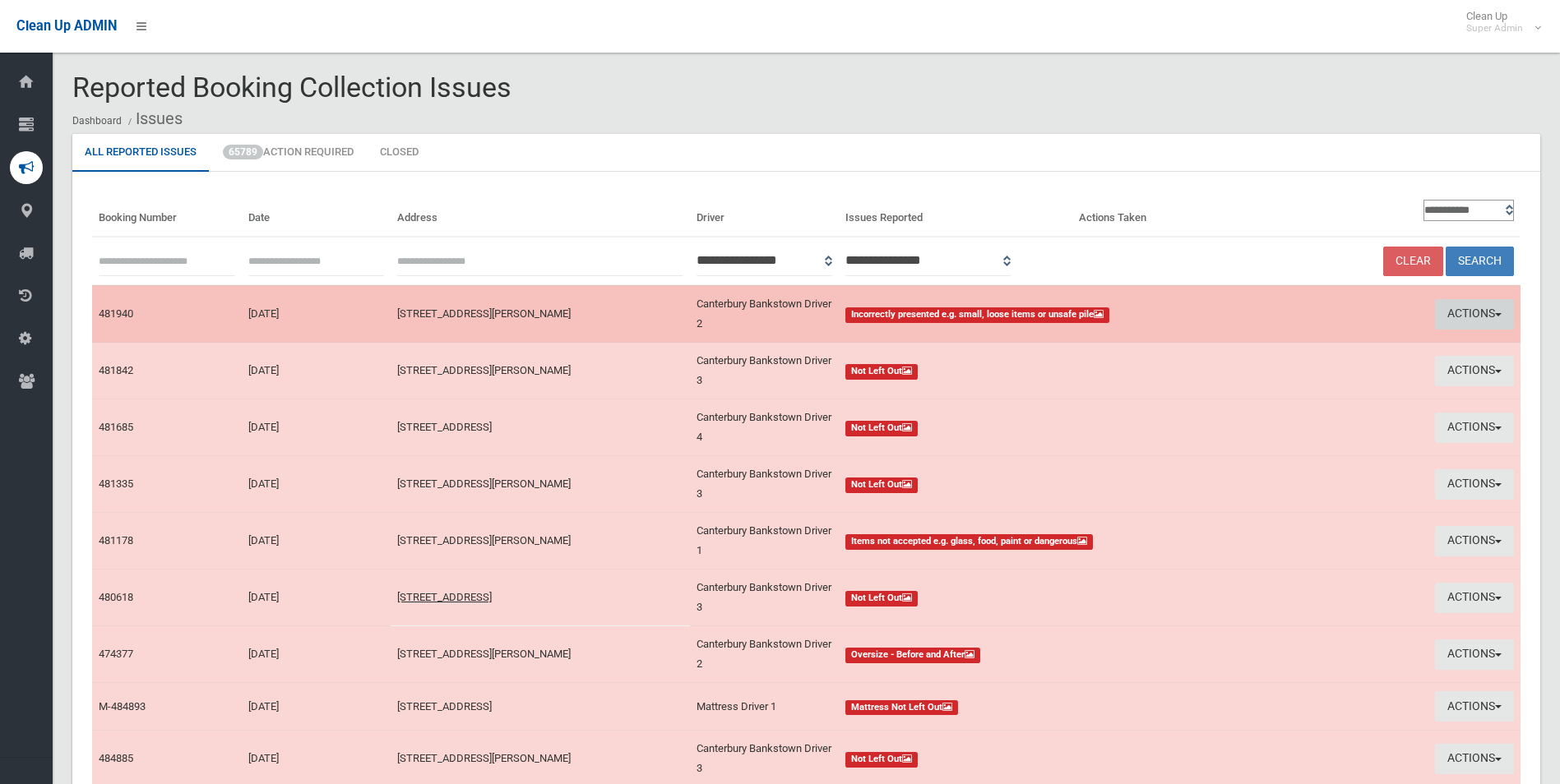
click at [1448, 308] on button "Actions" at bounding box center [1475, 314] width 79 height 30
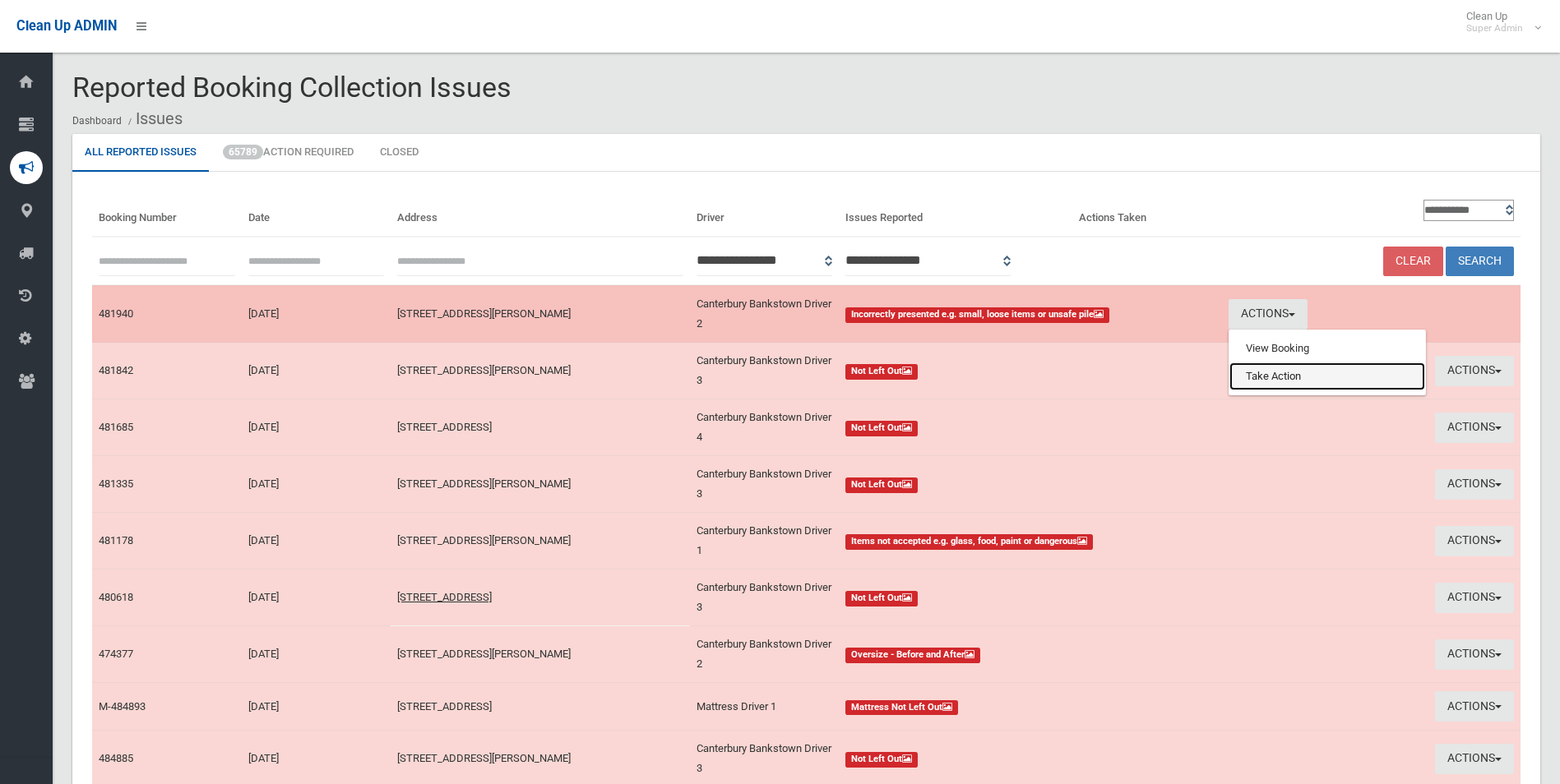
click at [1281, 378] on link "Take Action" at bounding box center [1328, 376] width 196 height 28
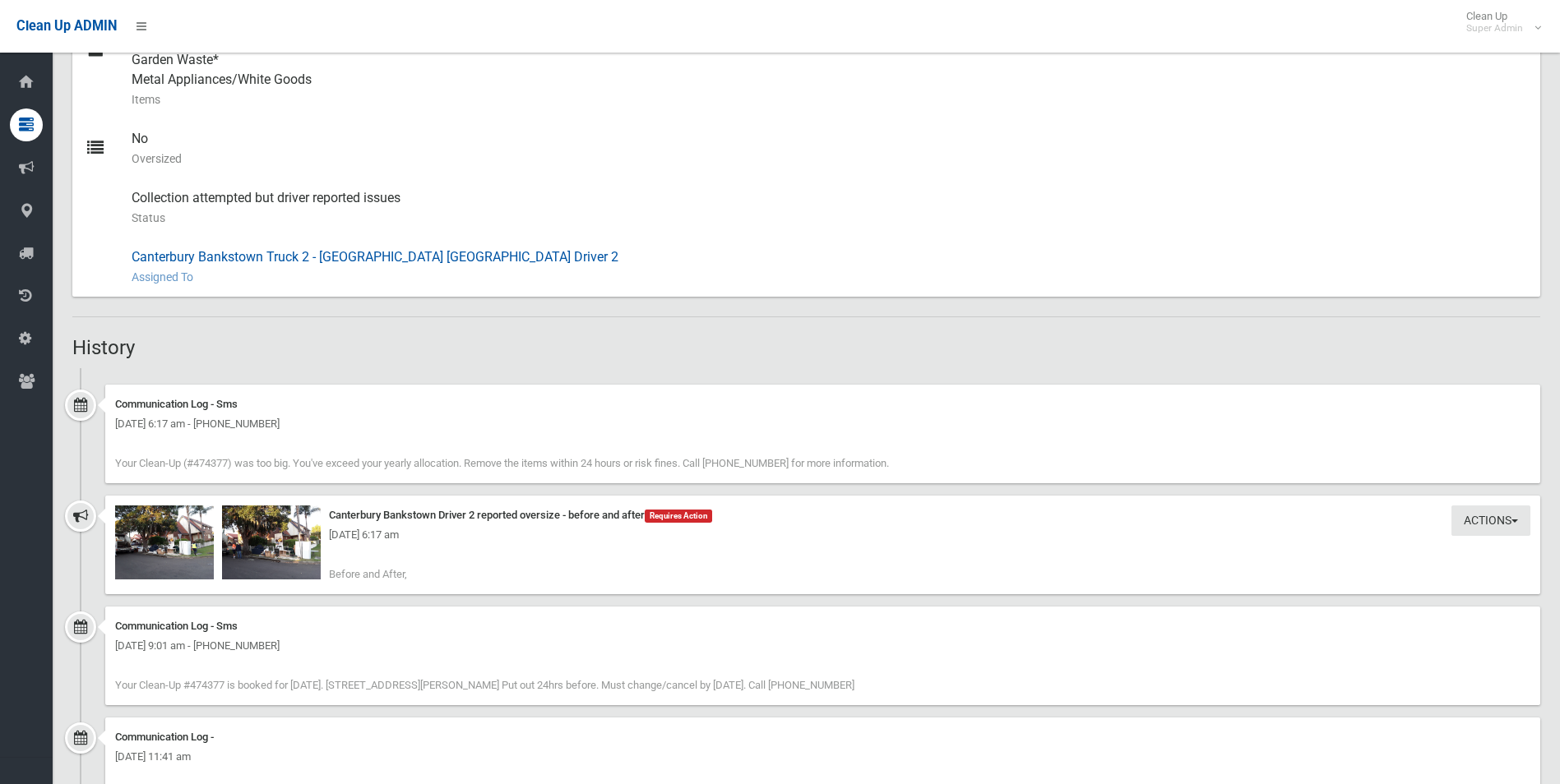
scroll to position [896, 0]
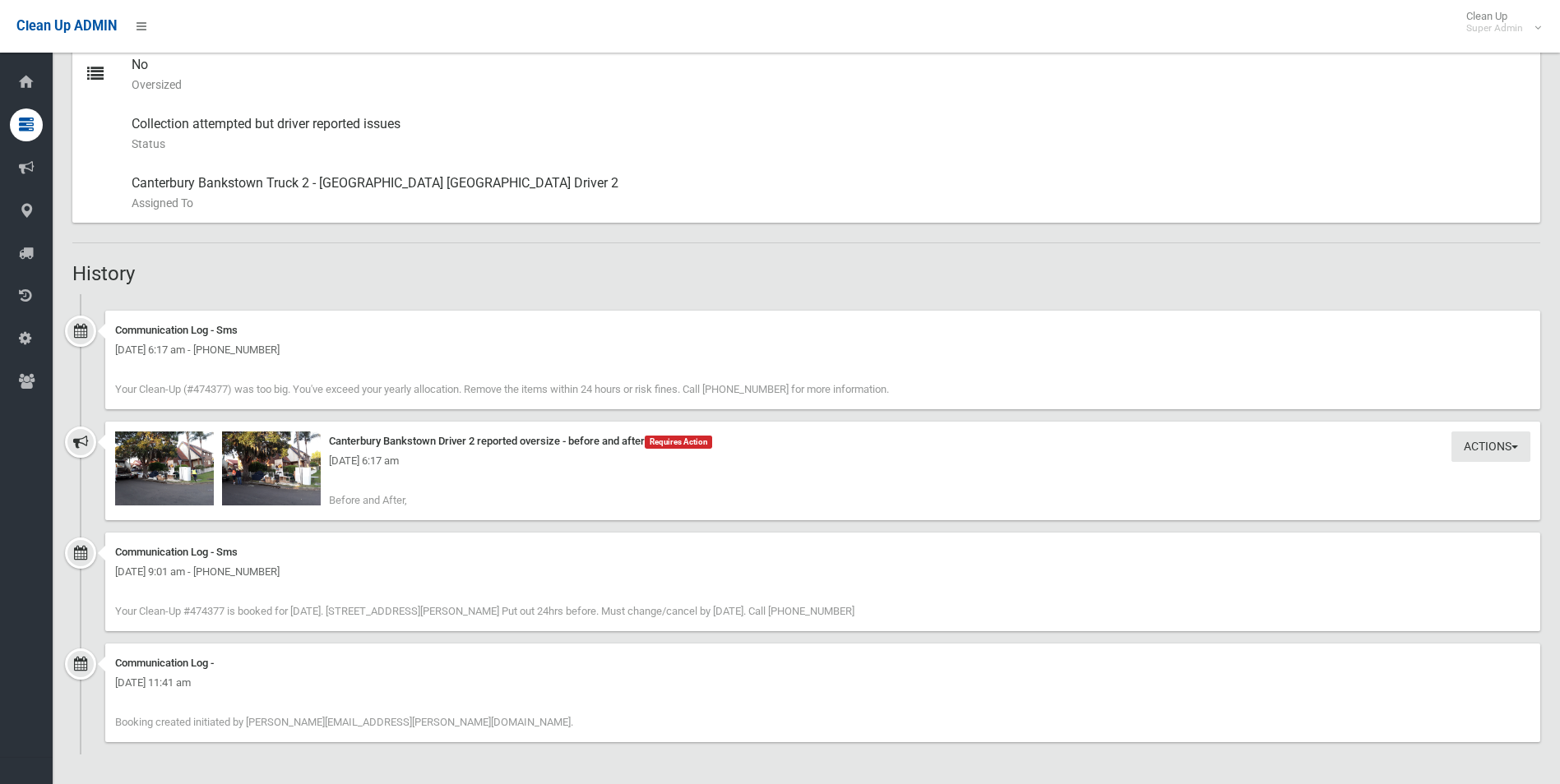
click at [161, 471] on div "[DATE] 6:17 am" at bounding box center [822, 461] width 1415 height 20
click at [168, 474] on img at bounding box center [164, 468] width 99 height 74
click at [276, 482] on img at bounding box center [271, 468] width 99 height 74
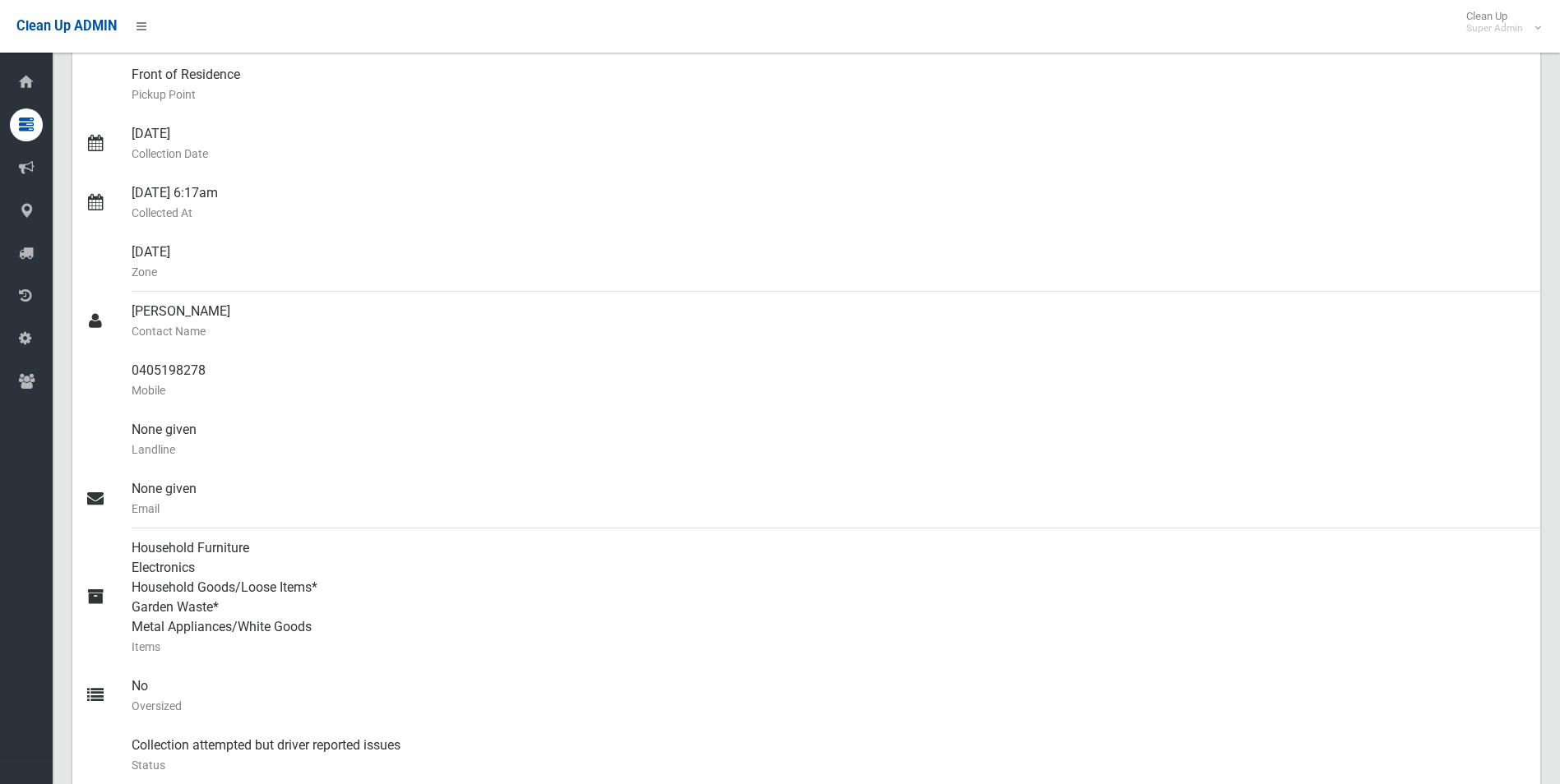
scroll to position [239, 0]
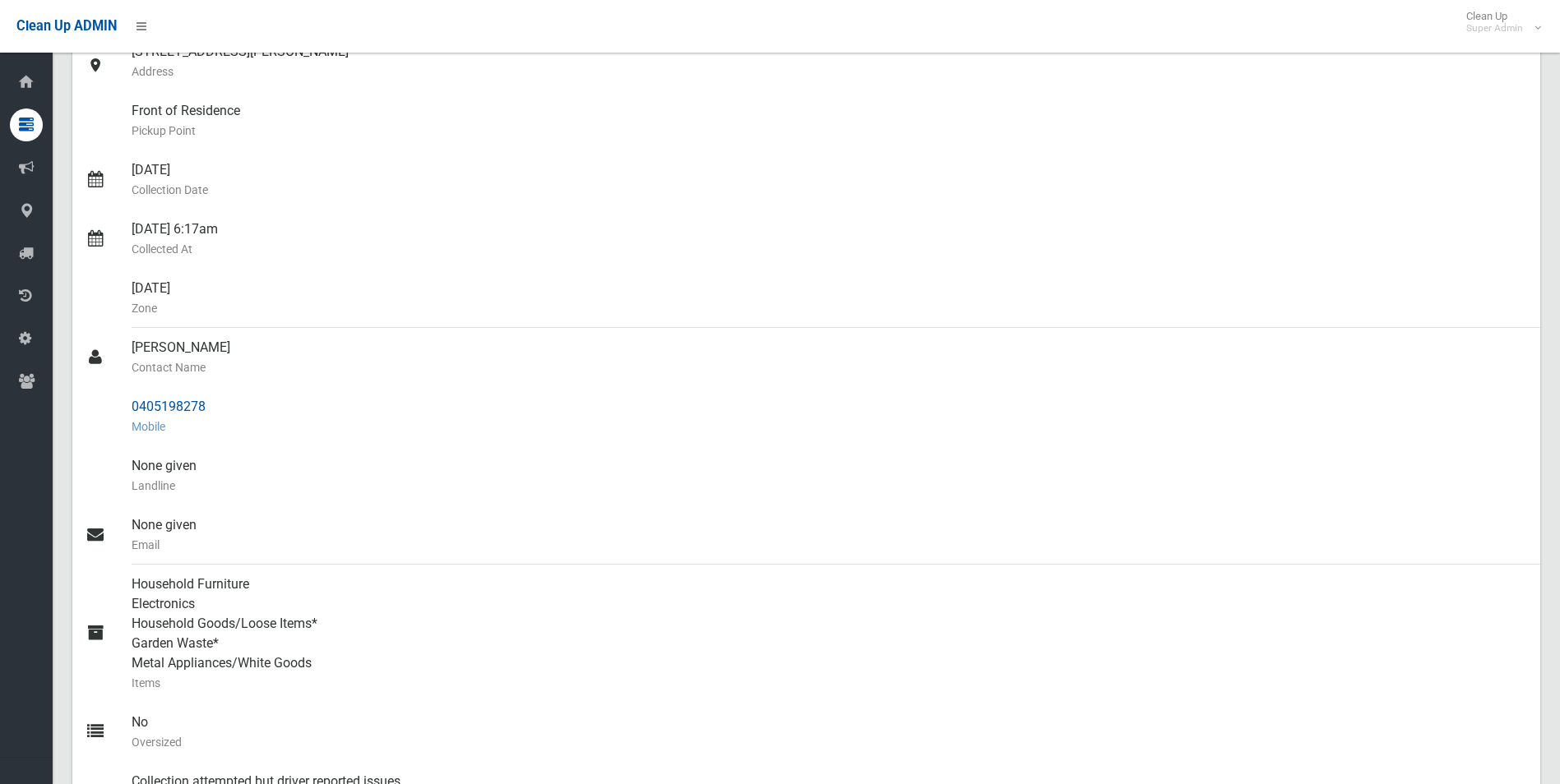
drag, startPoint x: 129, startPoint y: 400, endPoint x: 208, endPoint y: 405, distance: 79.2
click at [208, 405] on link "0405198278 Mobile" at bounding box center [806, 417] width 1468 height 59
drag, startPoint x: 208, startPoint y: 405, endPoint x: 188, endPoint y: 405, distance: 20.0
copy link "0405198278"
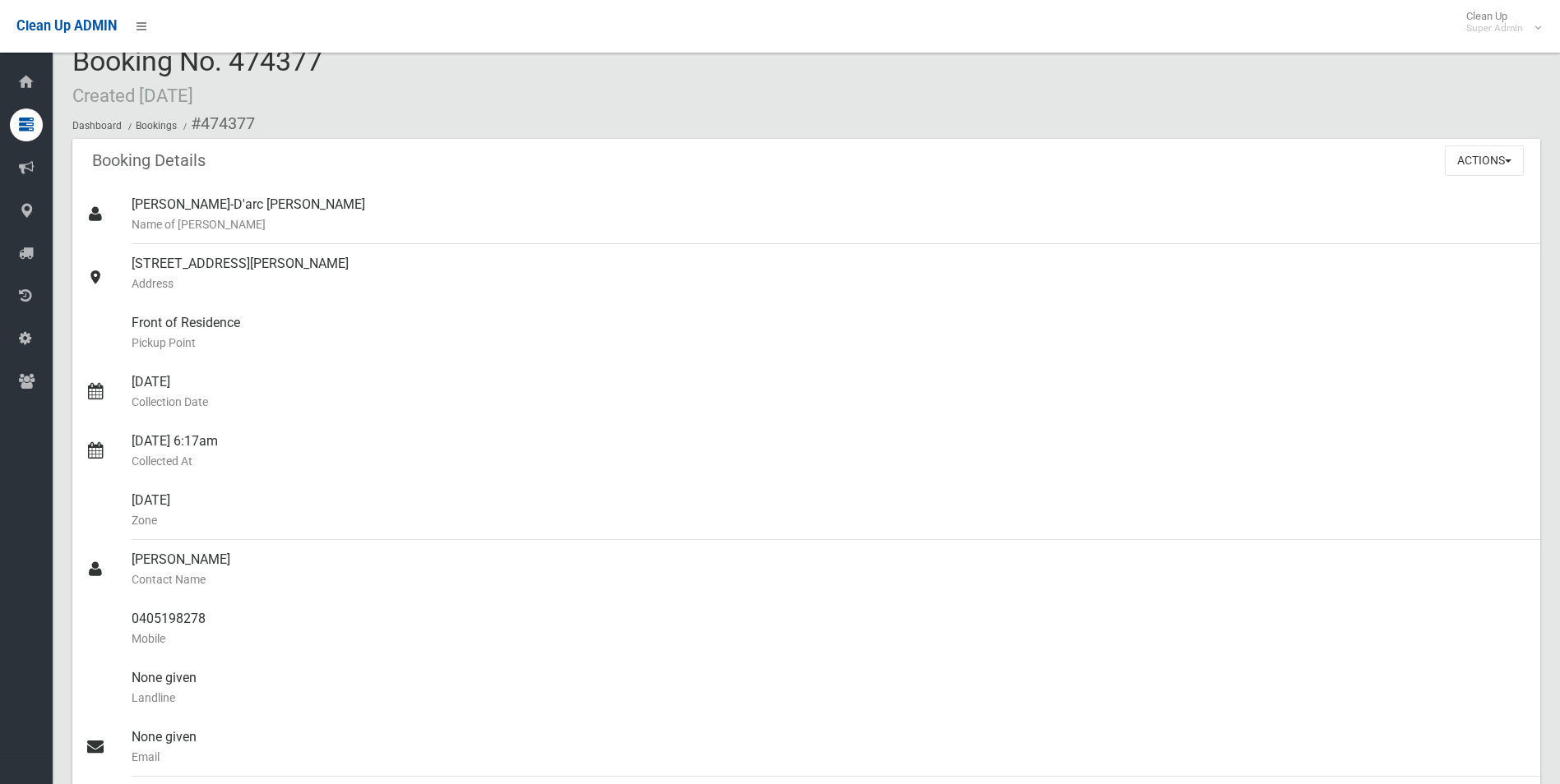
scroll to position [0, 0]
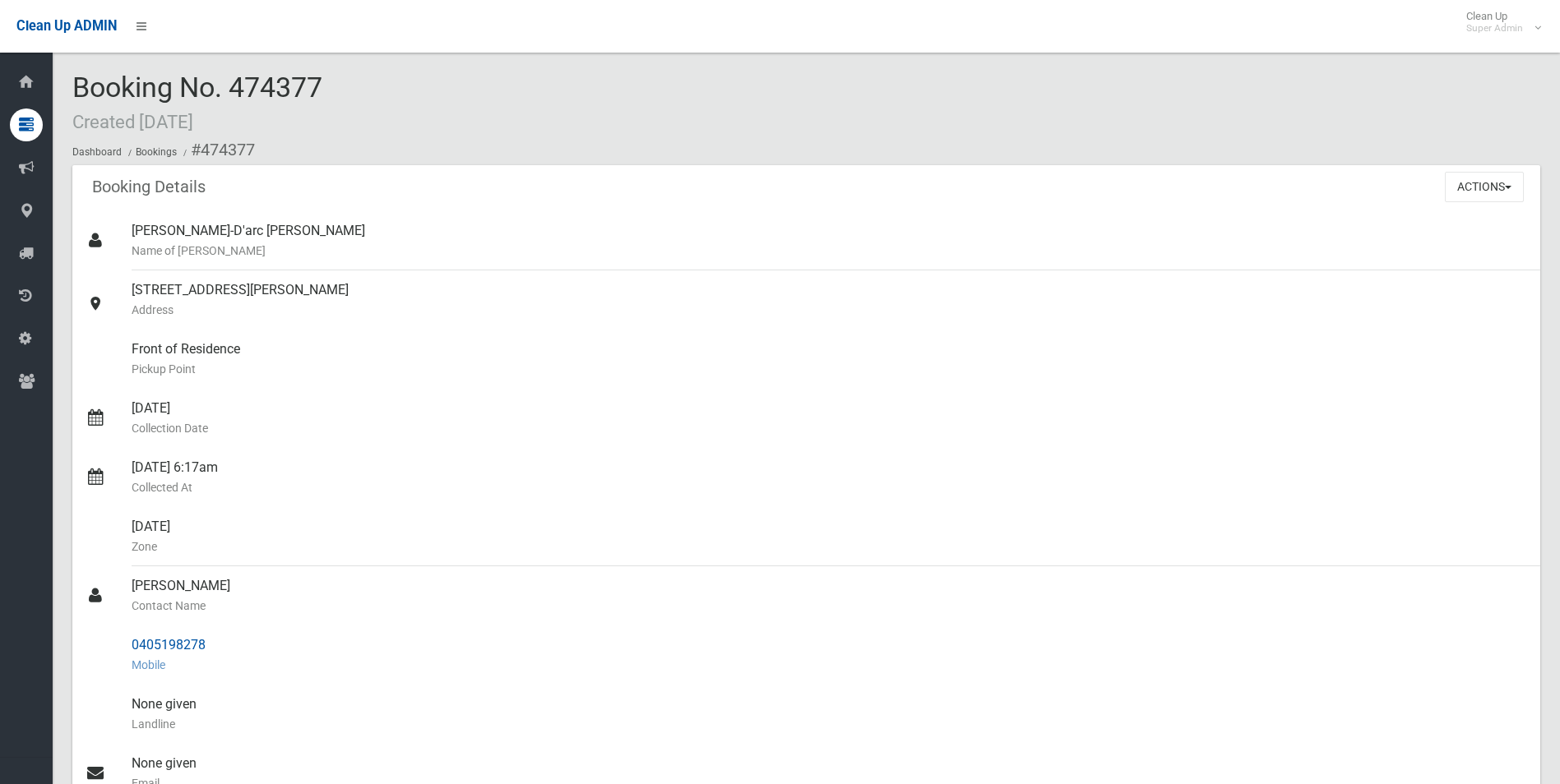
drag, startPoint x: 200, startPoint y: 146, endPoint x: 216, endPoint y: 639, distance: 493.3
copy section "474377 Booking Details Actions View Booking Edit Booking Clone Booking Add Book…"
click at [557, 273] on div "27 Marcella Street, KINGSGROVE NSW 2208 Address" at bounding box center [829, 300] width 1396 height 59
click at [1463, 183] on button "Actions" at bounding box center [1485, 187] width 79 height 30
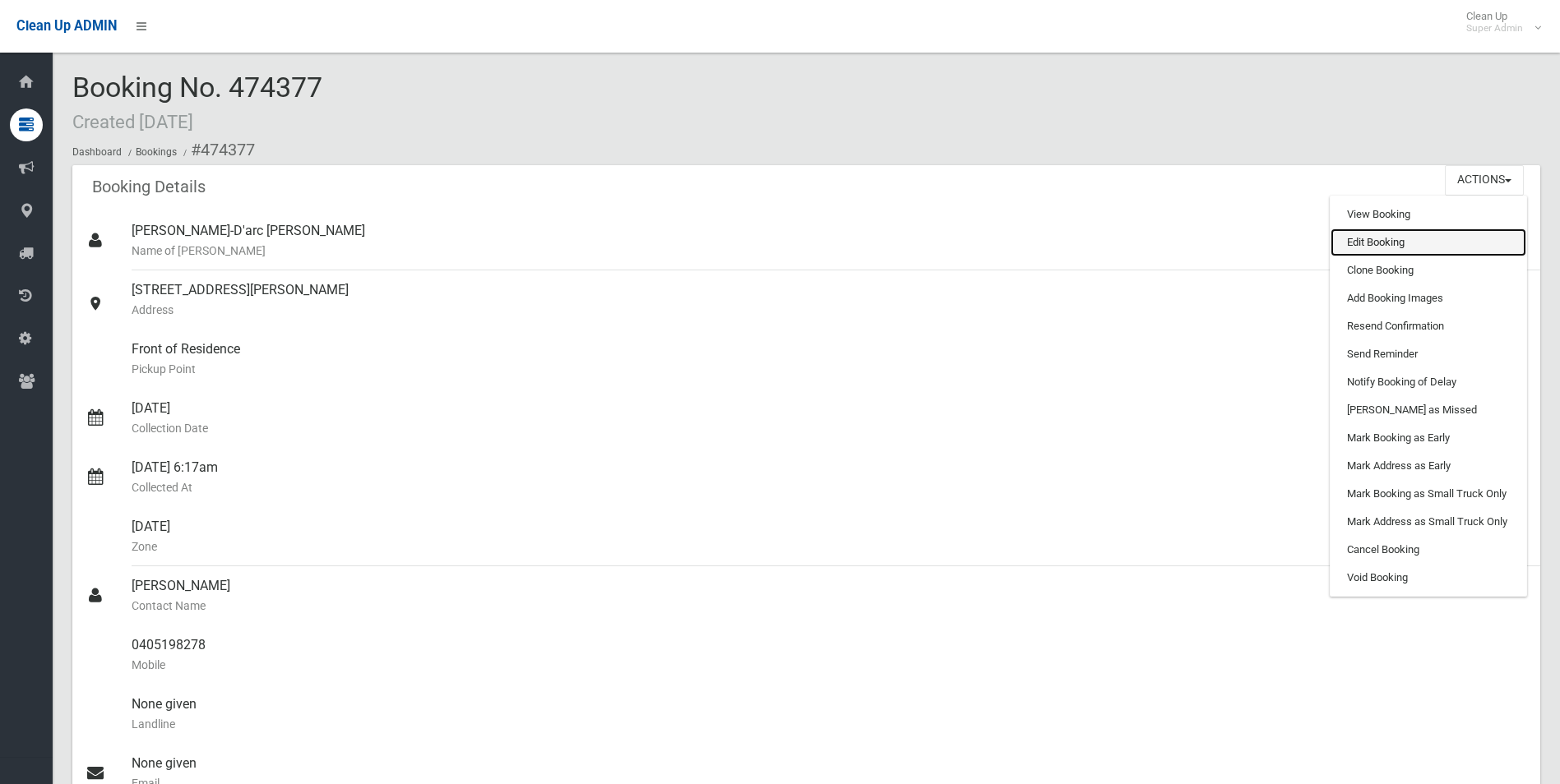
click at [1374, 234] on link "Edit Booking" at bounding box center [1428, 242] width 196 height 28
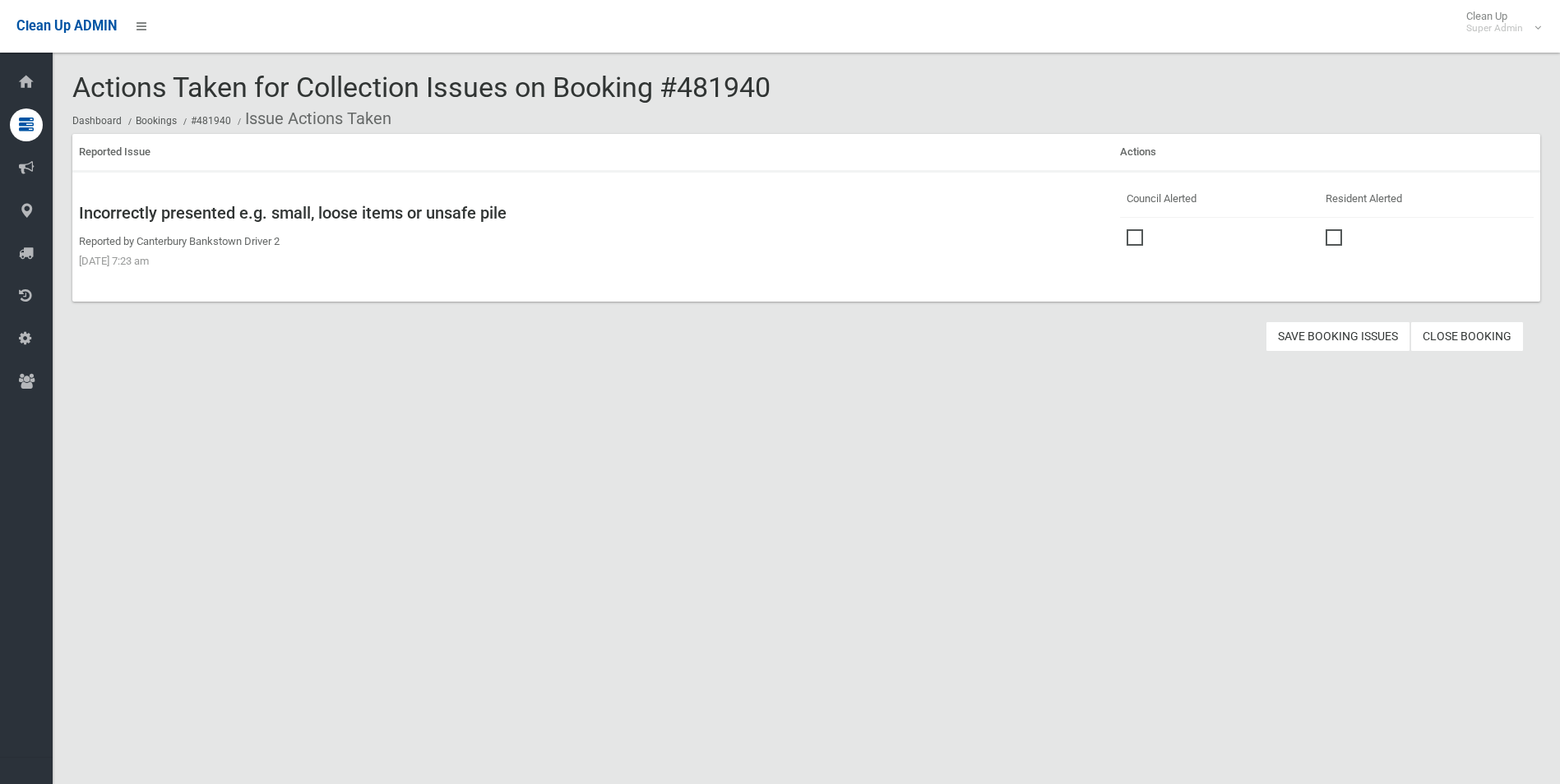
click at [1126, 230] on span at bounding box center [1138, 230] width 24 height 0
click at [1303, 332] on button "Save Booking Issues" at bounding box center [1337, 336] width 145 height 30
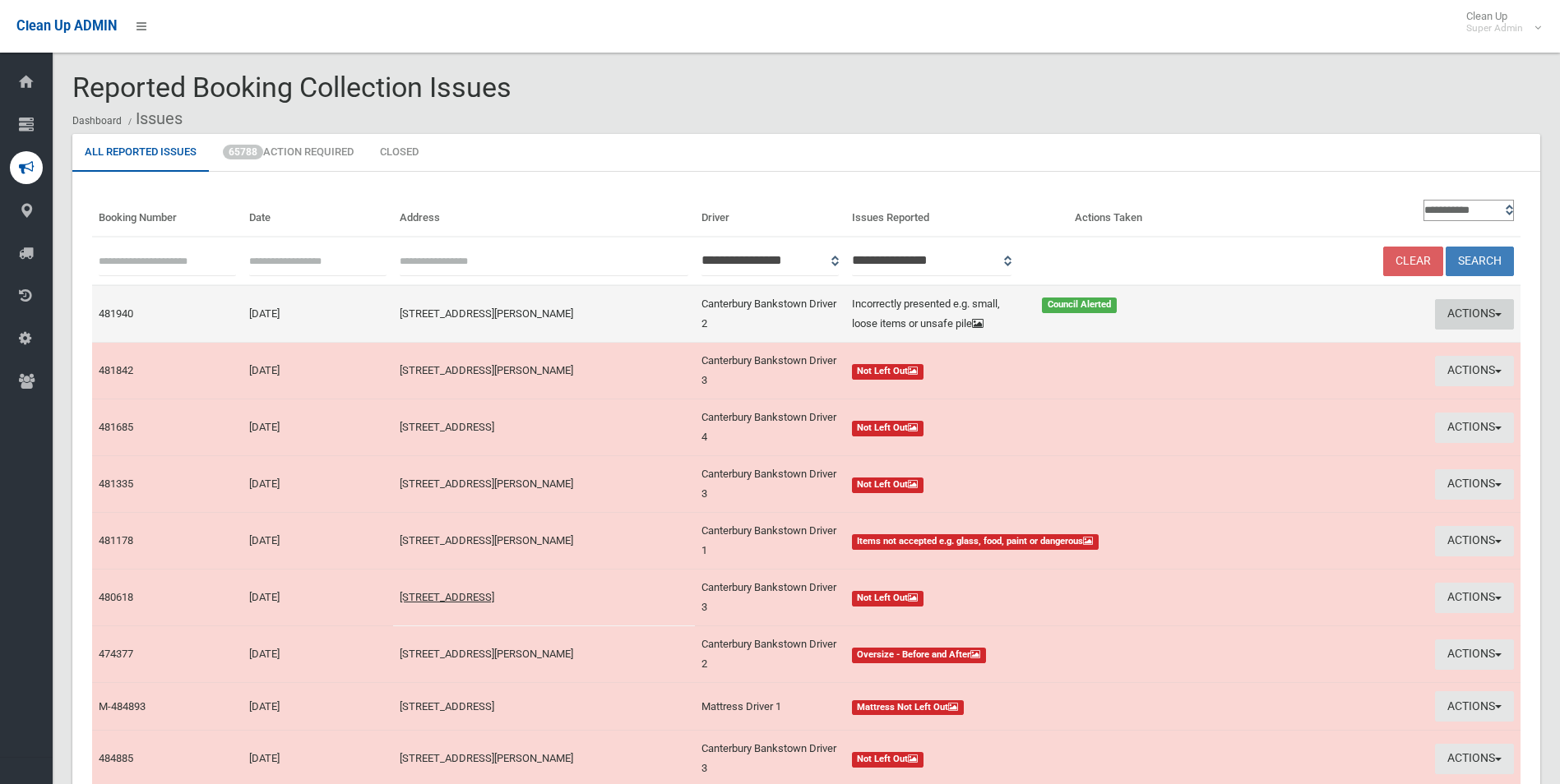
click at [1450, 313] on button "Actions" at bounding box center [1475, 314] width 79 height 30
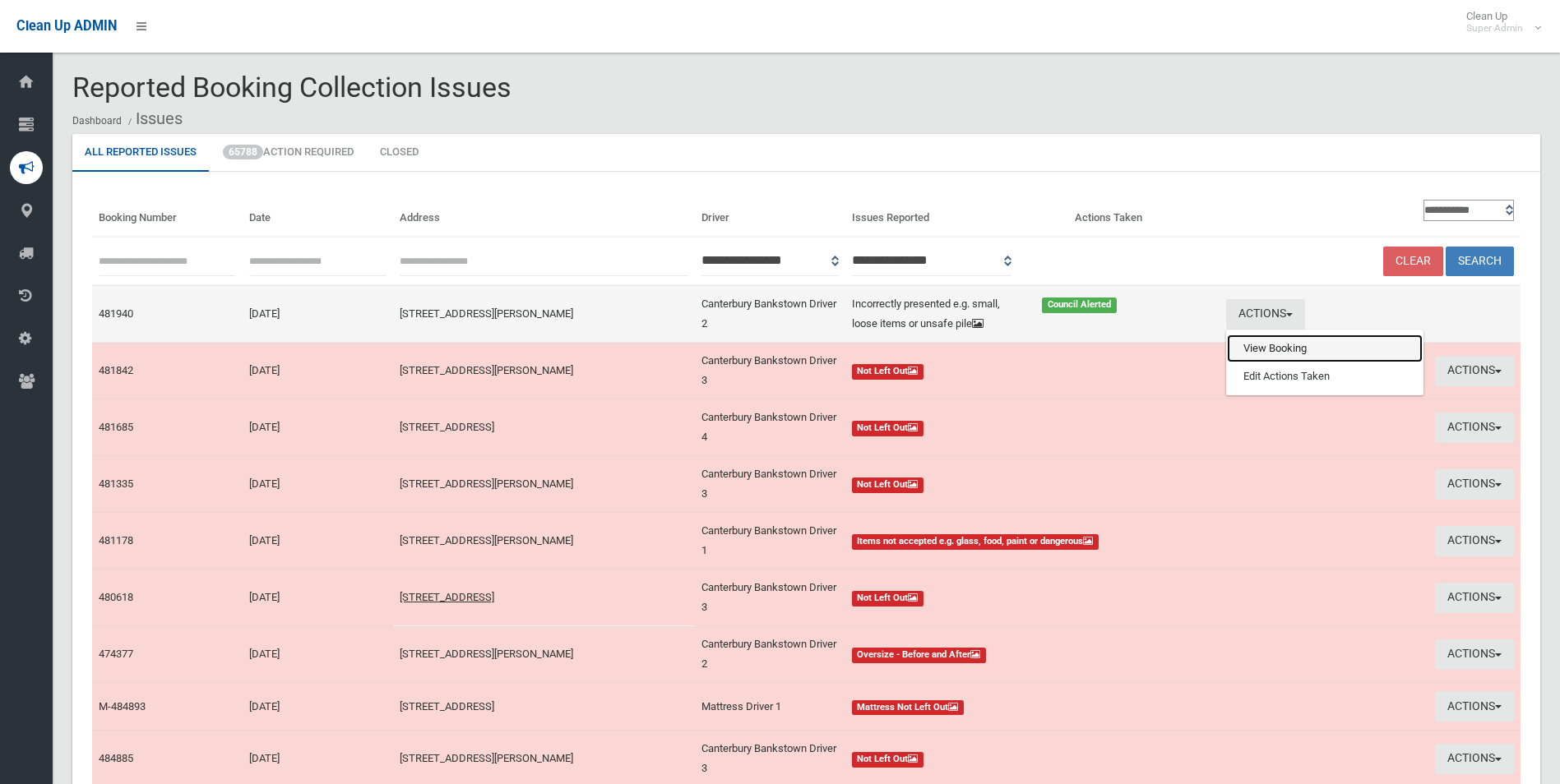
click at [1284, 348] on link "View Booking" at bounding box center [1325, 348] width 196 height 28
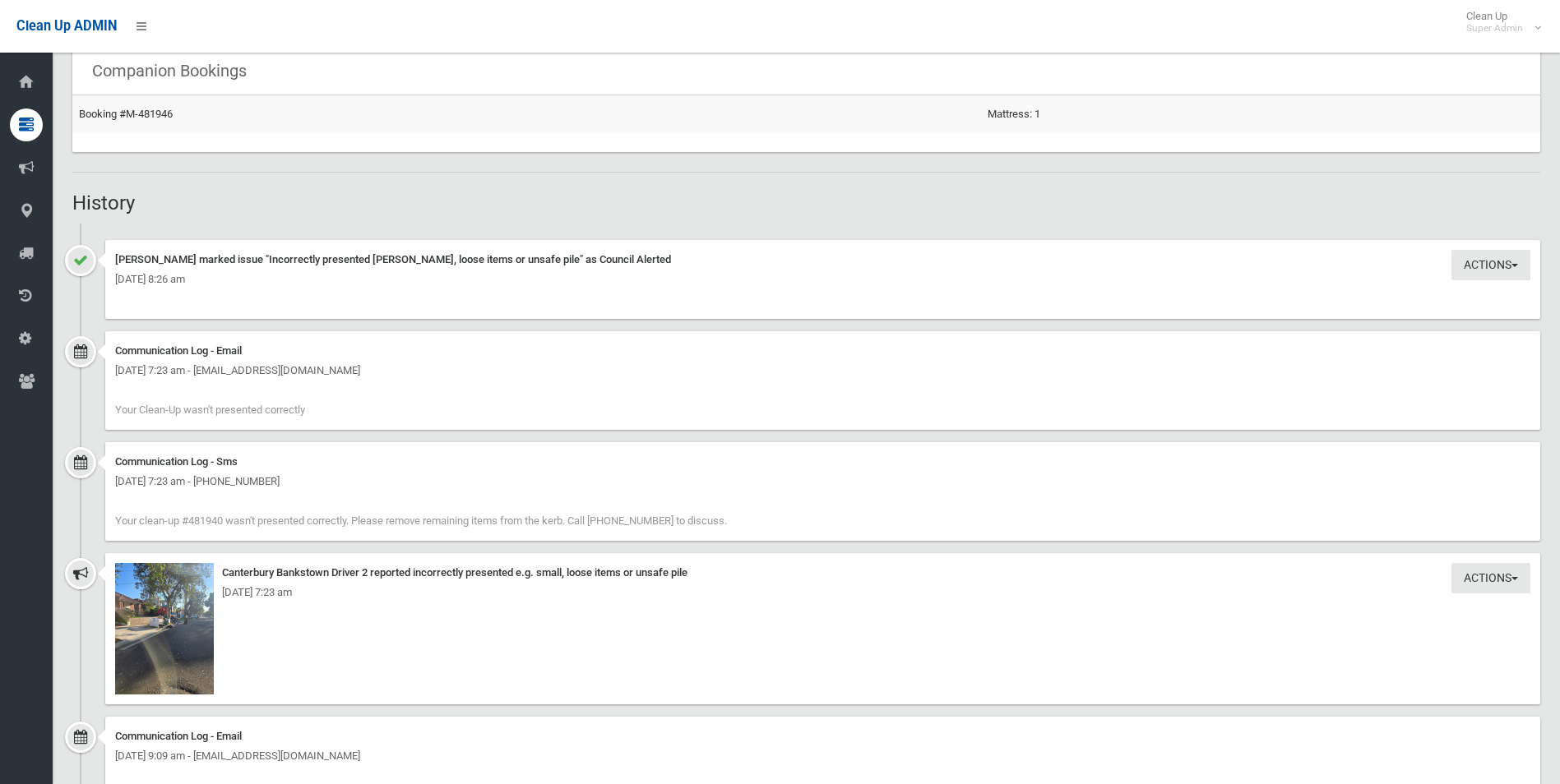
scroll to position [1064, 0]
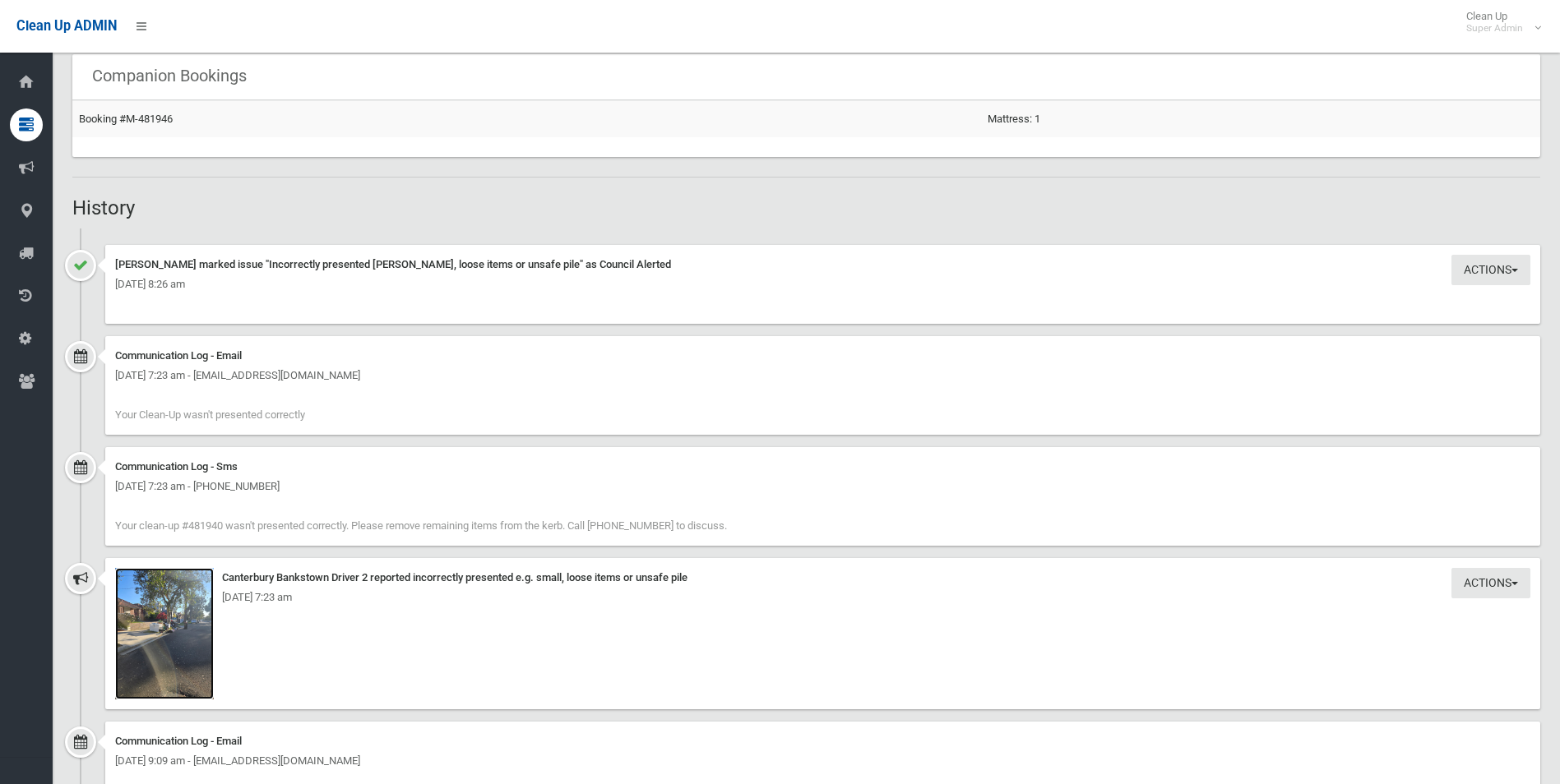
click at [192, 650] on img at bounding box center [164, 633] width 99 height 132
click at [189, 654] on img at bounding box center [164, 633] width 99 height 132
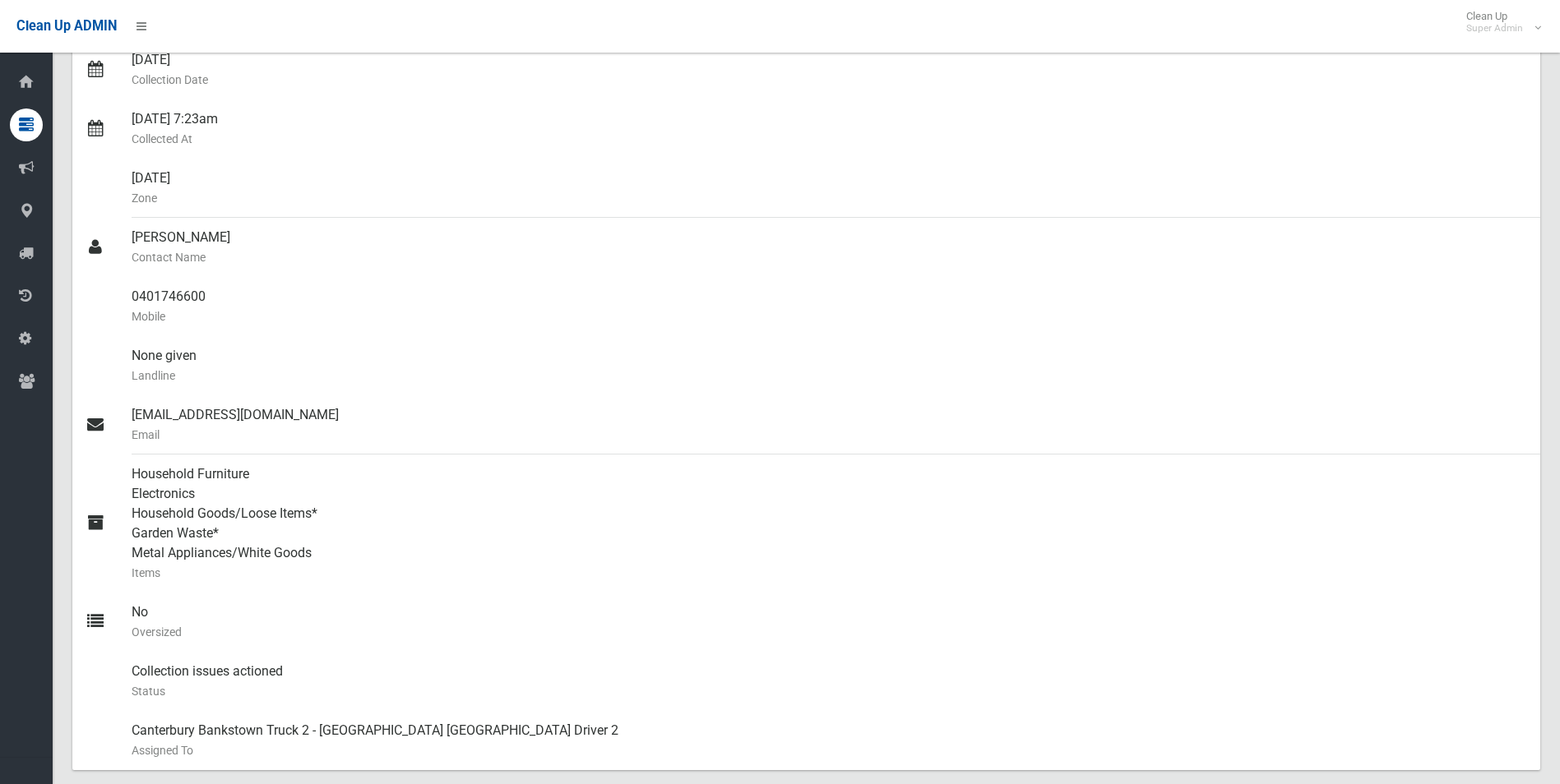
scroll to position [0, 0]
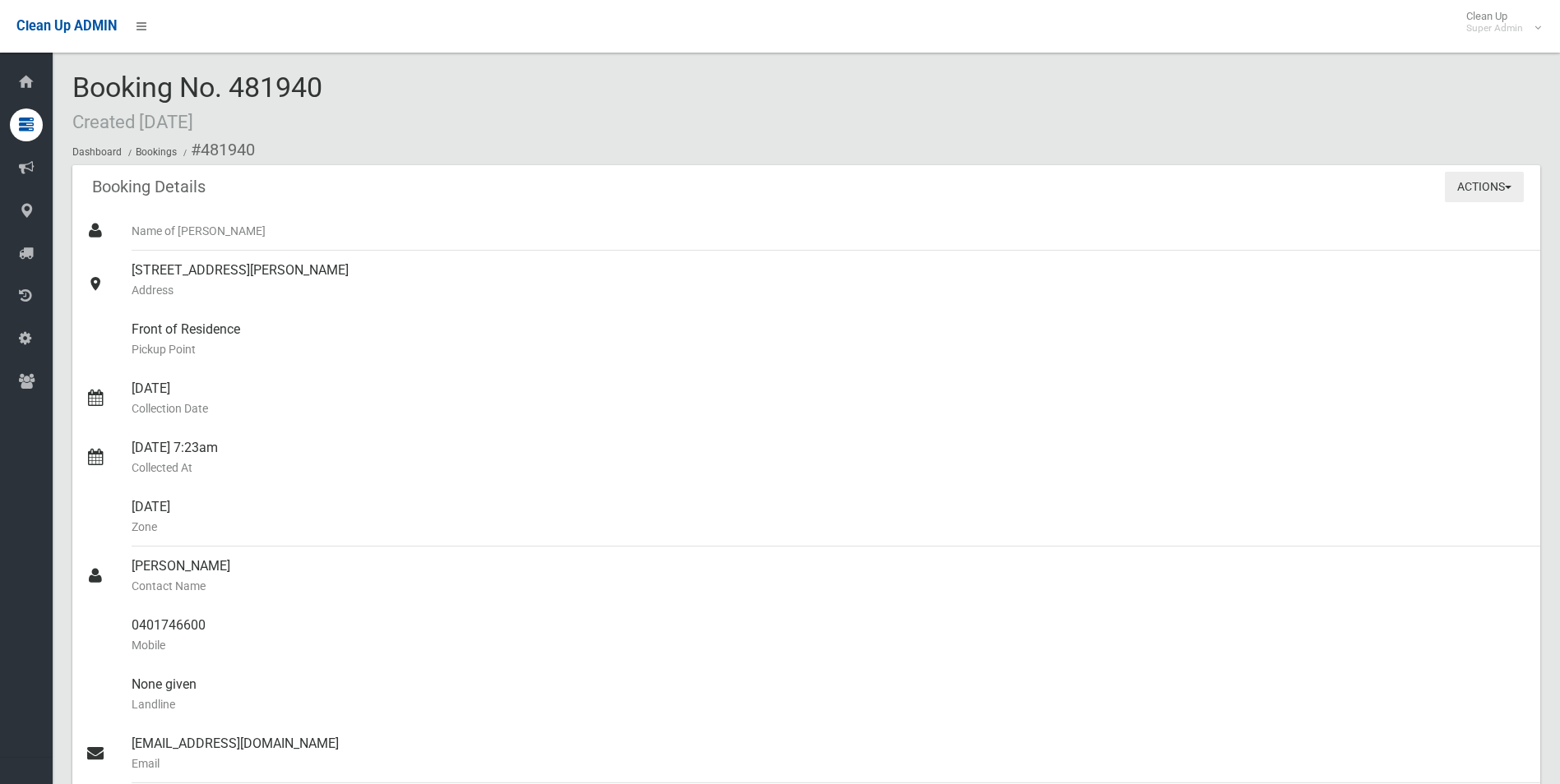
click at [1473, 188] on button "Actions" at bounding box center [1485, 187] width 79 height 30
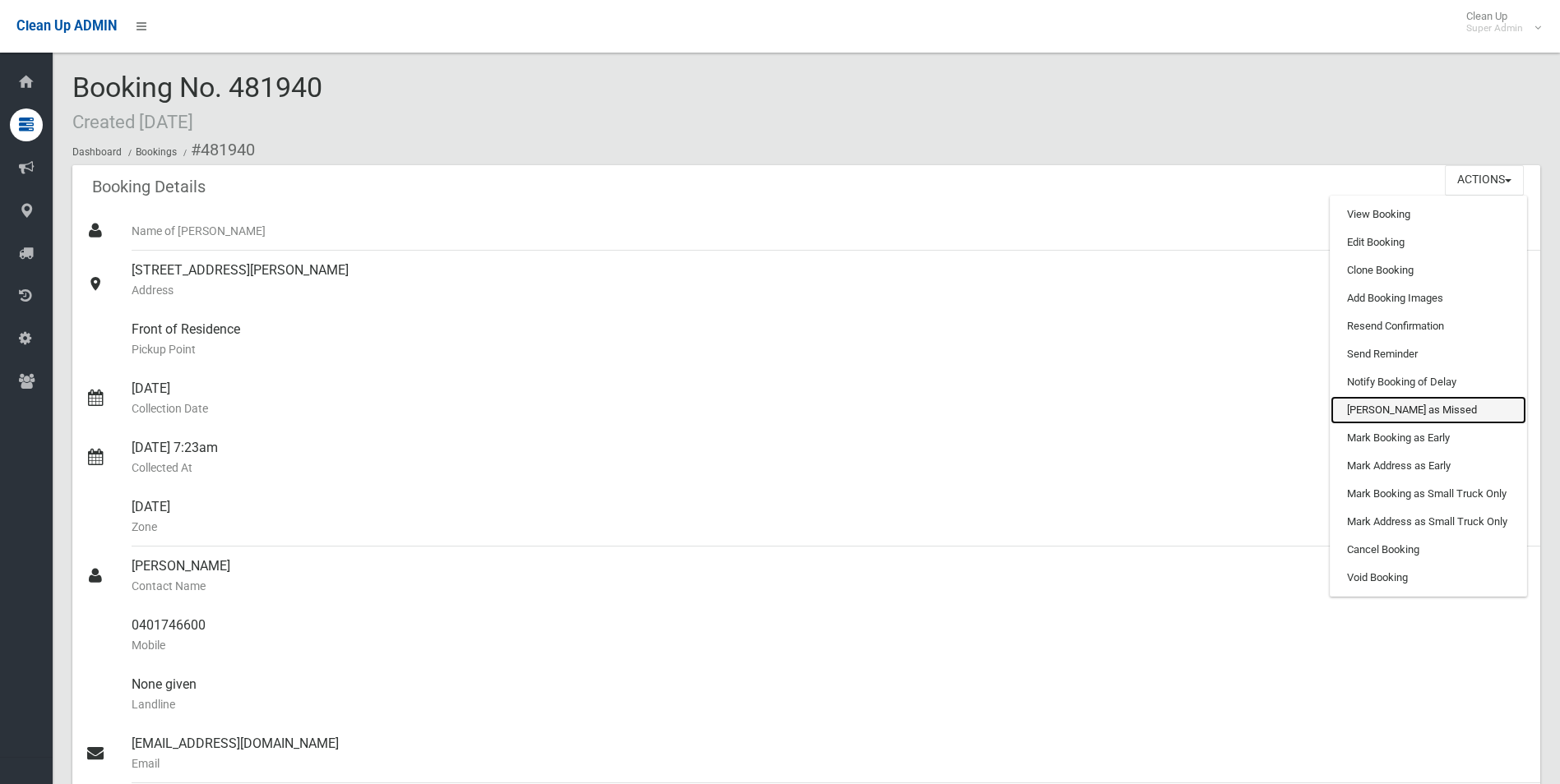
click at [1385, 411] on link "[PERSON_NAME] as Missed" at bounding box center [1428, 410] width 196 height 28
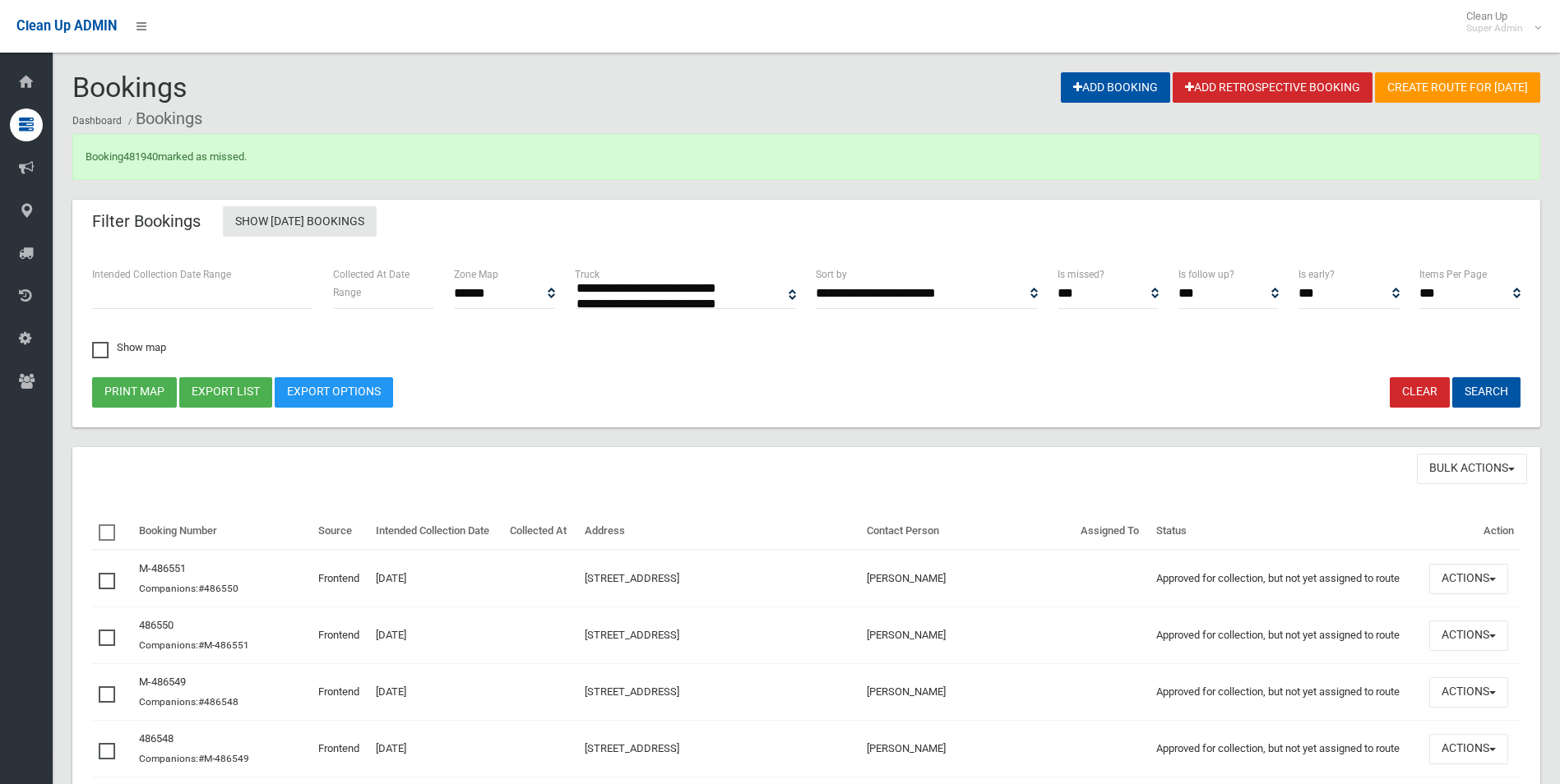
select select
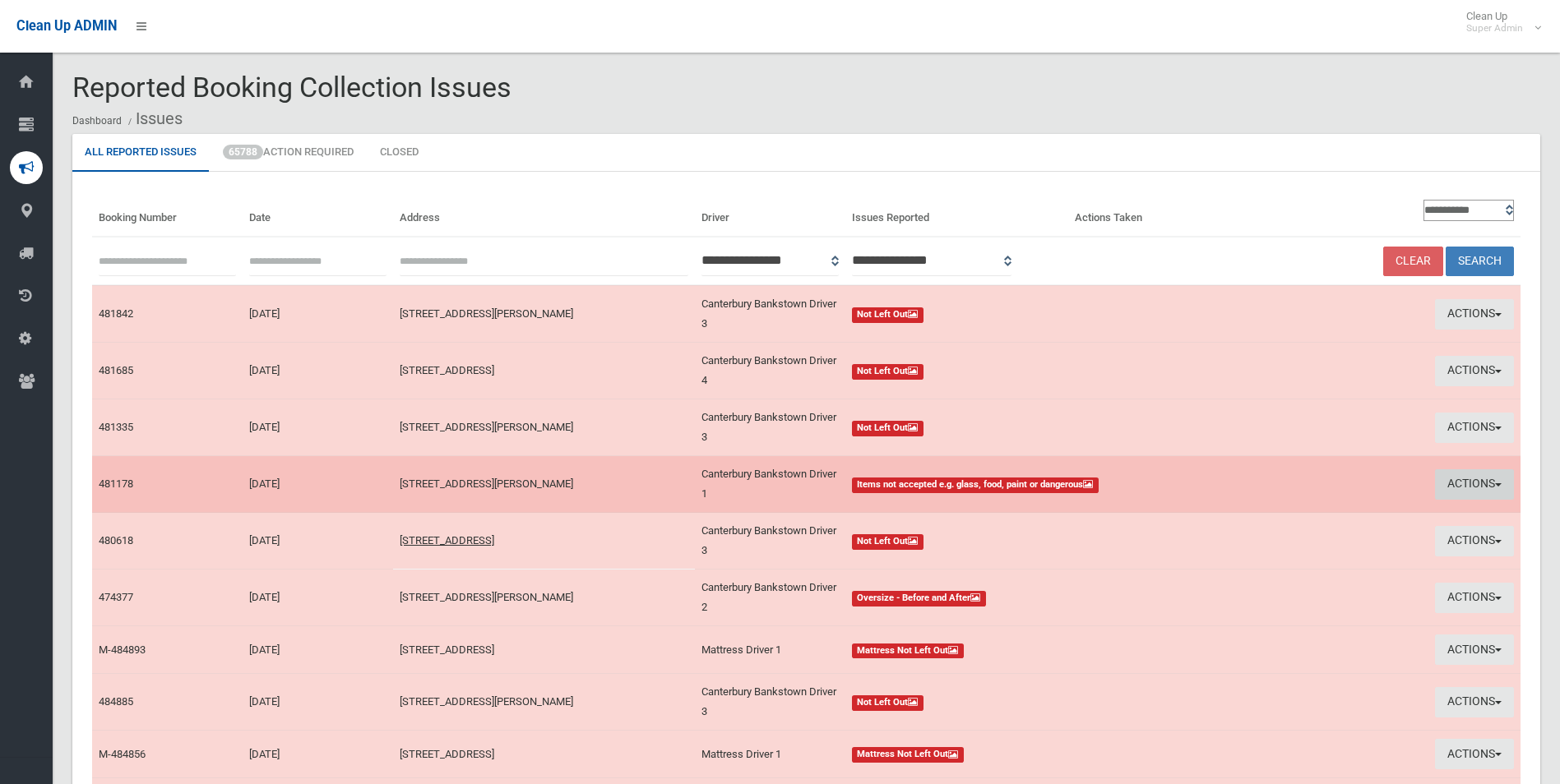
click at [1455, 477] on button "Actions" at bounding box center [1475, 484] width 79 height 30
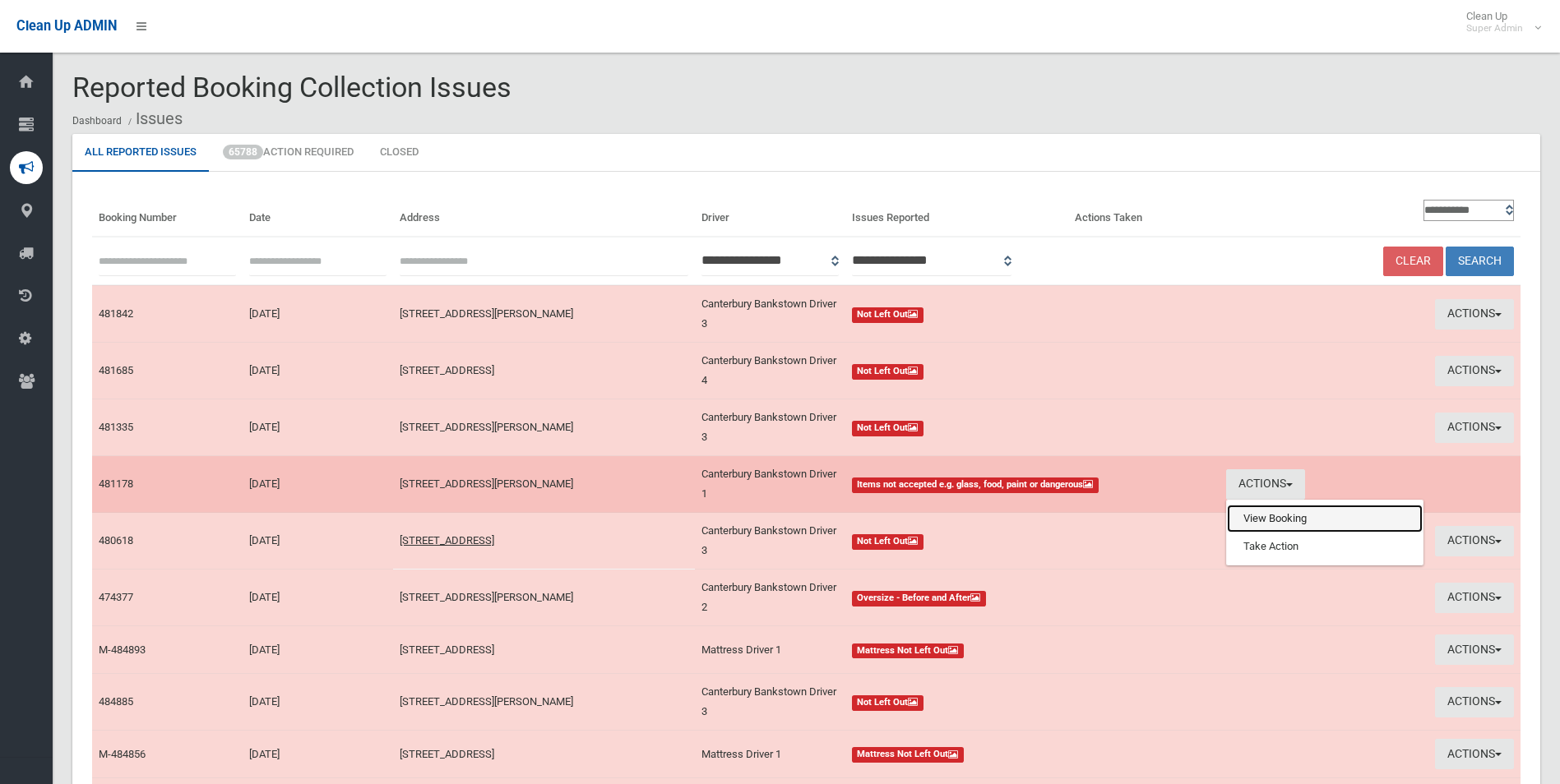
click at [1281, 521] on link "View Booking" at bounding box center [1325, 518] width 196 height 28
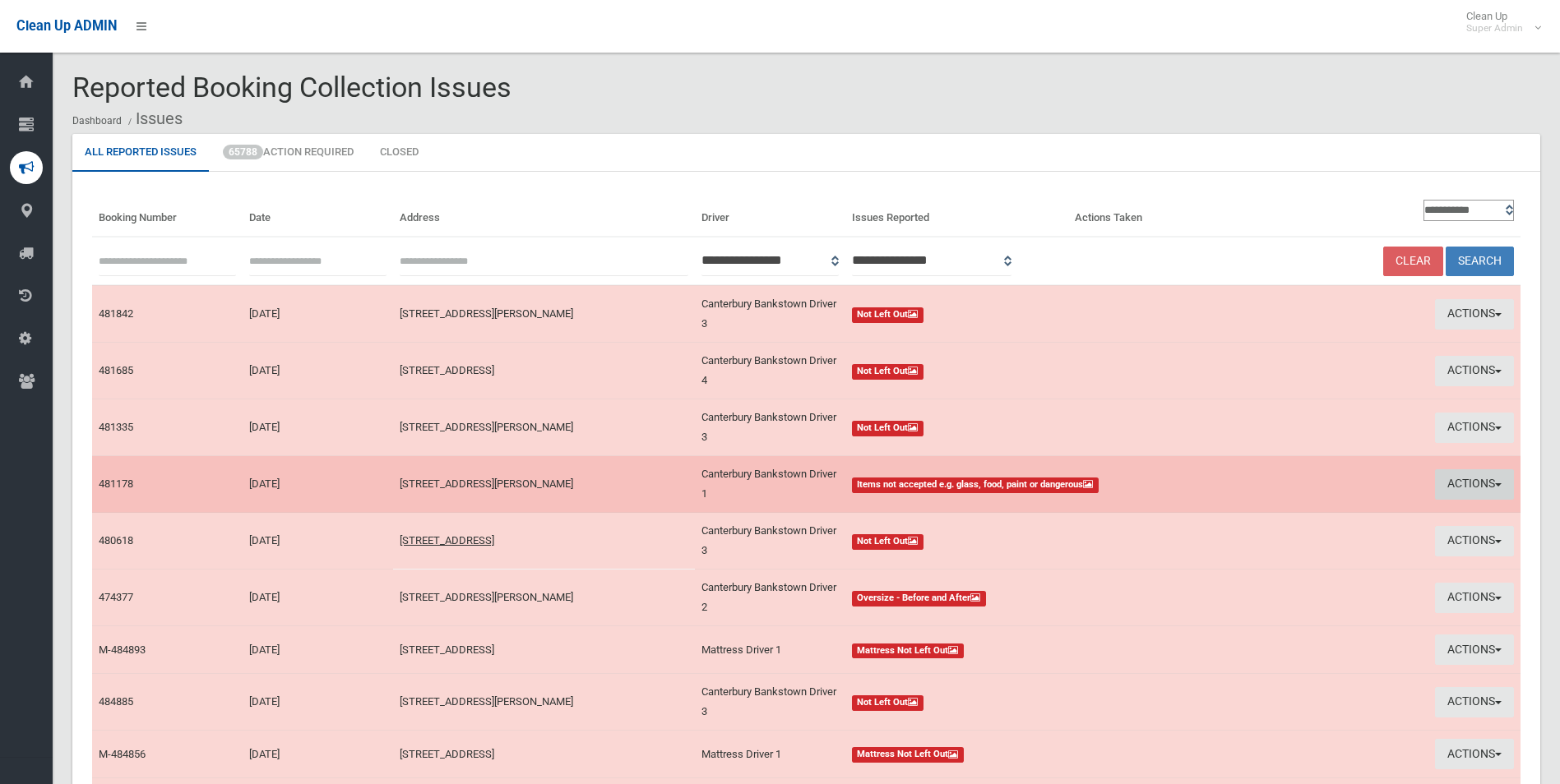
click at [1462, 478] on button "Actions" at bounding box center [1475, 484] width 79 height 30
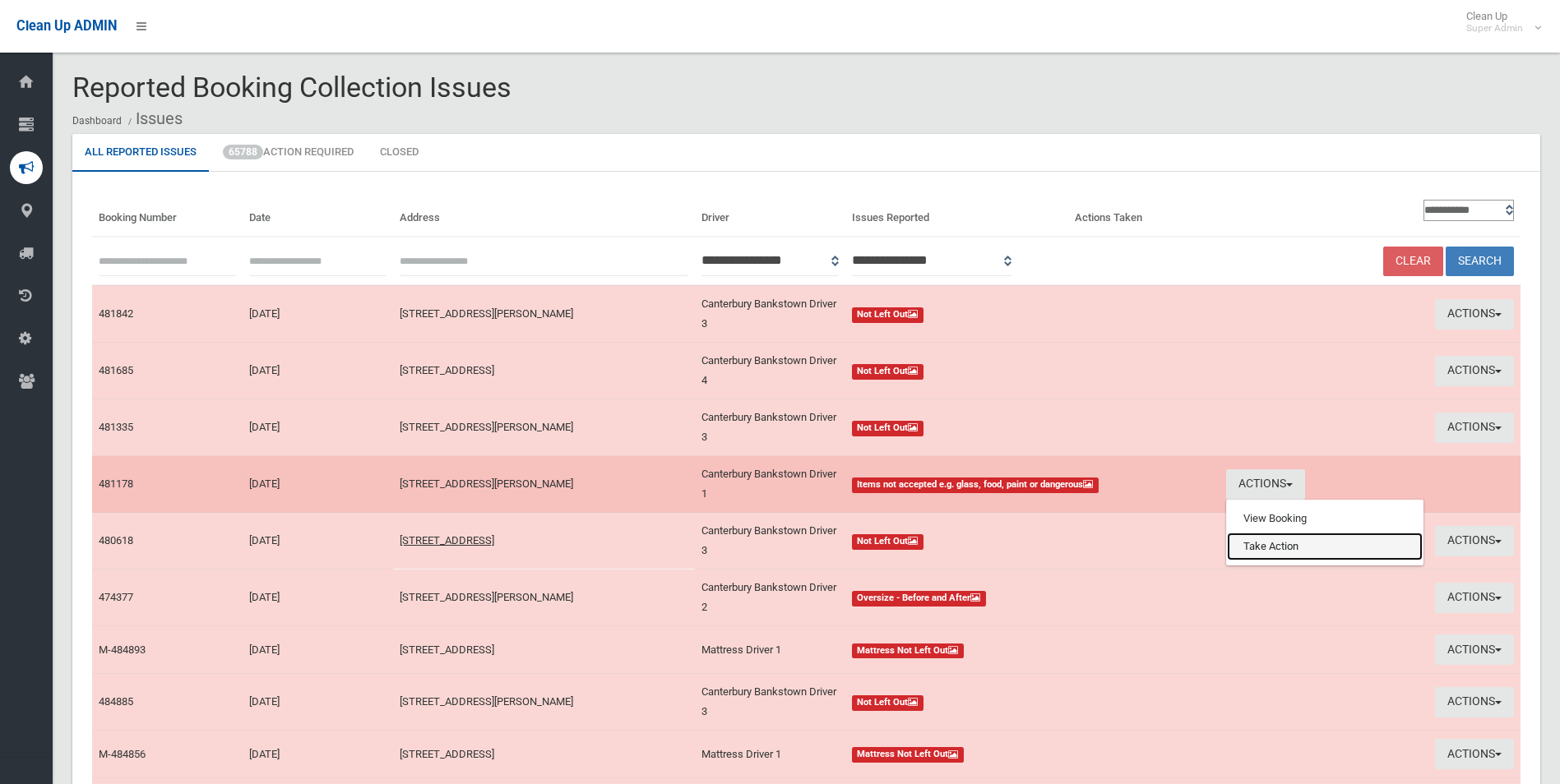
click at [1261, 545] on link "Take Action" at bounding box center [1325, 546] width 196 height 28
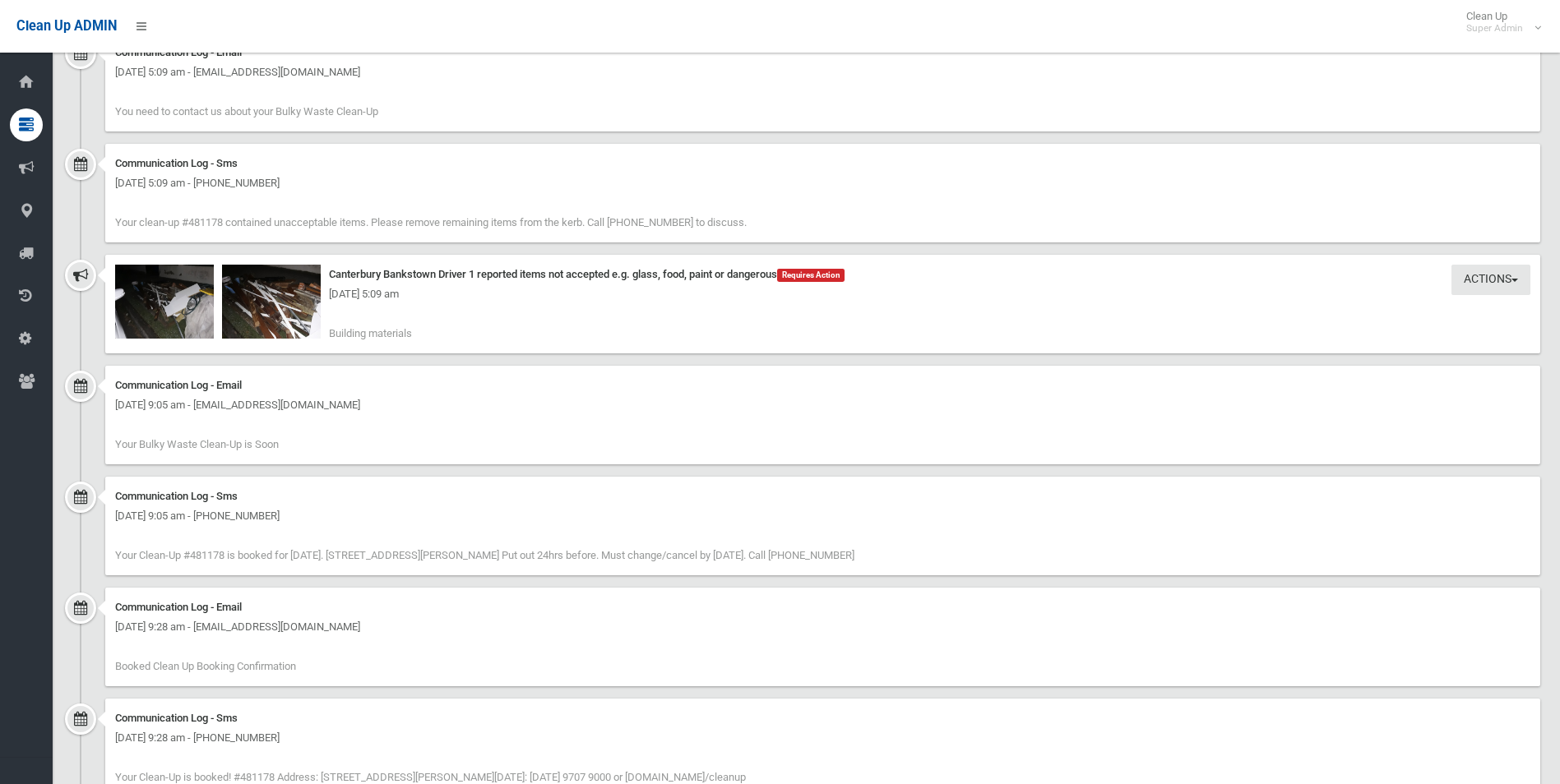
scroll to position [1311, 0]
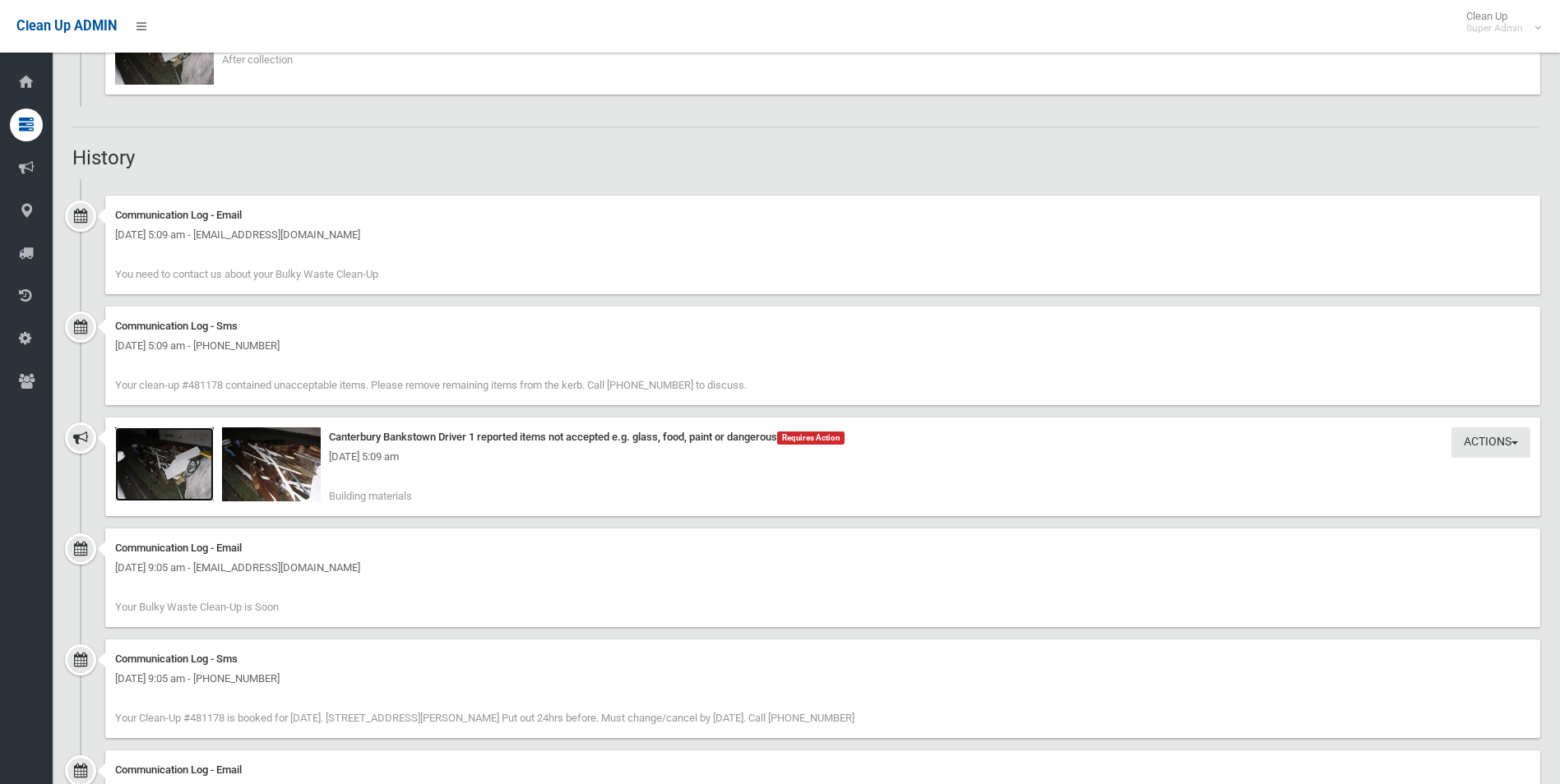
click at [171, 480] on img at bounding box center [164, 464] width 99 height 74
click at [285, 485] on img at bounding box center [271, 464] width 99 height 74
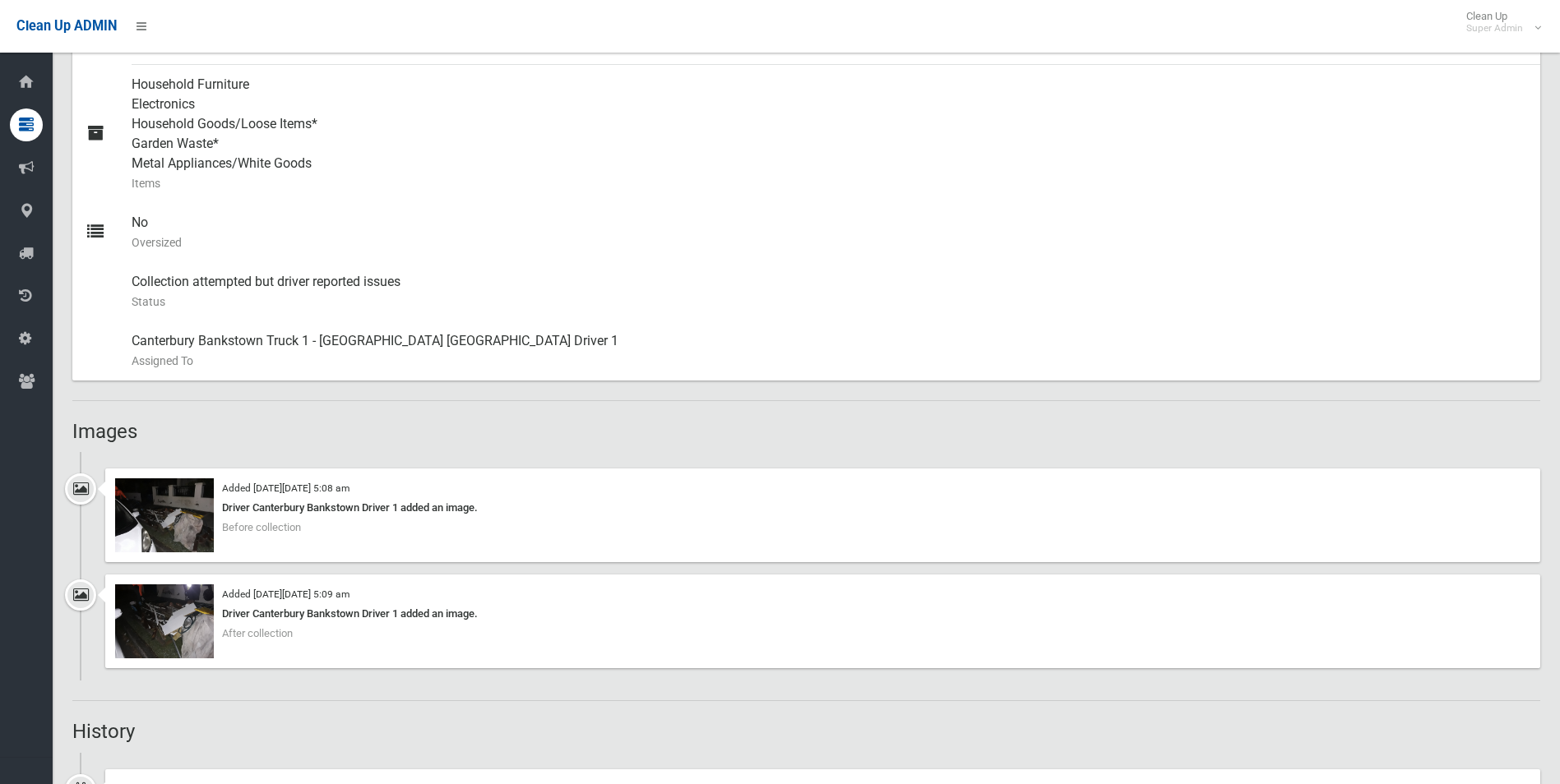
scroll to position [654, 0]
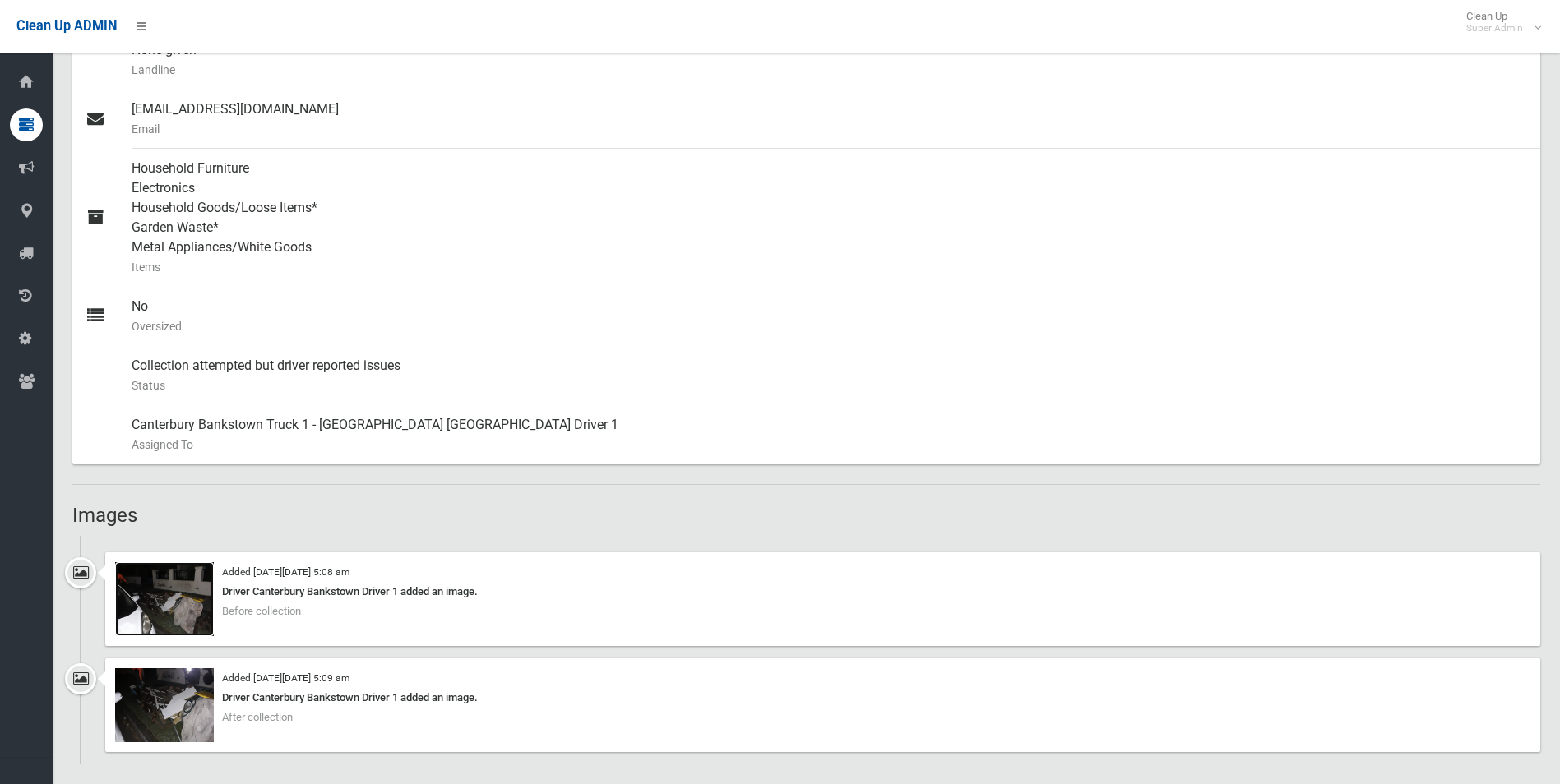
click at [191, 614] on img at bounding box center [164, 599] width 99 height 74
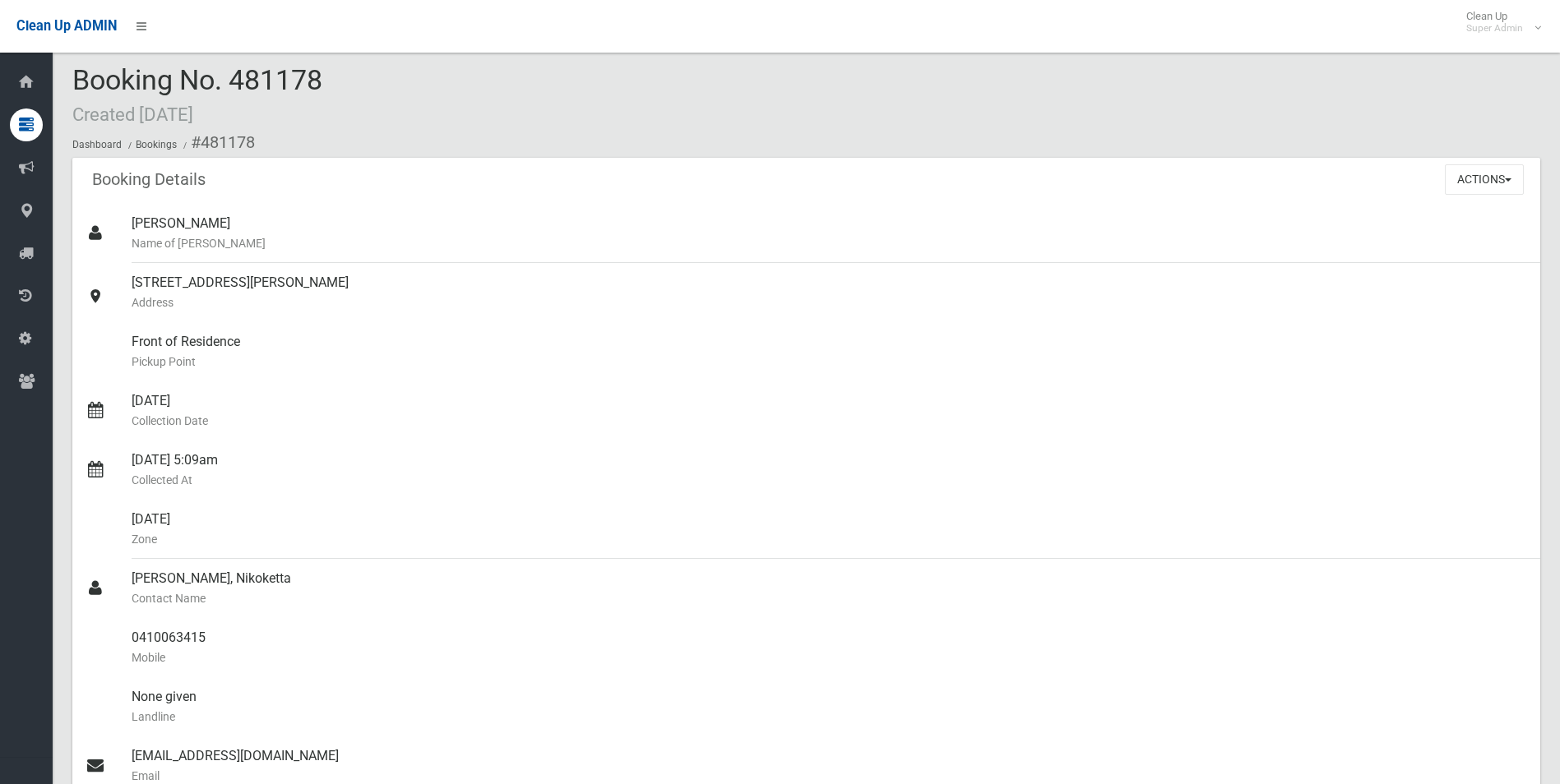
scroll to position [0, 0]
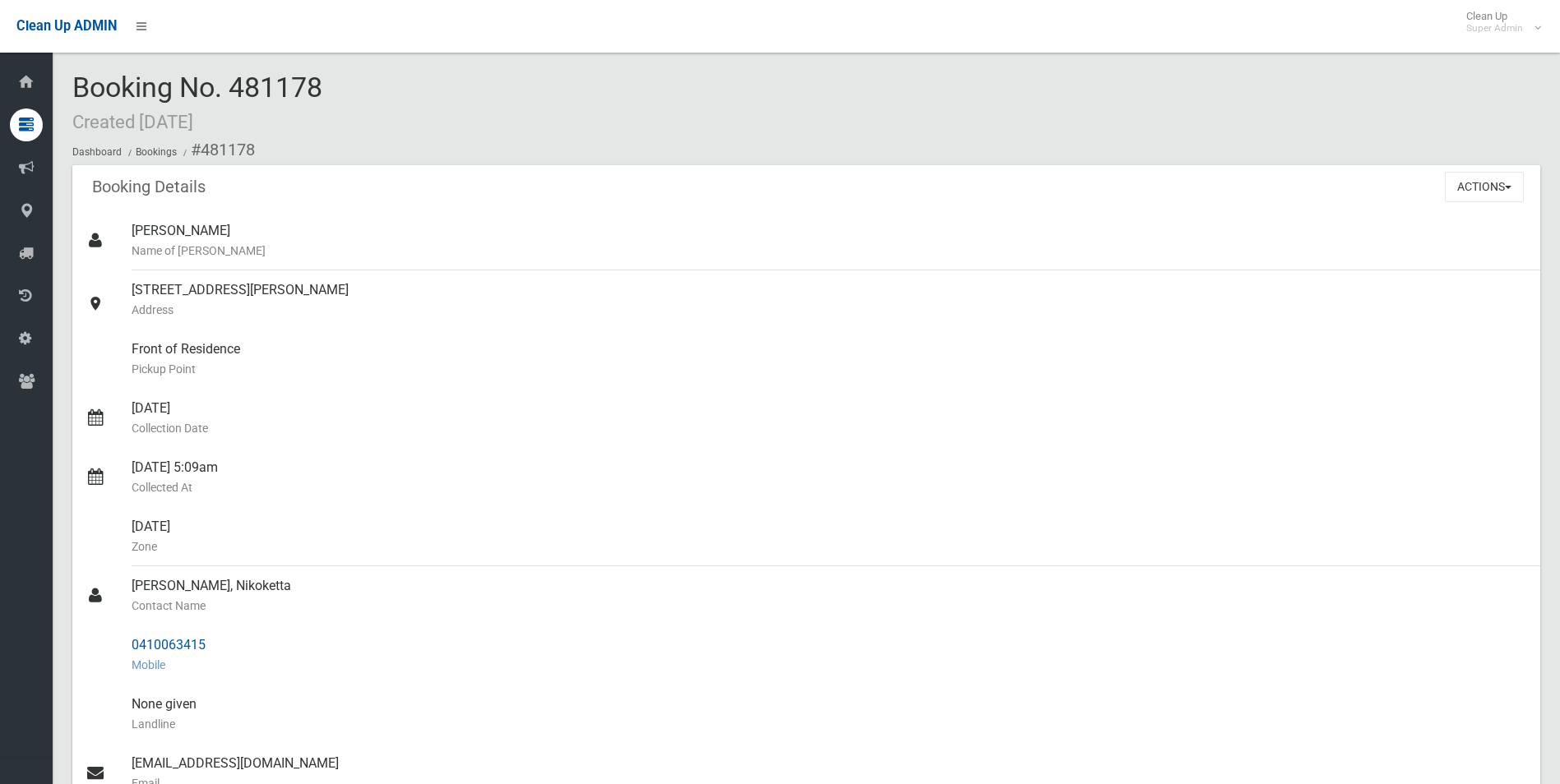
drag, startPoint x: 134, startPoint y: 642, endPoint x: 208, endPoint y: 636, distance: 74.2
click at [208, 636] on div "0410063415 Mobile" at bounding box center [829, 655] width 1396 height 59
drag, startPoint x: 208, startPoint y: 636, endPoint x: 180, endPoint y: 641, distance: 28.4
copy div "0410063415"
drag, startPoint x: 202, startPoint y: 145, endPoint x: 227, endPoint y: 638, distance: 493.6
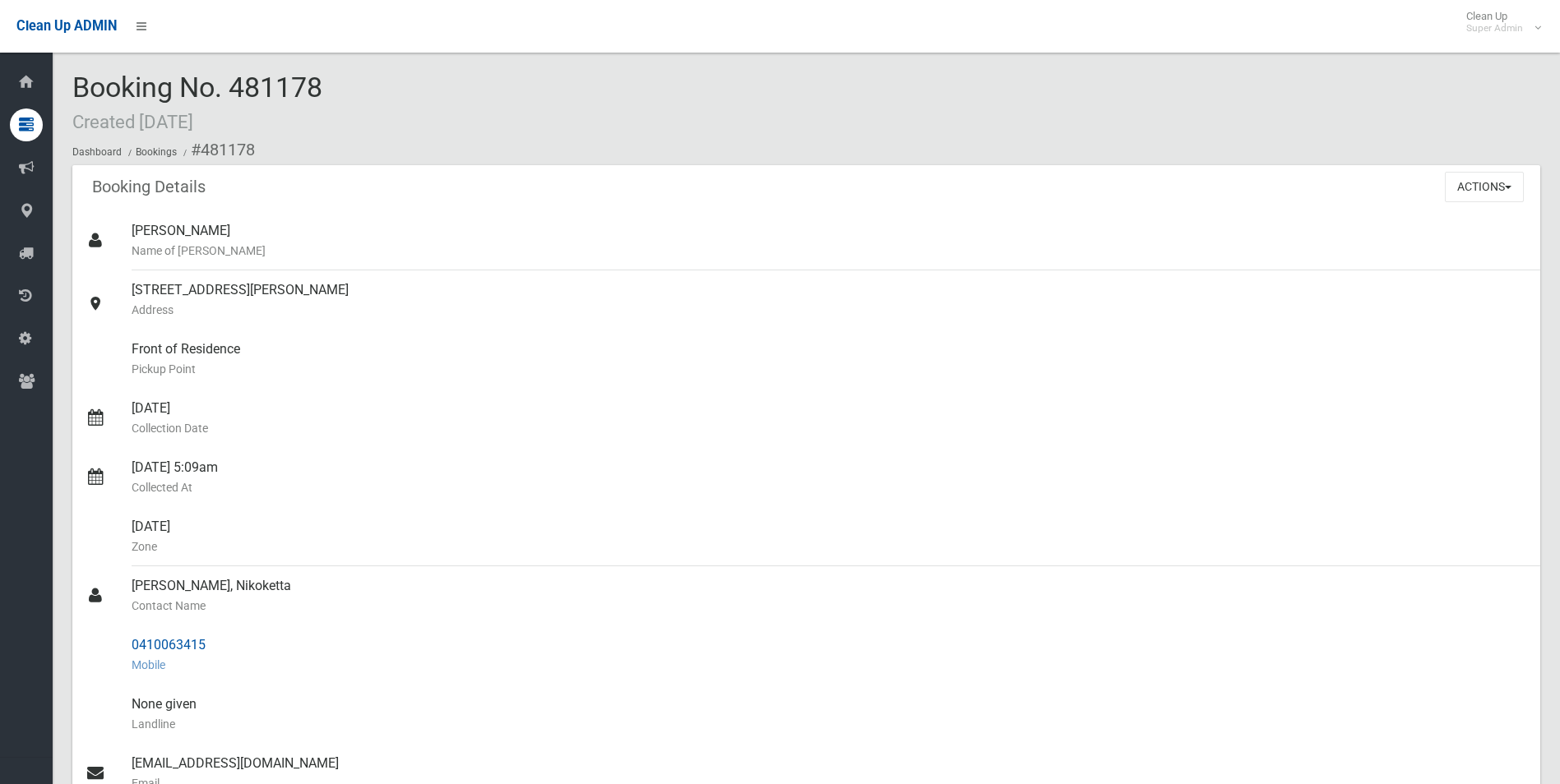
copy section "481178 Booking Details Actions View Booking Edit Booking Clone Booking Add Book…"
click at [926, 436] on small "Collection Date" at bounding box center [829, 428] width 1396 height 20
click at [1451, 190] on button "Actions" at bounding box center [1485, 187] width 79 height 30
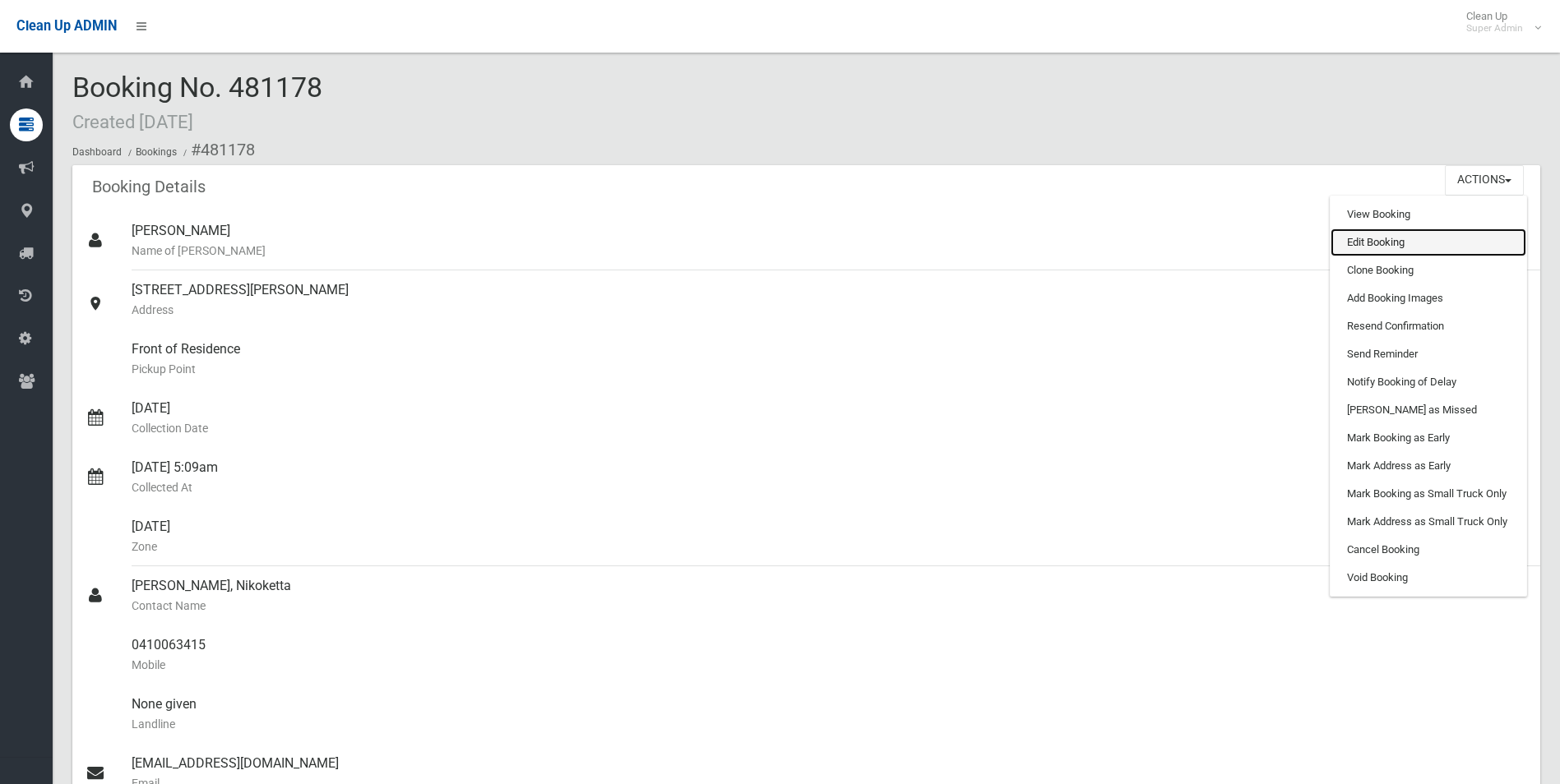
click at [1369, 238] on link "Edit Booking" at bounding box center [1428, 242] width 196 height 28
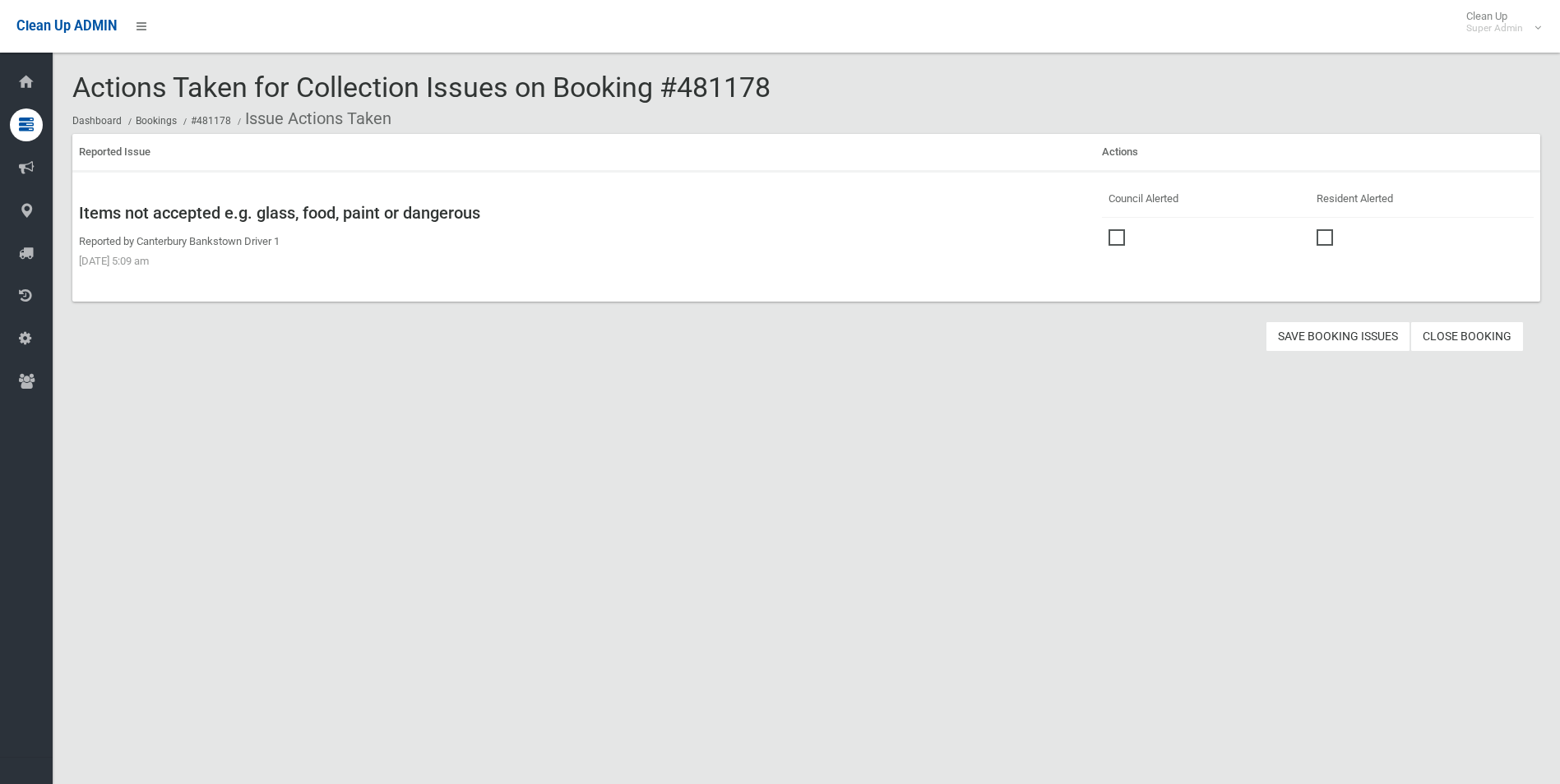
drag, startPoint x: 0, startPoint y: 0, endPoint x: 1213, endPoint y: 301, distance: 1249.8
click at [1109, 230] on span at bounding box center [1120, 230] width 24 height 0
click at [1321, 339] on button "Save Booking Issues" at bounding box center [1337, 336] width 145 height 30
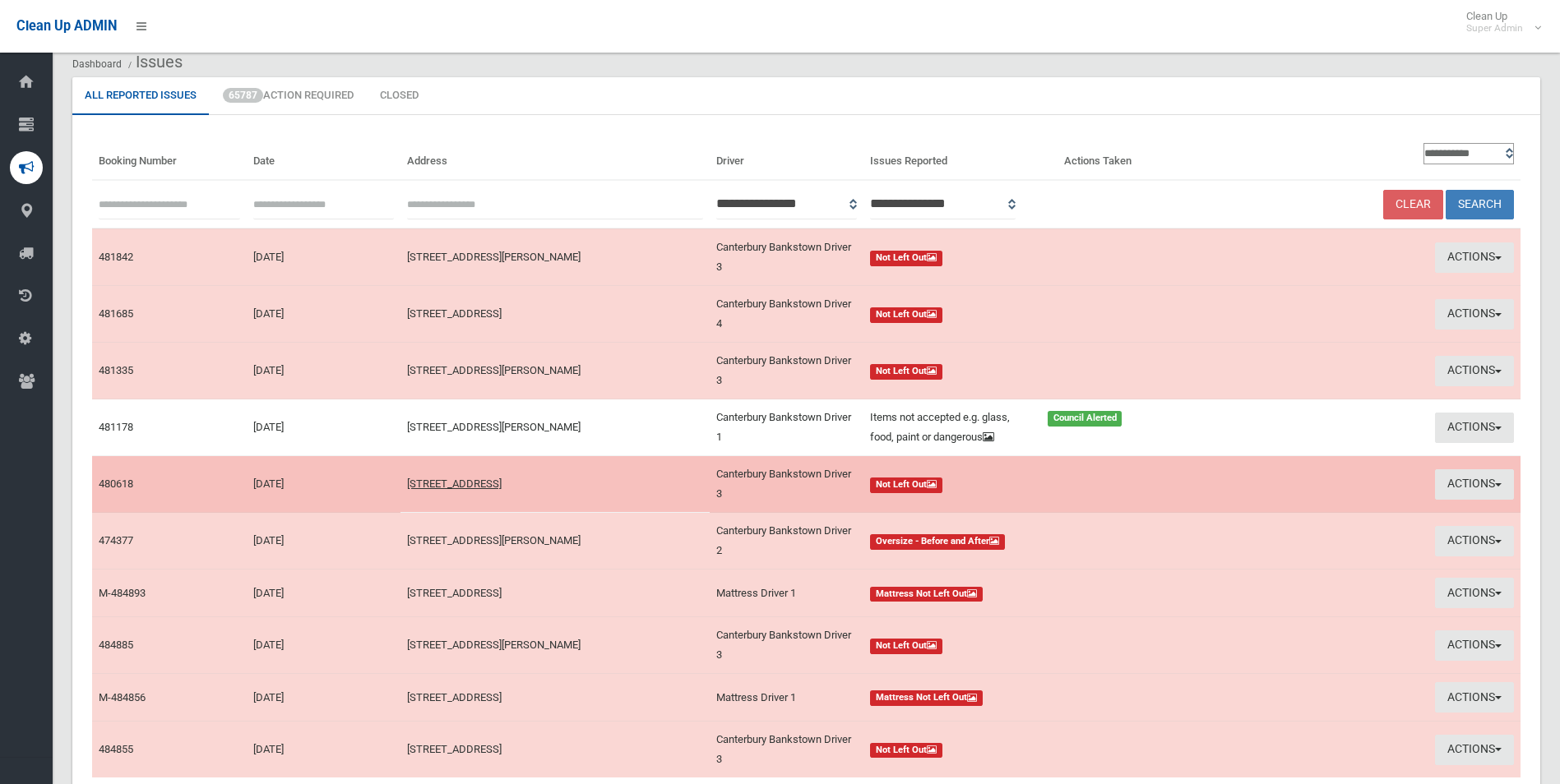
scroll to position [83, 0]
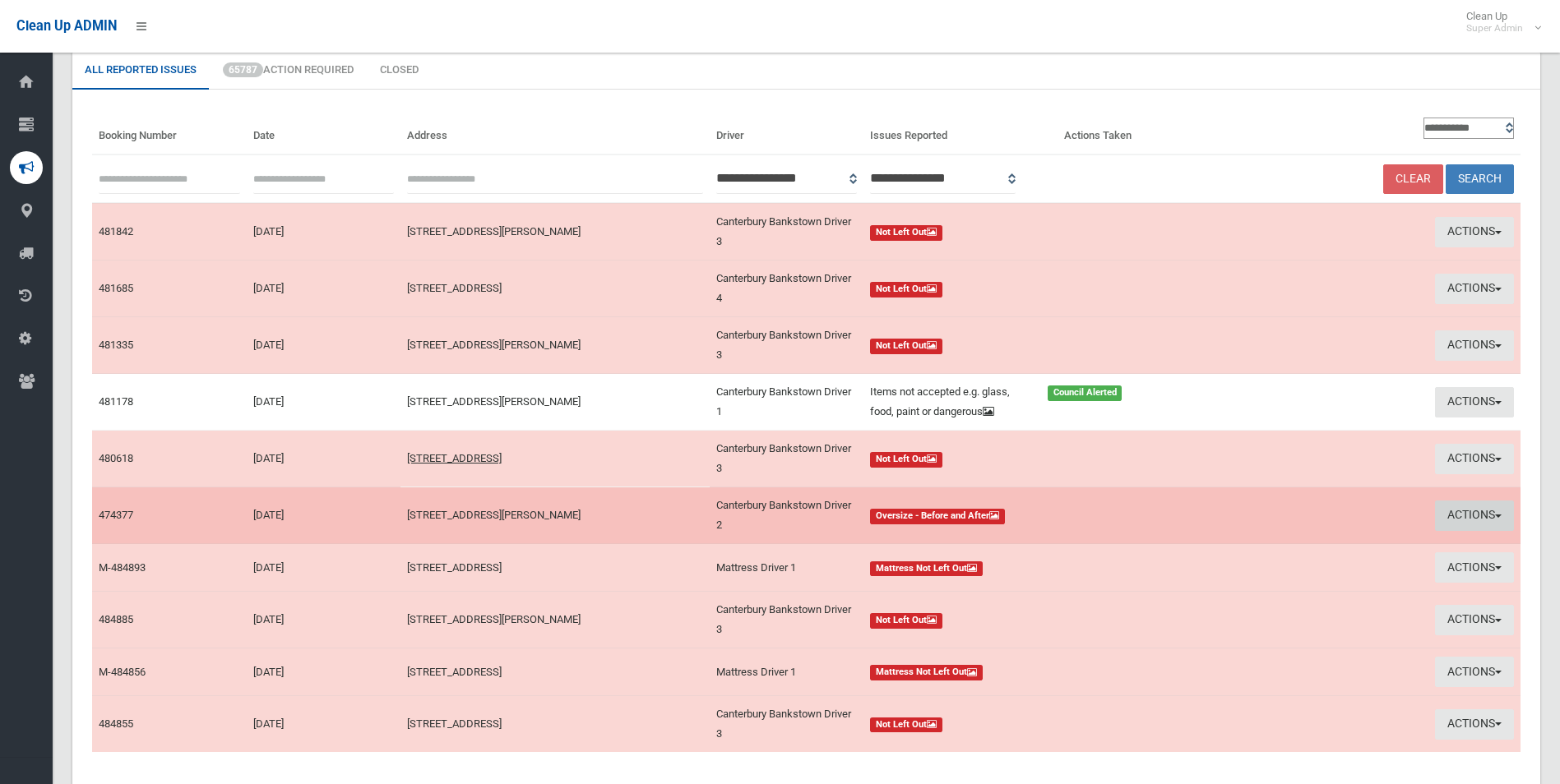
click at [1459, 511] on button "Actions" at bounding box center [1475, 516] width 79 height 30
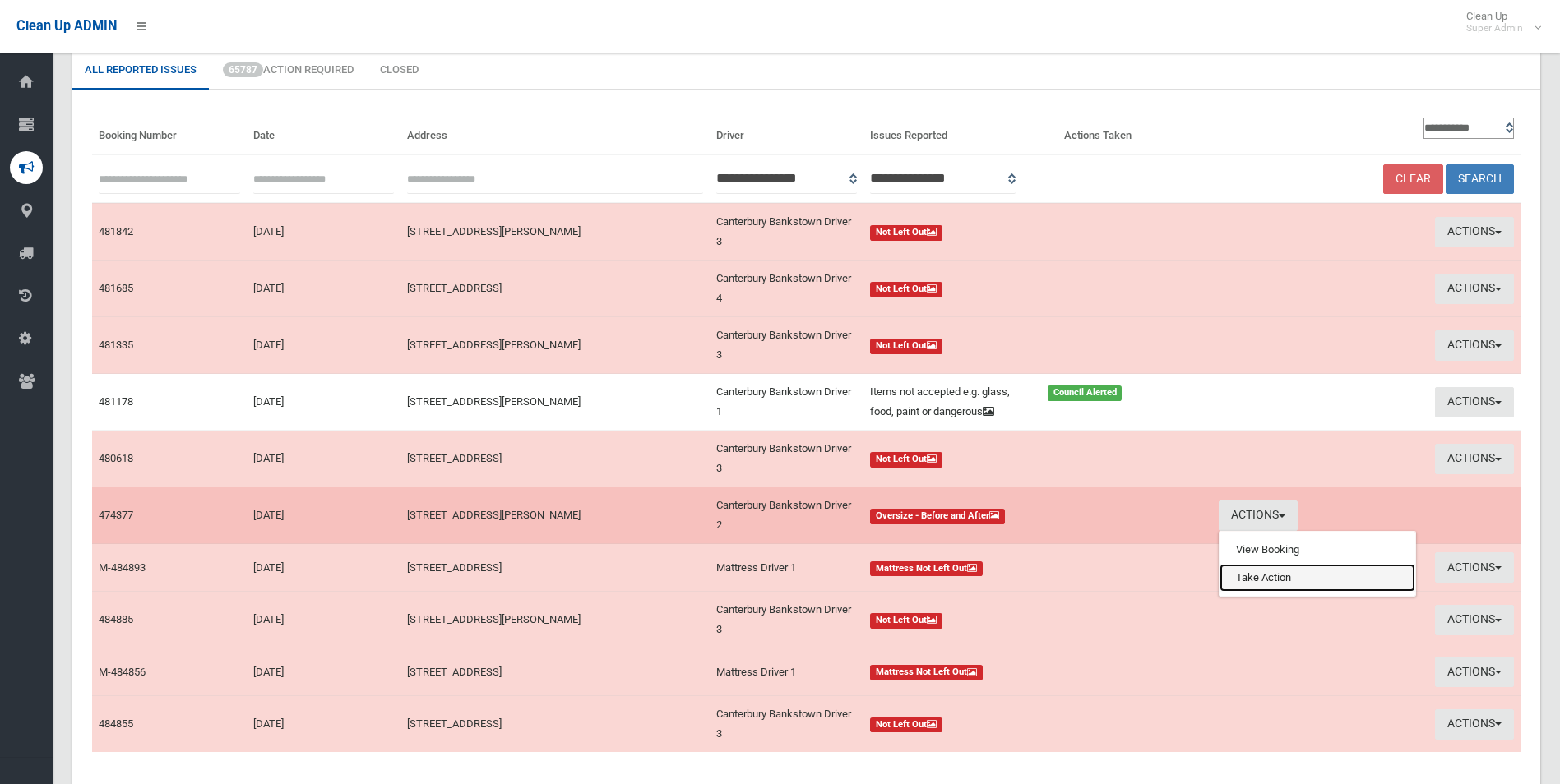
click at [1239, 579] on link "Take Action" at bounding box center [1318, 577] width 196 height 28
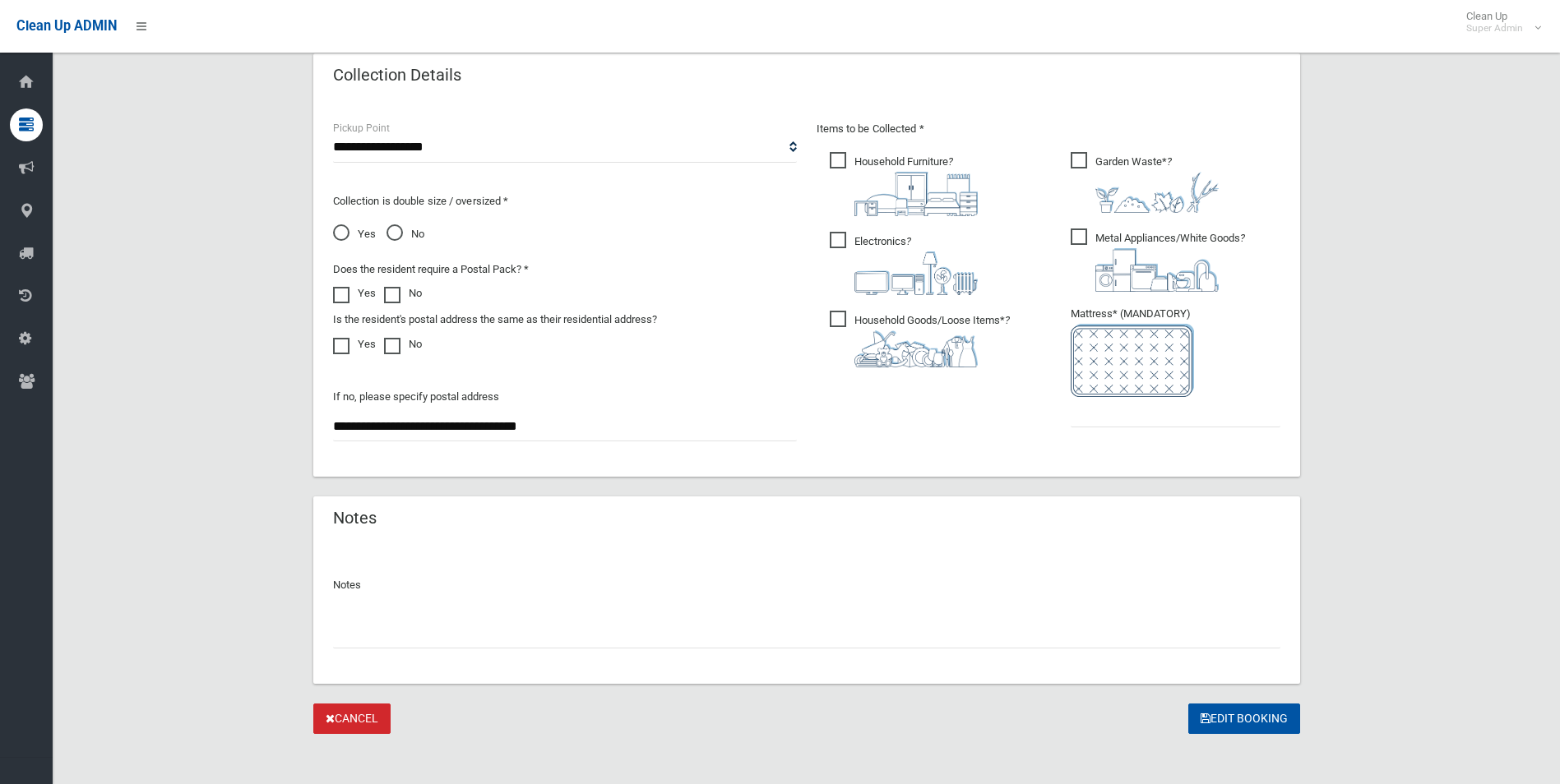
scroll to position [842, 0]
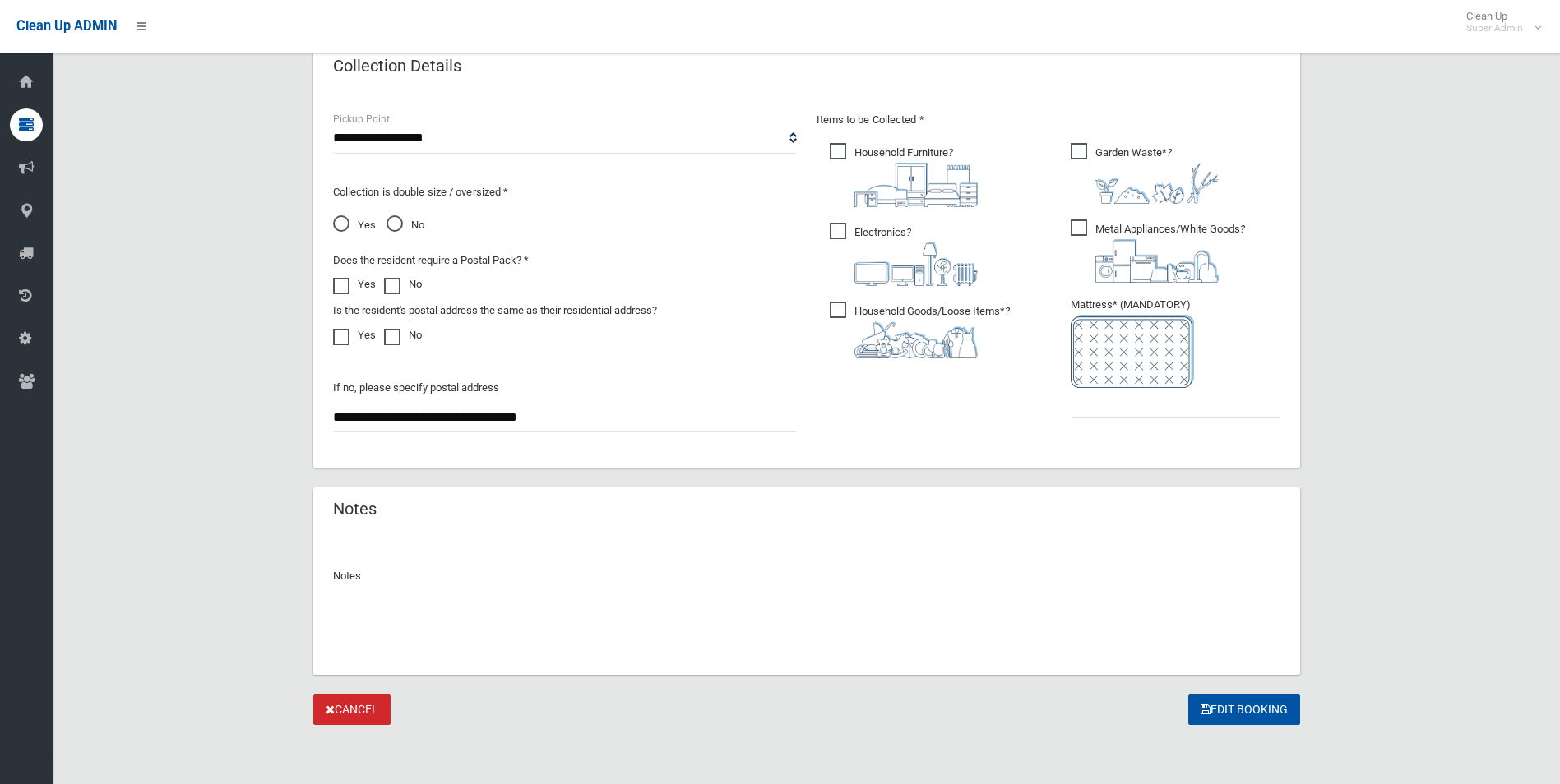
click at [412, 632] on input "text" at bounding box center [806, 624] width 947 height 30
type input "*"
paste input "********"
type input "**********"
click at [1109, 407] on input "text" at bounding box center [1176, 403] width 210 height 30
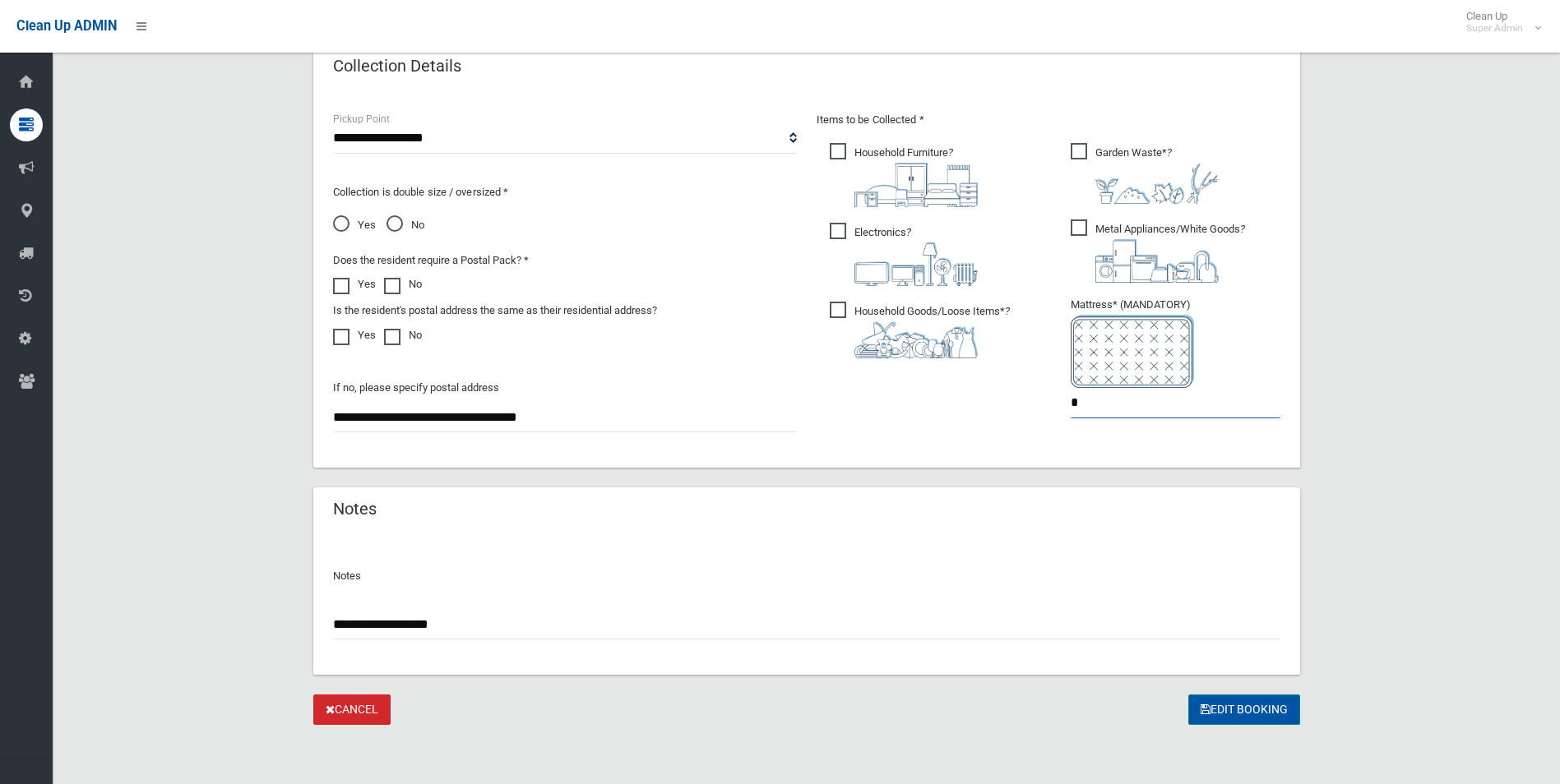
type input "*"
click at [1243, 710] on button "Edit Booking" at bounding box center [1244, 710] width 112 height 30
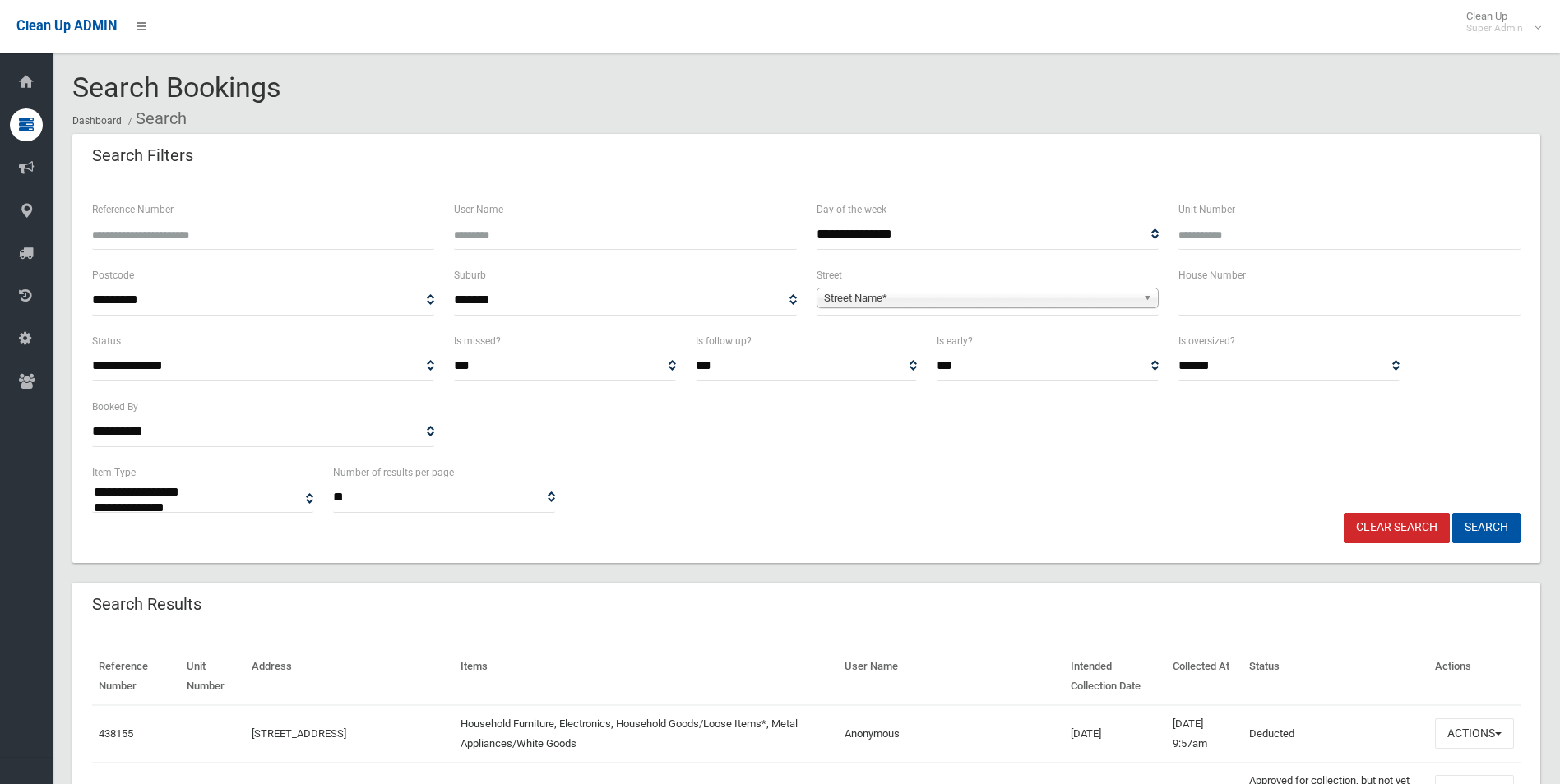
select select
click at [921, 299] on span "Street Name*" at bounding box center [980, 299] width 312 height 20
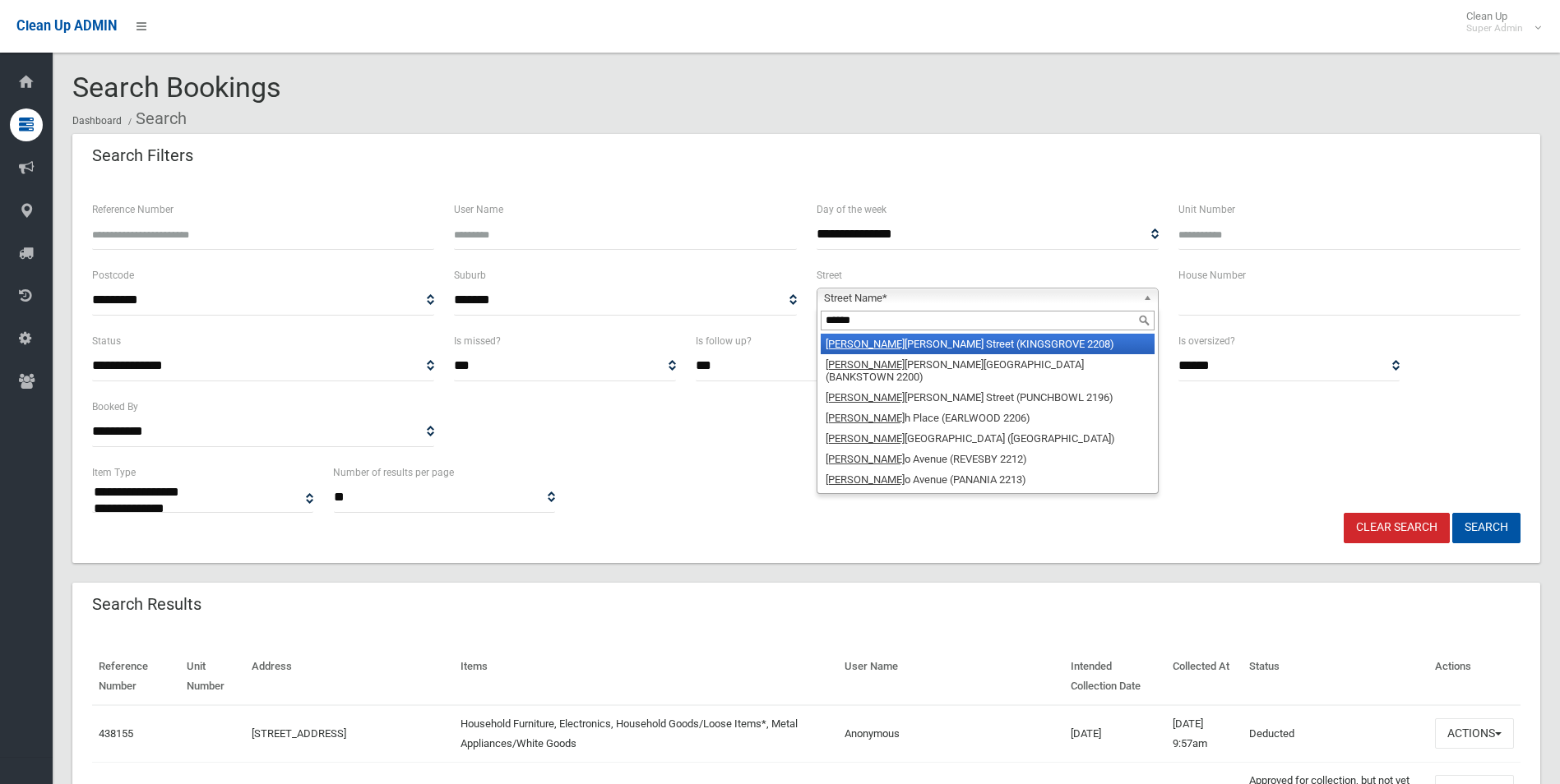
type input "*******"
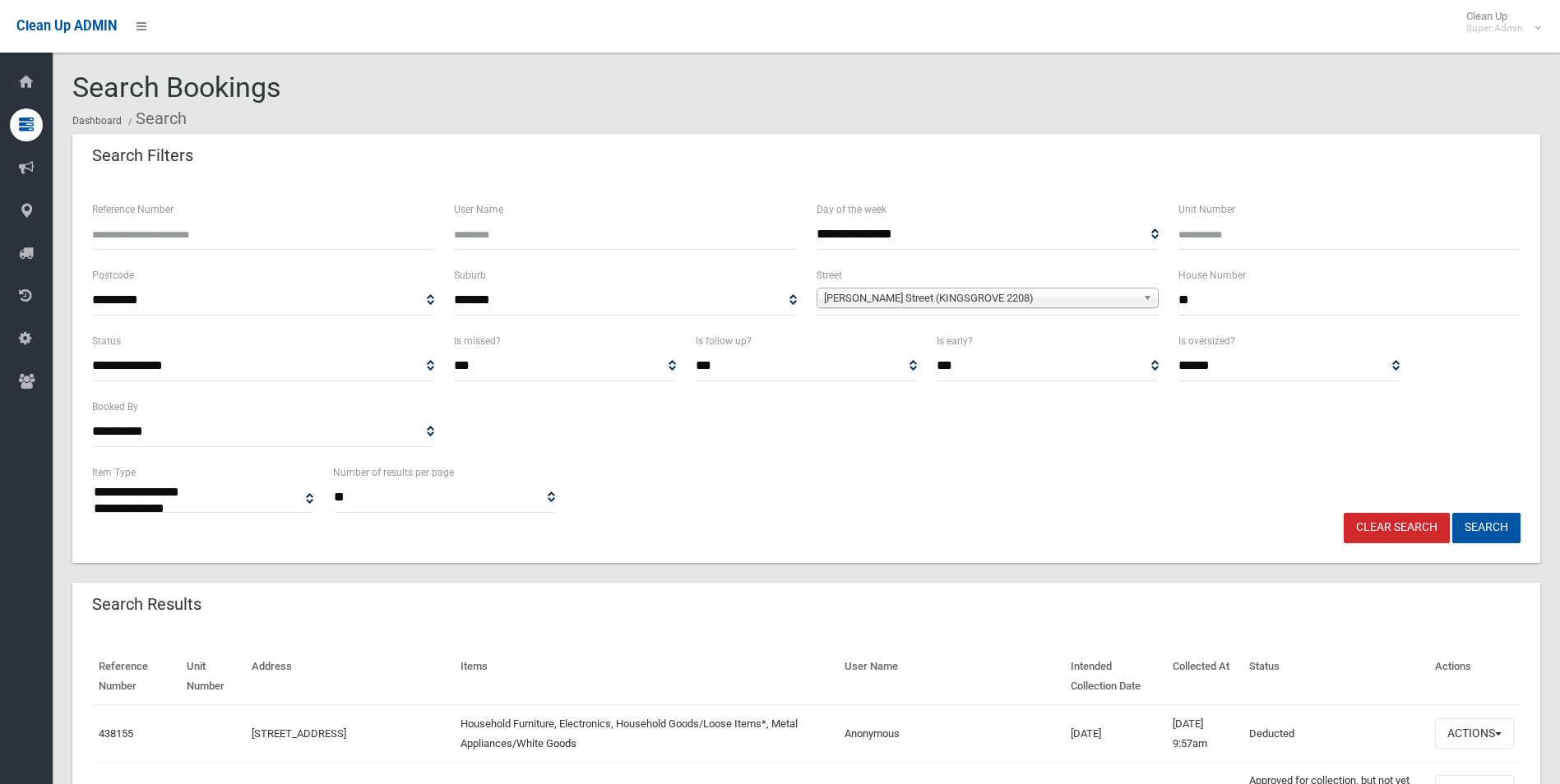
type input "**"
click at [1452, 513] on button "Search" at bounding box center [1486, 528] width 68 height 30
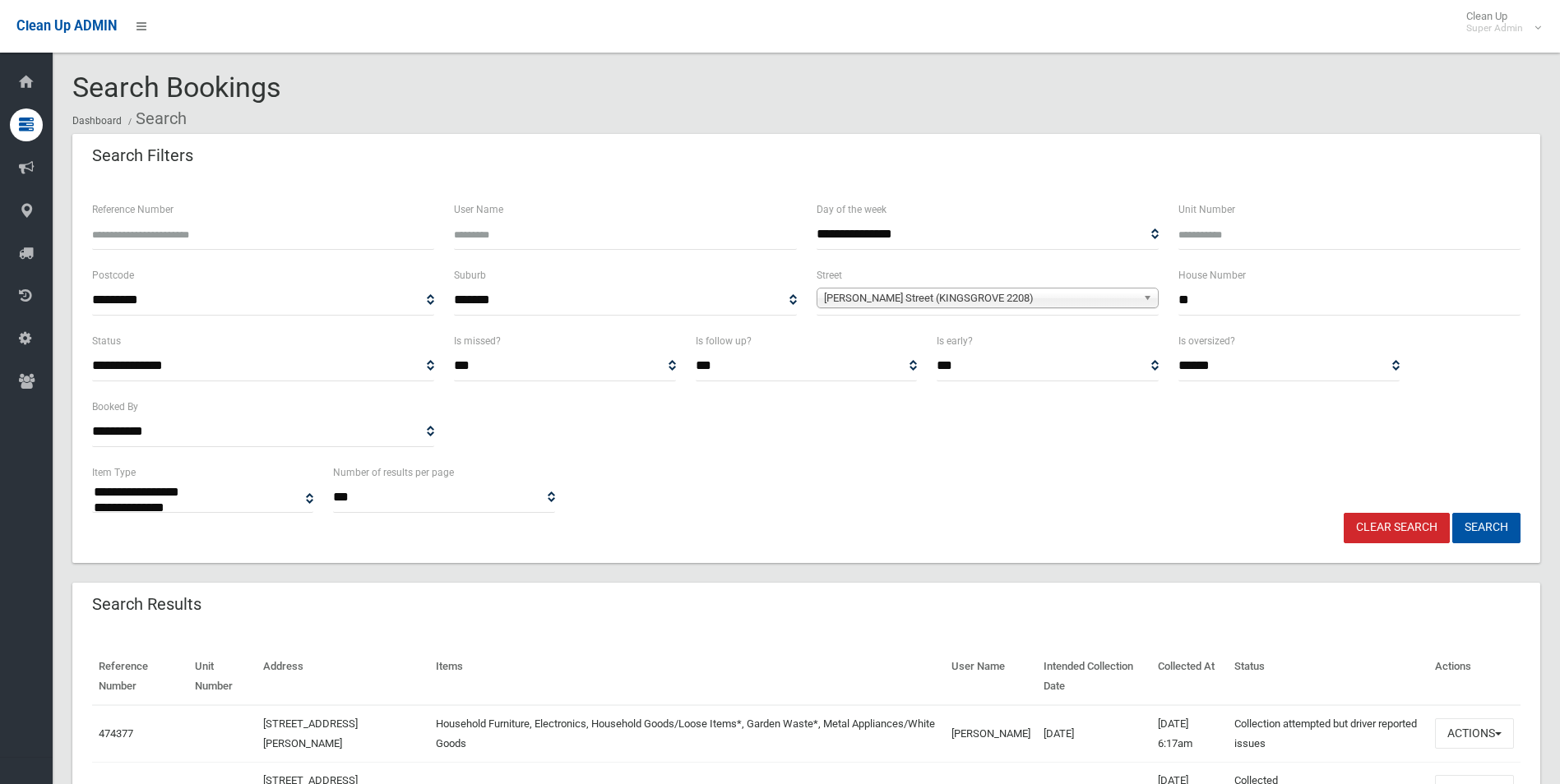
select select
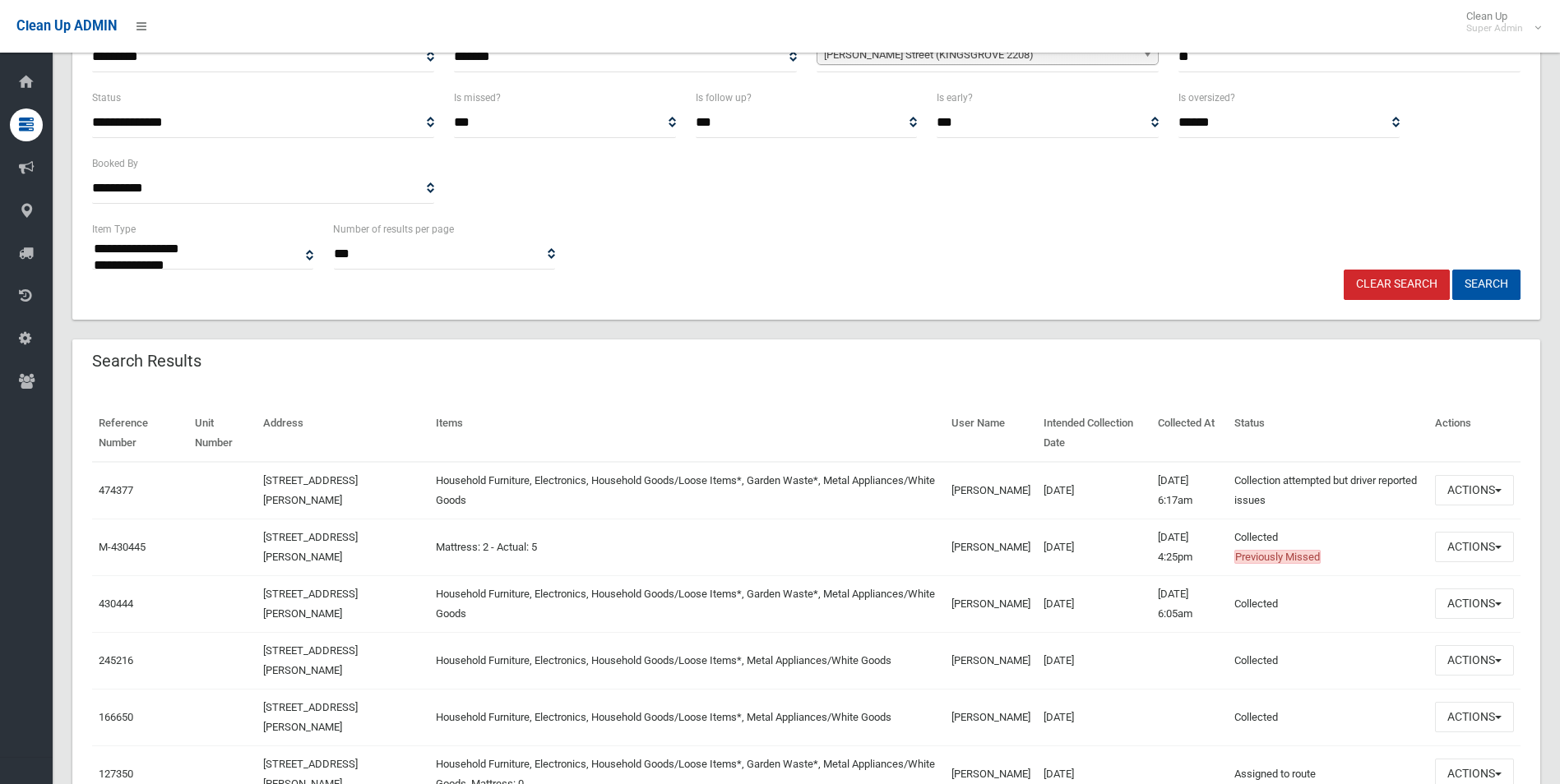
scroll to position [247, 0]
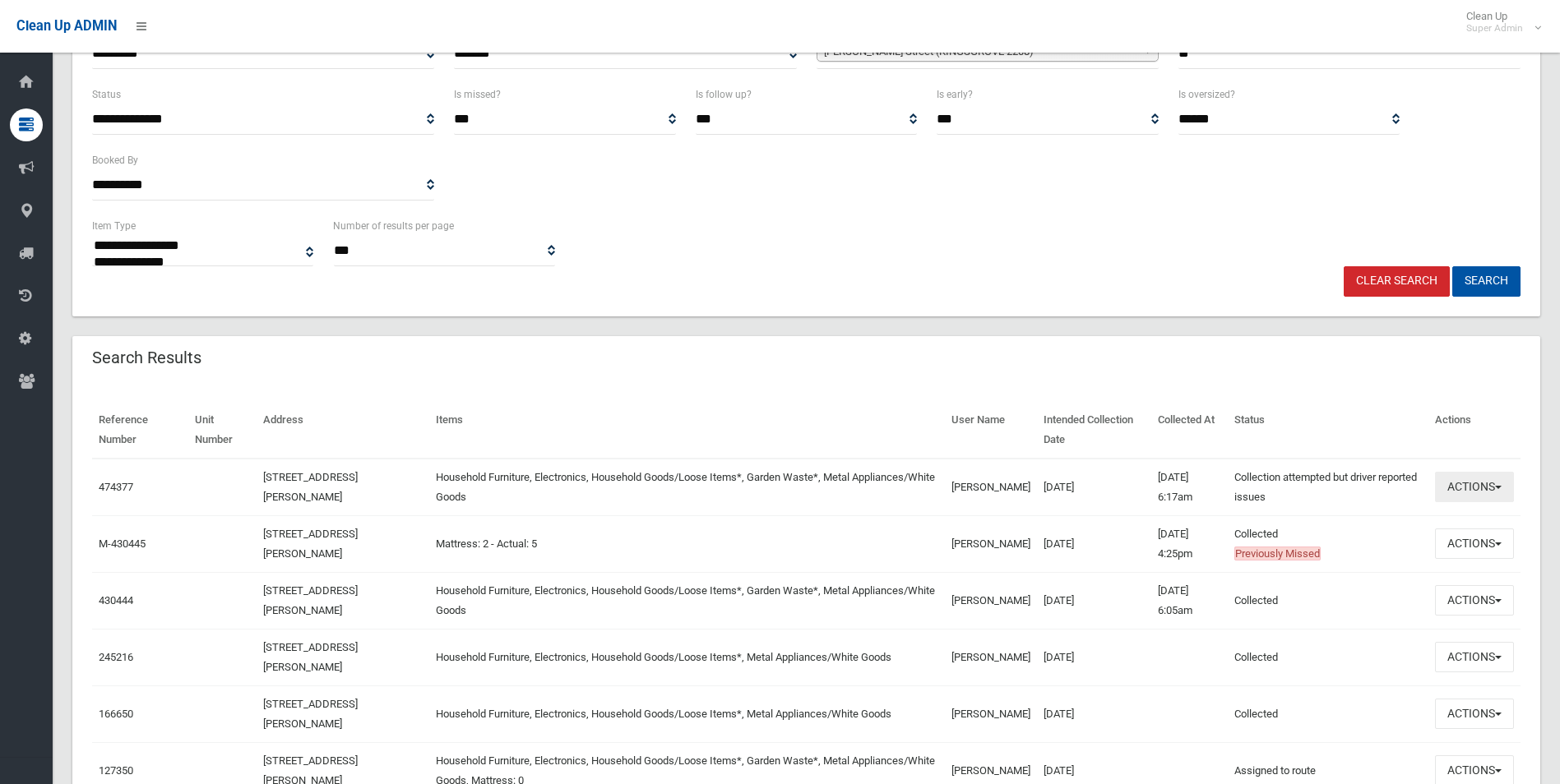
click at [1456, 485] on button "Actions" at bounding box center [1475, 487] width 79 height 30
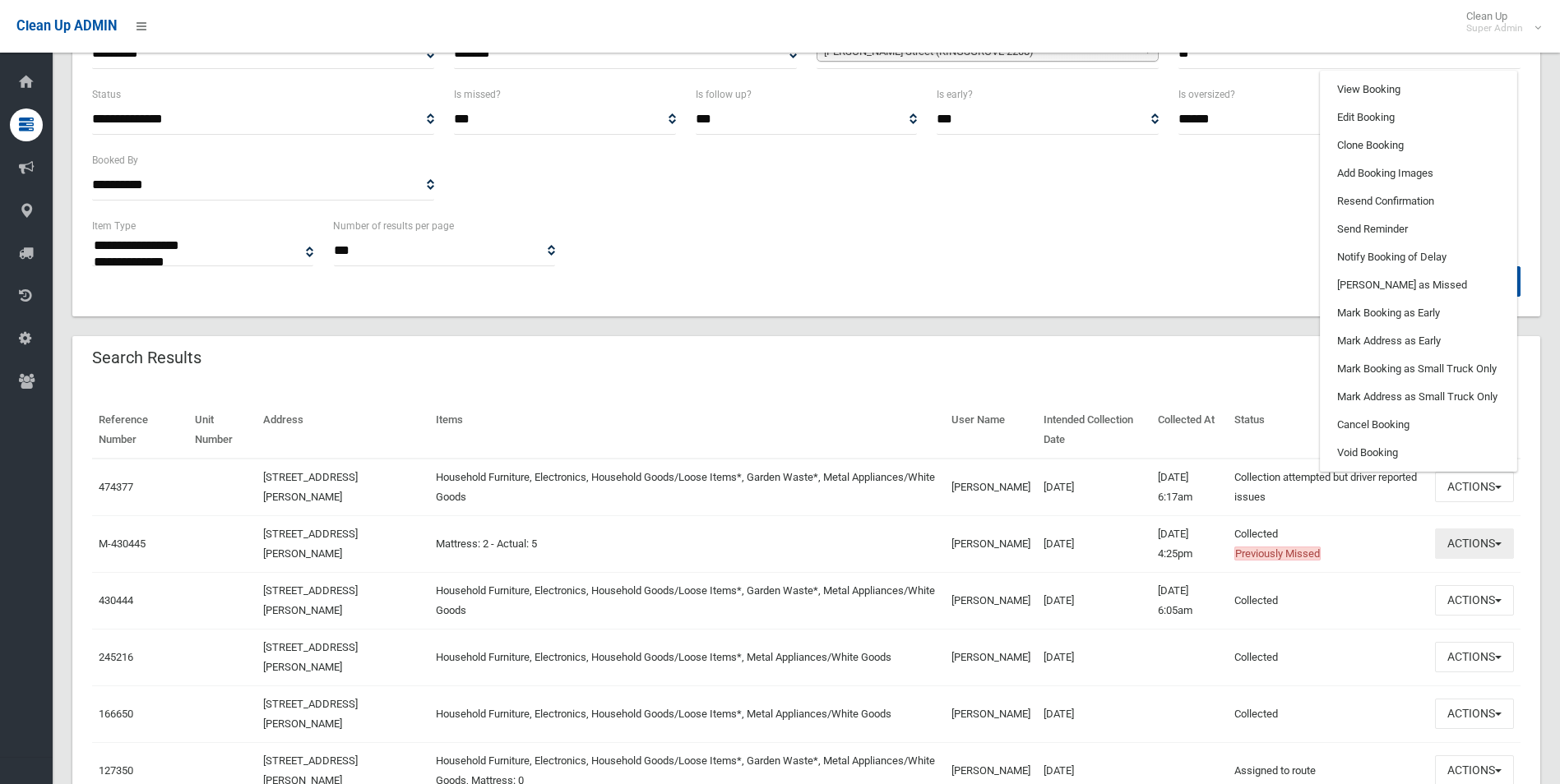
click at [1467, 536] on button "Actions" at bounding box center [1475, 544] width 79 height 30
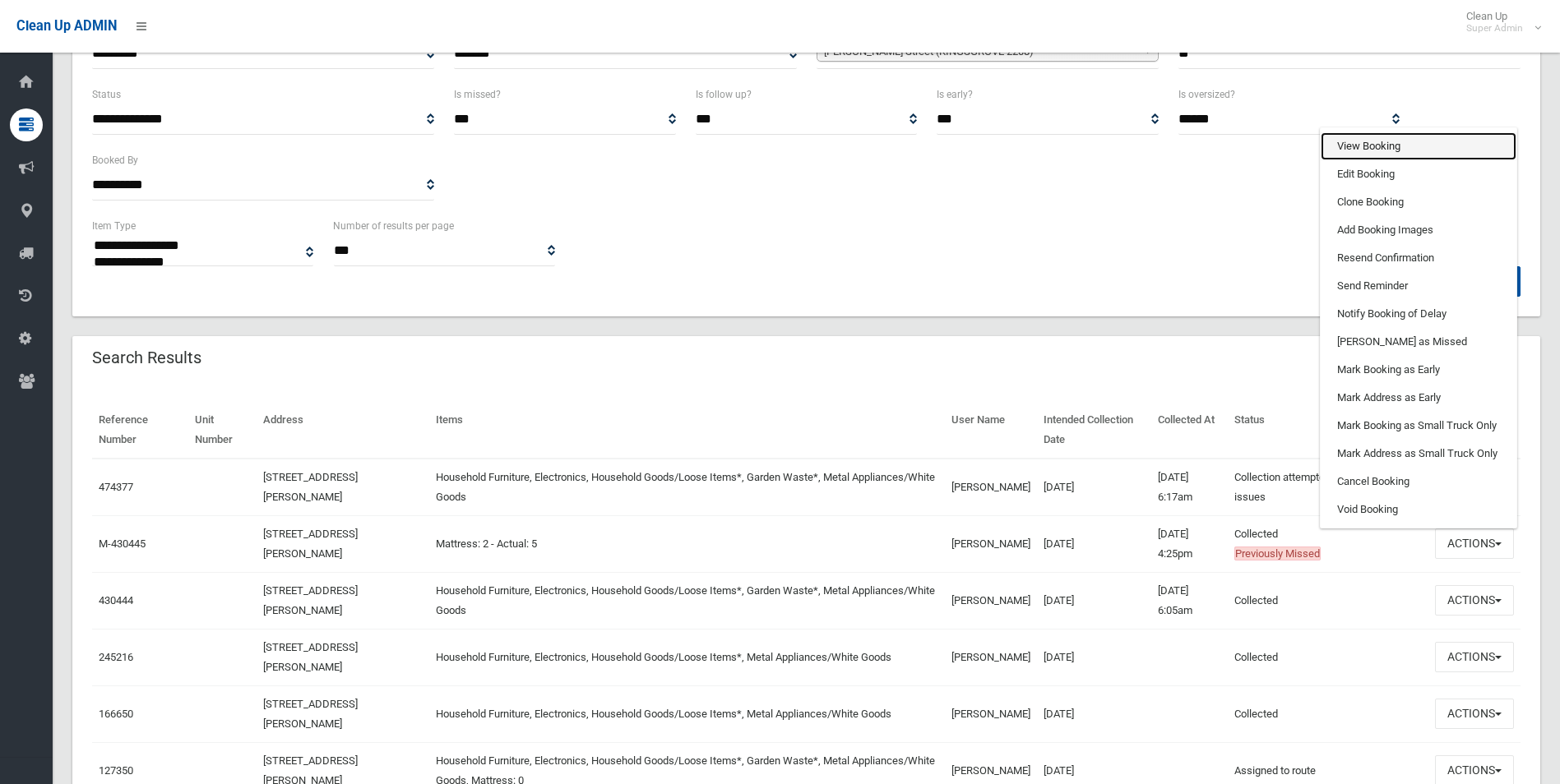
click at [1375, 142] on link "View Booking" at bounding box center [1418, 146] width 196 height 28
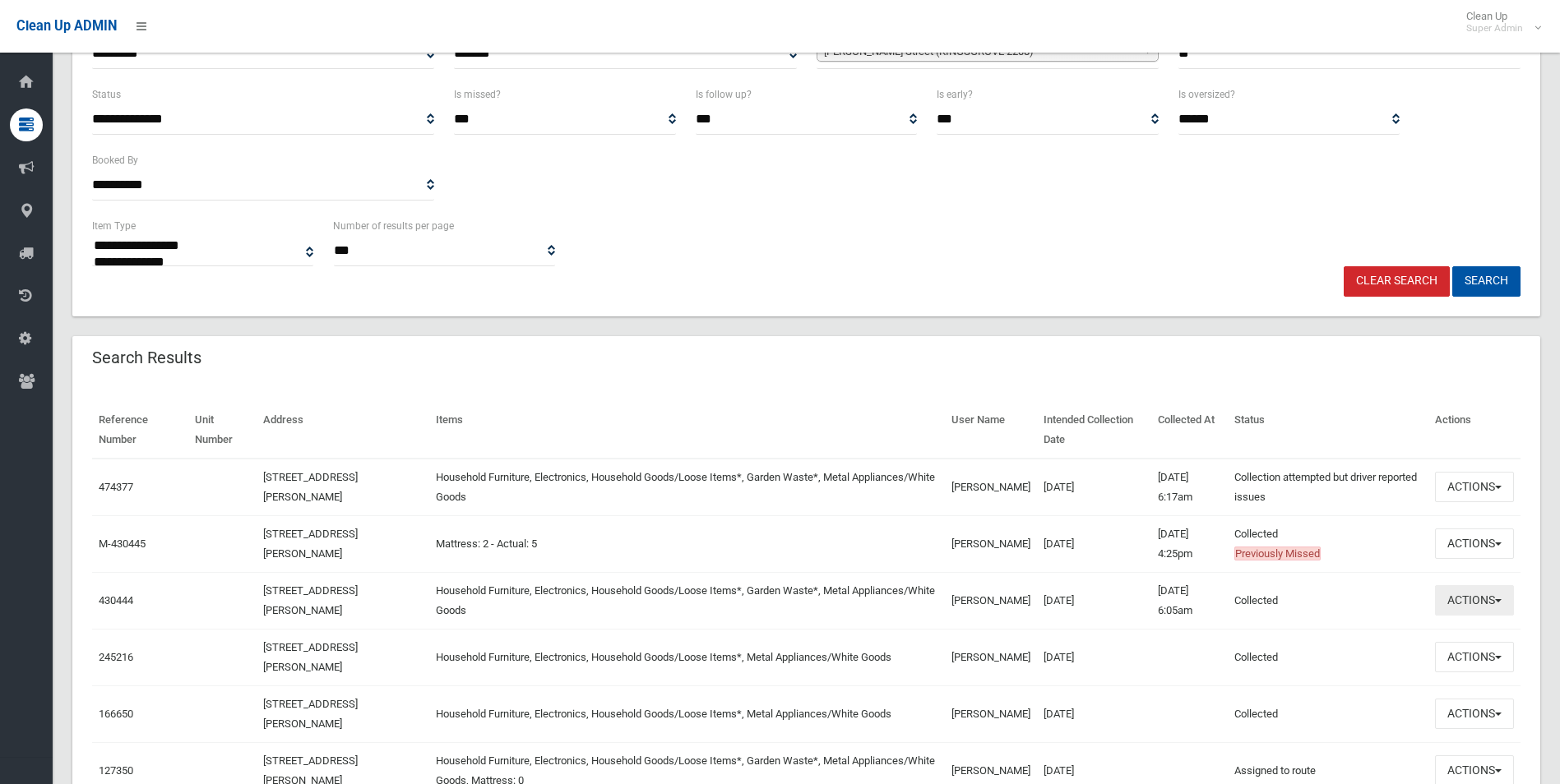
click at [1449, 597] on button "Actions" at bounding box center [1475, 600] width 79 height 30
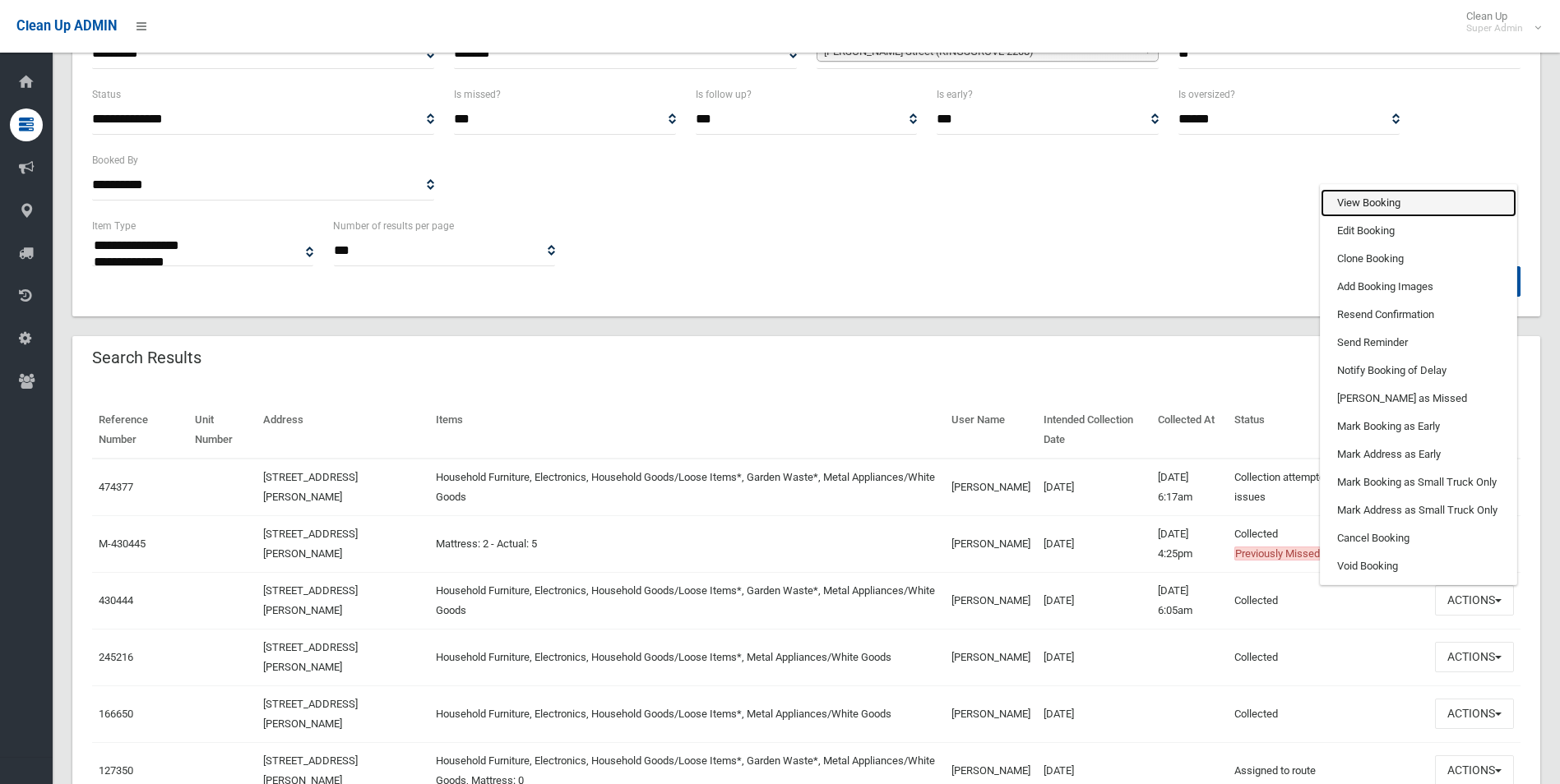
click at [1364, 205] on link "View Booking" at bounding box center [1418, 203] width 196 height 28
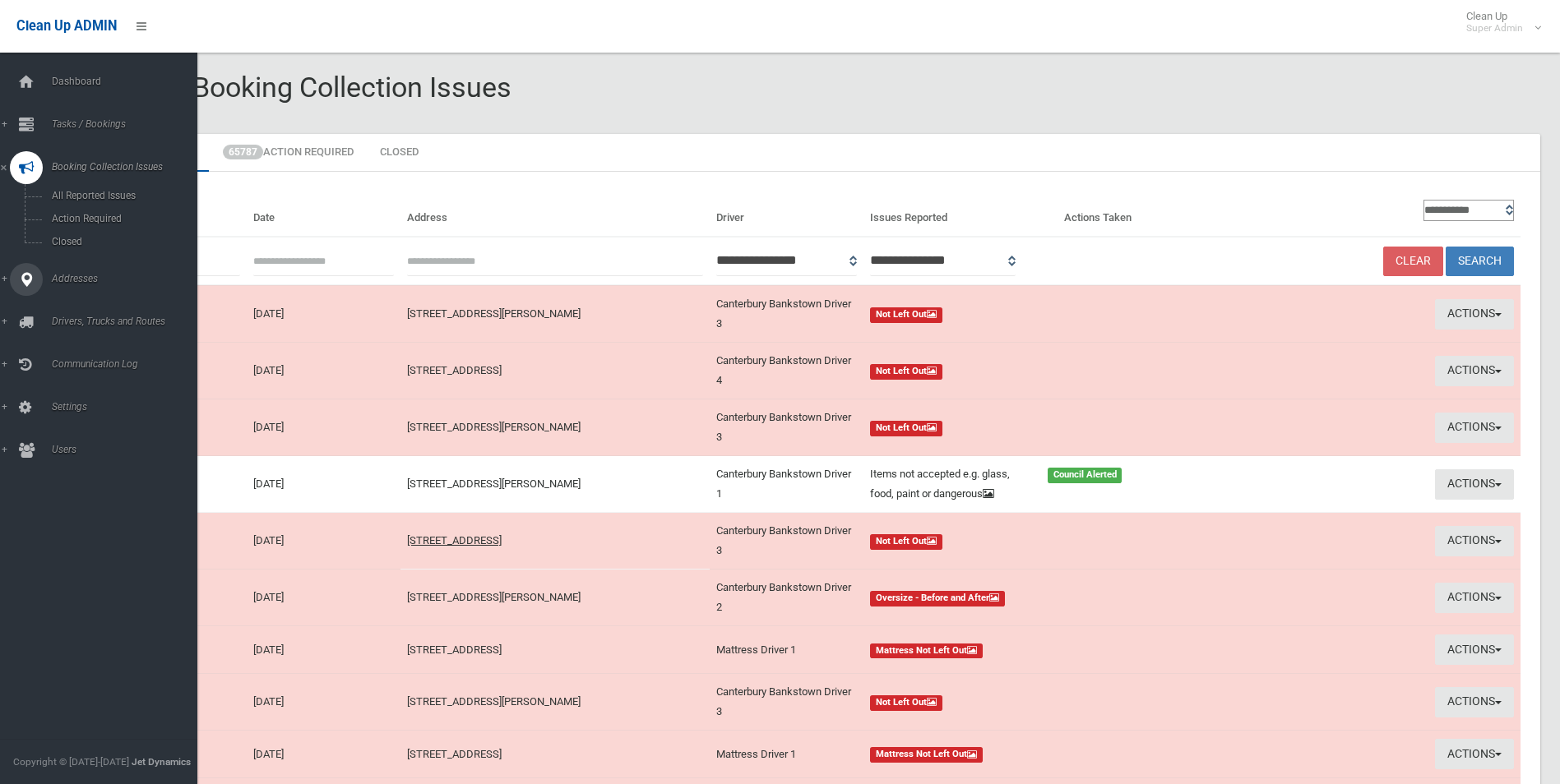
click at [77, 273] on span "Addresses" at bounding box center [127, 278] width 162 height 12
click at [74, 238] on span "All Addresses" at bounding box center [121, 238] width 149 height 12
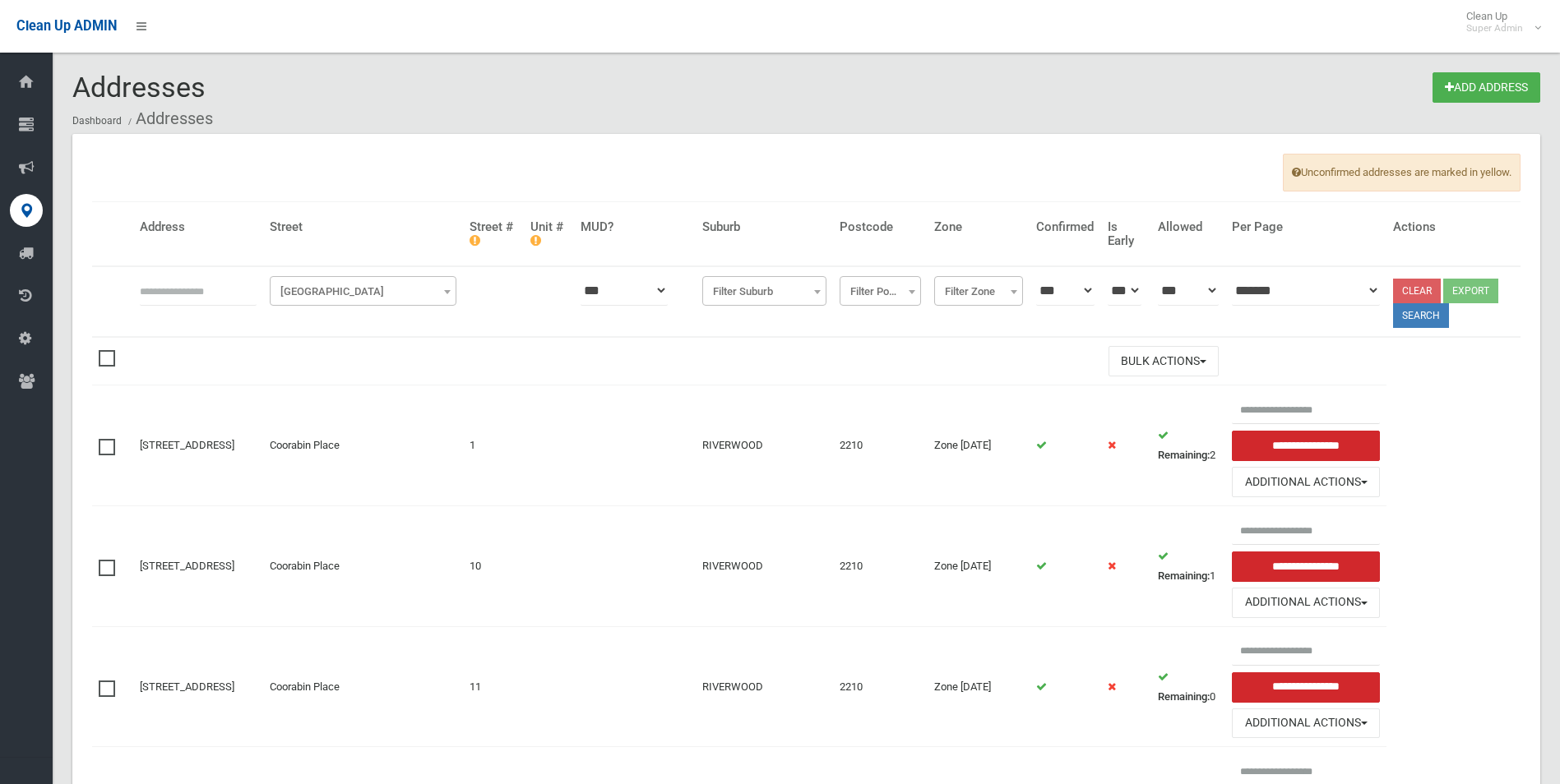
click at [199, 283] on input "text" at bounding box center [198, 291] width 117 height 30
type input "**********"
click button at bounding box center [0, 0] width 0 height 0
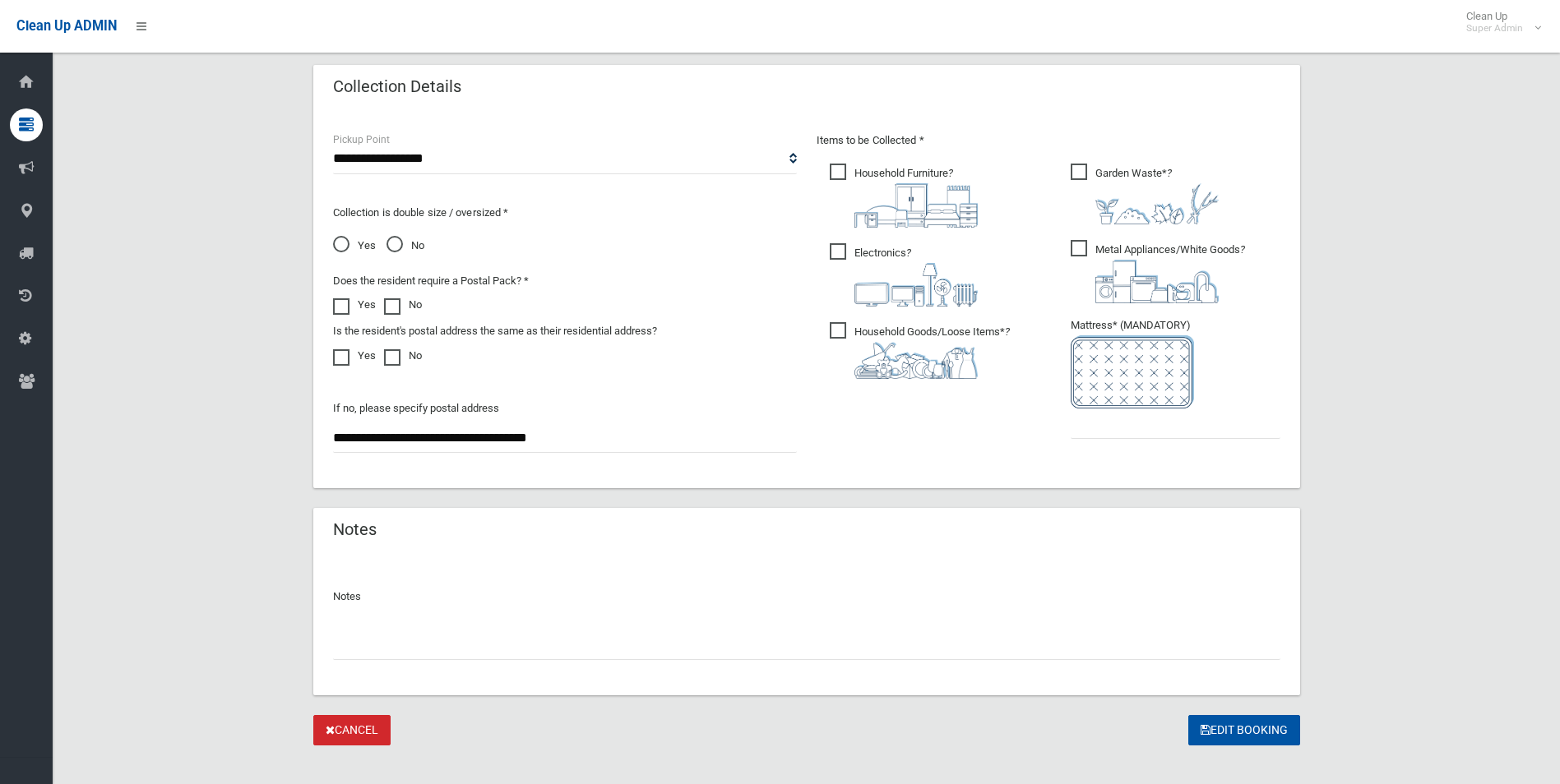
scroll to position [842, 0]
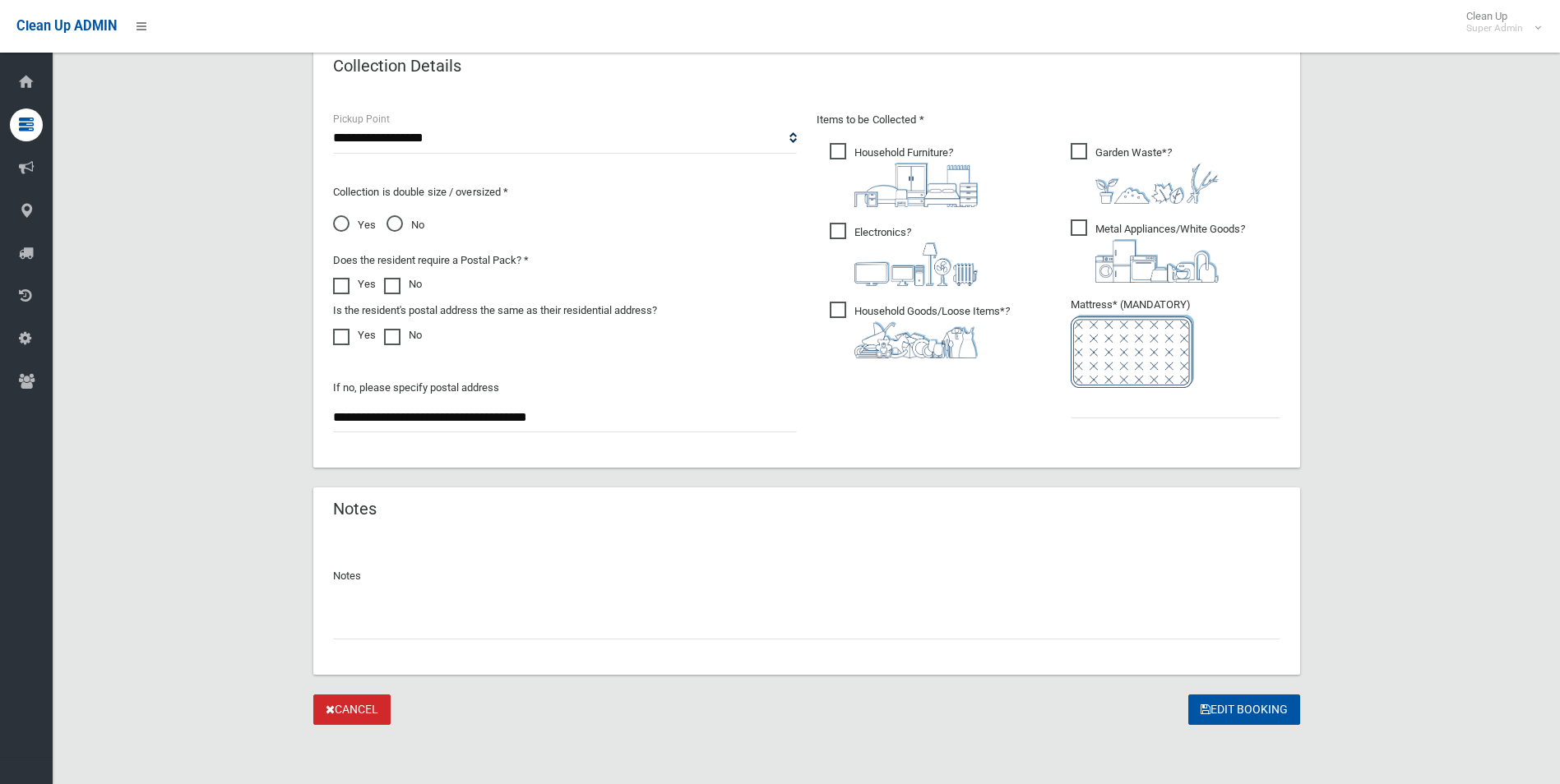
click at [390, 632] on input "text" at bounding box center [806, 624] width 947 height 30
paste input "********"
type input "**********"
click at [1083, 406] on input "text" at bounding box center [1176, 403] width 210 height 30
type input "*"
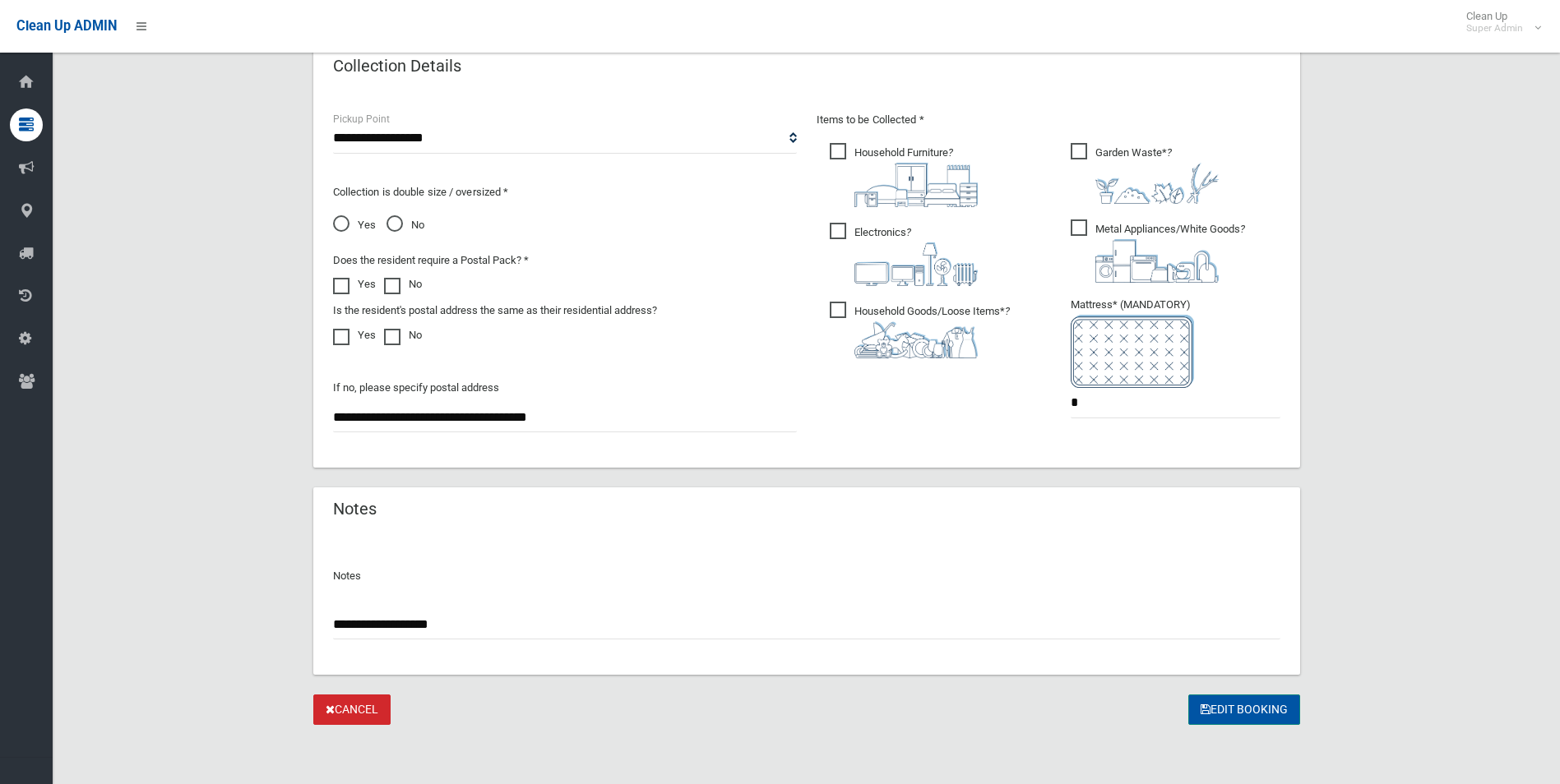
click at [1236, 706] on button "Edit Booking" at bounding box center [1244, 710] width 112 height 30
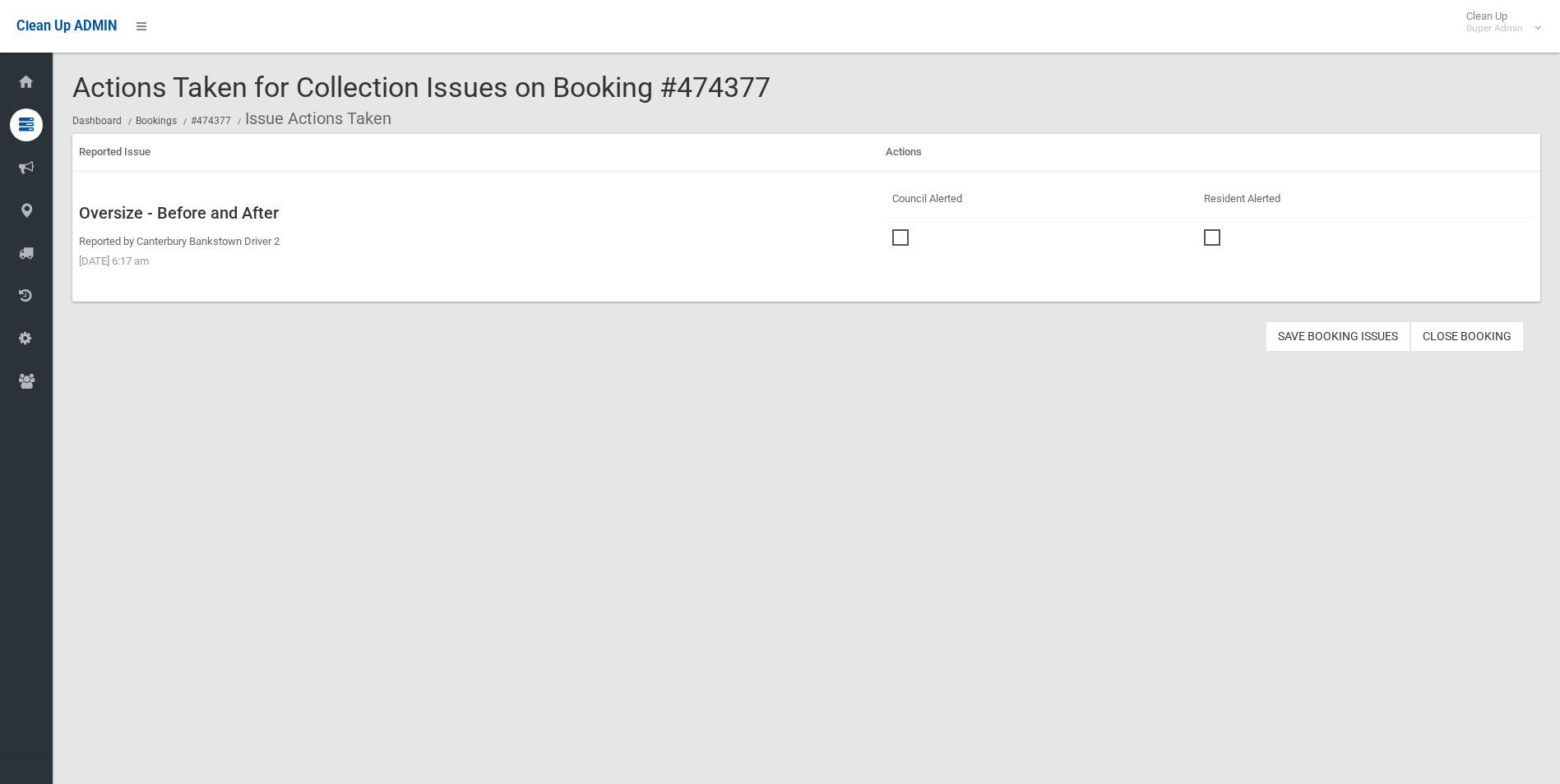
click at [901, 230] on span at bounding box center [904, 230] width 24 height 0
click at [1334, 327] on button "Save Booking Issues" at bounding box center [1337, 336] width 145 height 30
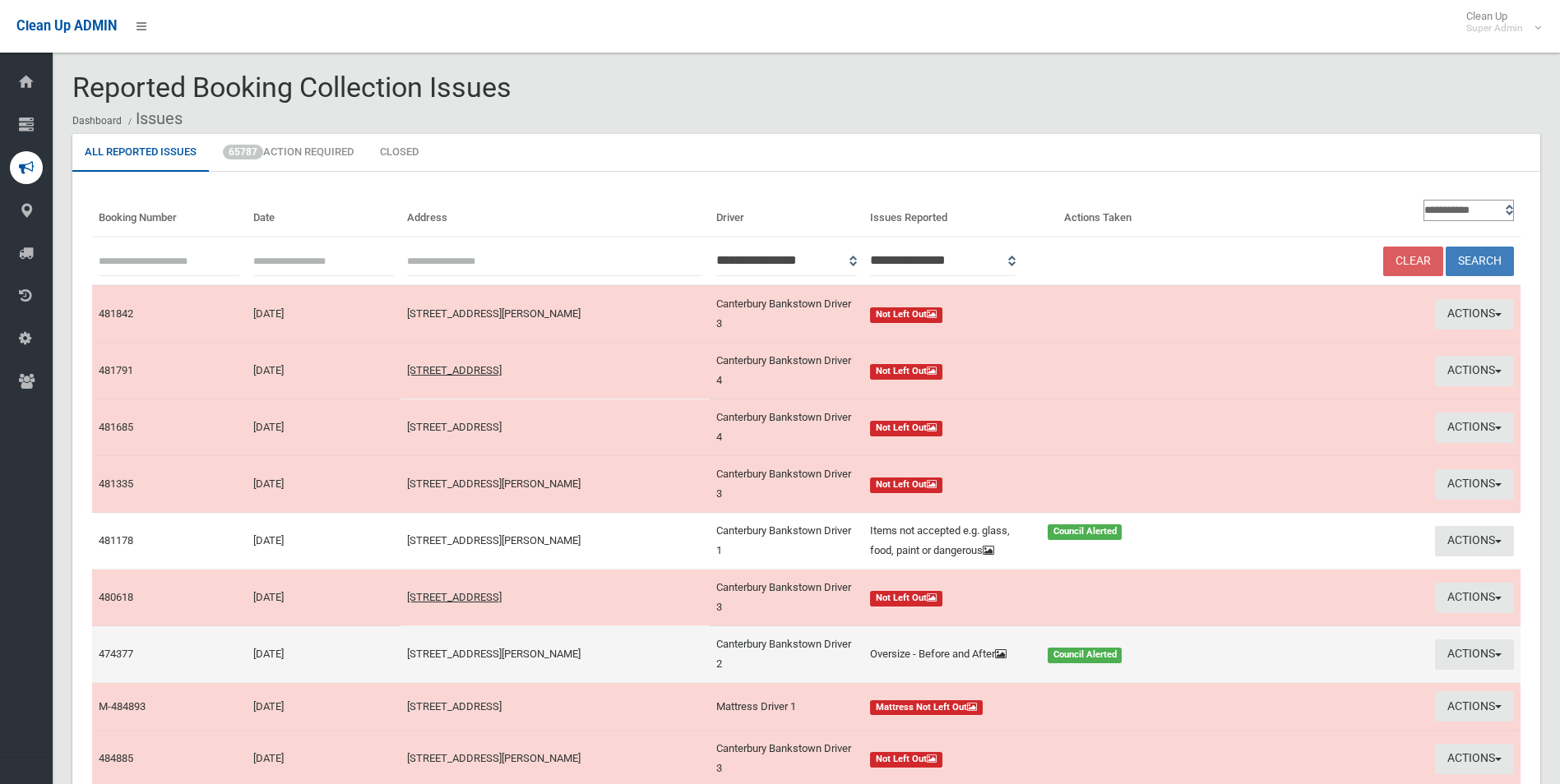
scroll to position [83, 0]
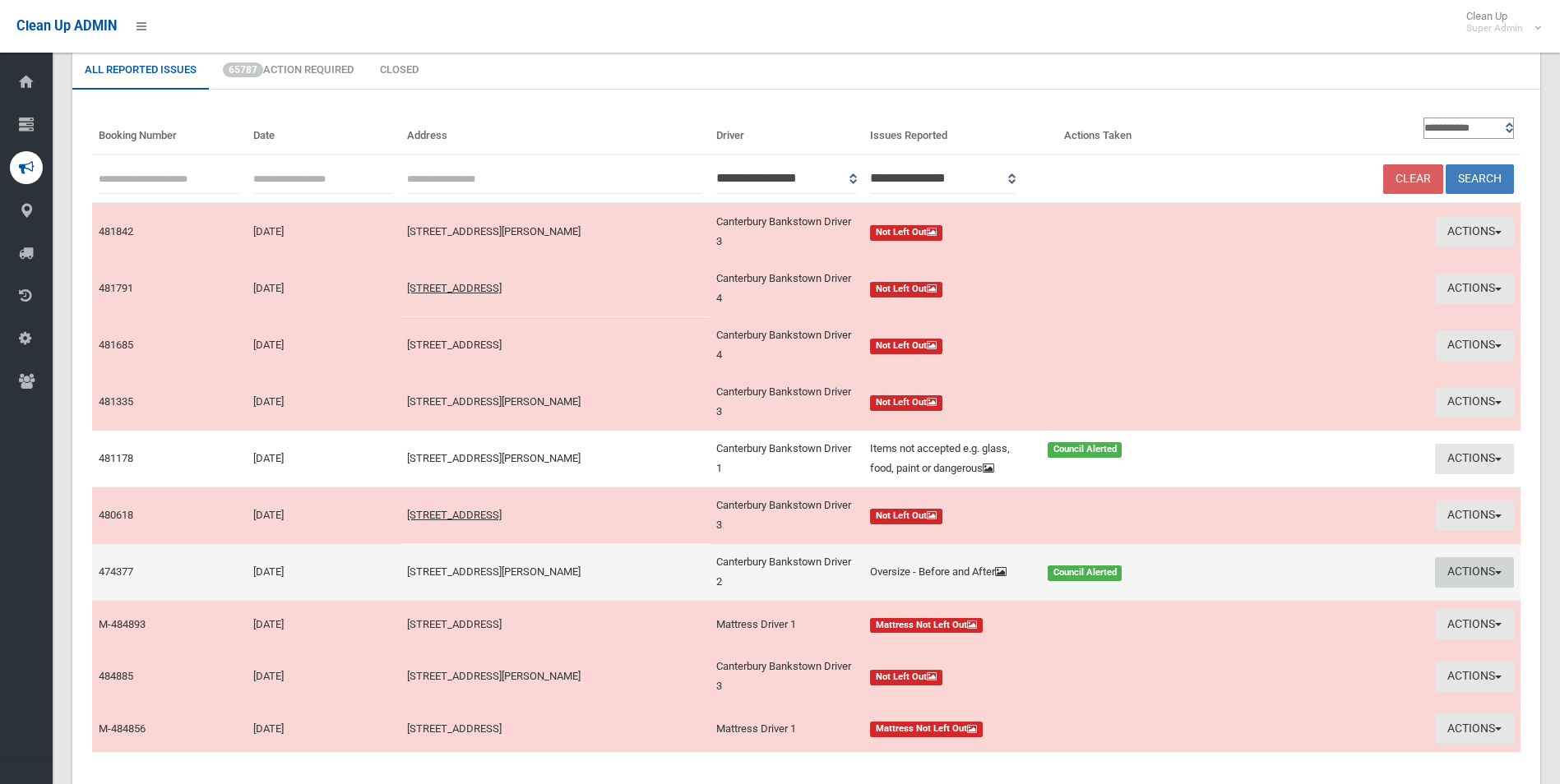
click at [1459, 573] on button "Actions" at bounding box center [1475, 572] width 79 height 30
click at [1258, 632] on link "Edit Actions Taken" at bounding box center [1318, 634] width 196 height 28
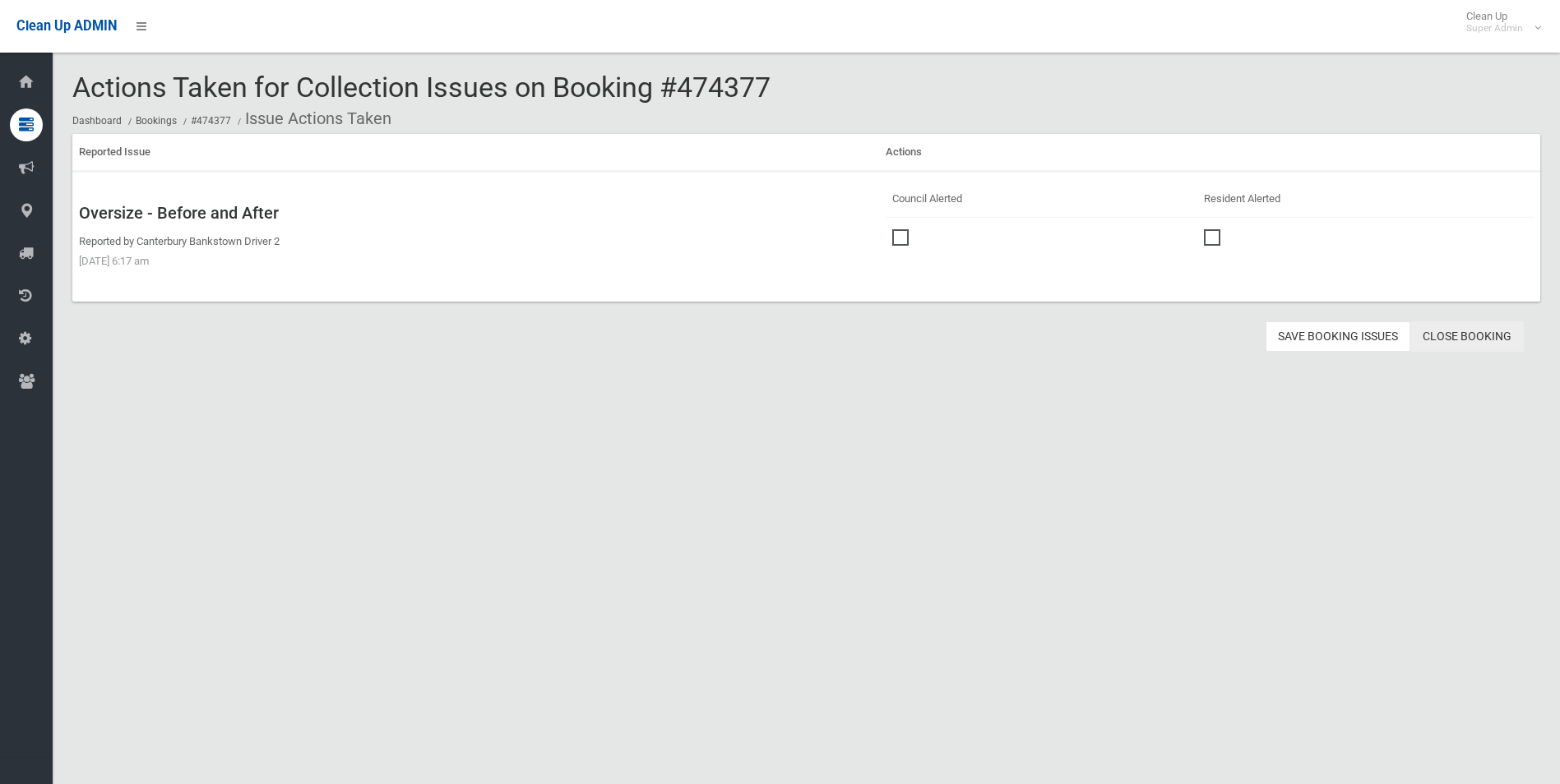
click at [1450, 334] on link "Close Booking" at bounding box center [1467, 336] width 113 height 30
